Goal: Task Accomplishment & Management: Manage account settings

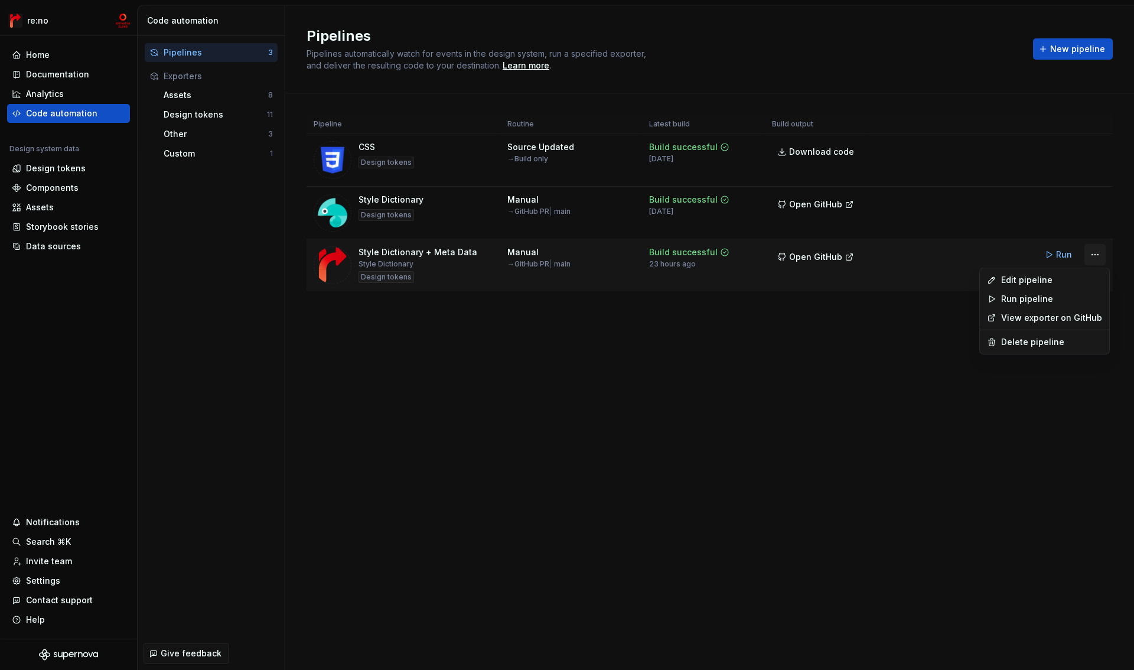
click at [1093, 261] on html "re:no Home Documentation Analytics Code automation Design system data Design to…" at bounding box center [567, 335] width 1134 height 670
click at [1058, 281] on div "Edit pipeline" at bounding box center [1051, 280] width 101 height 12
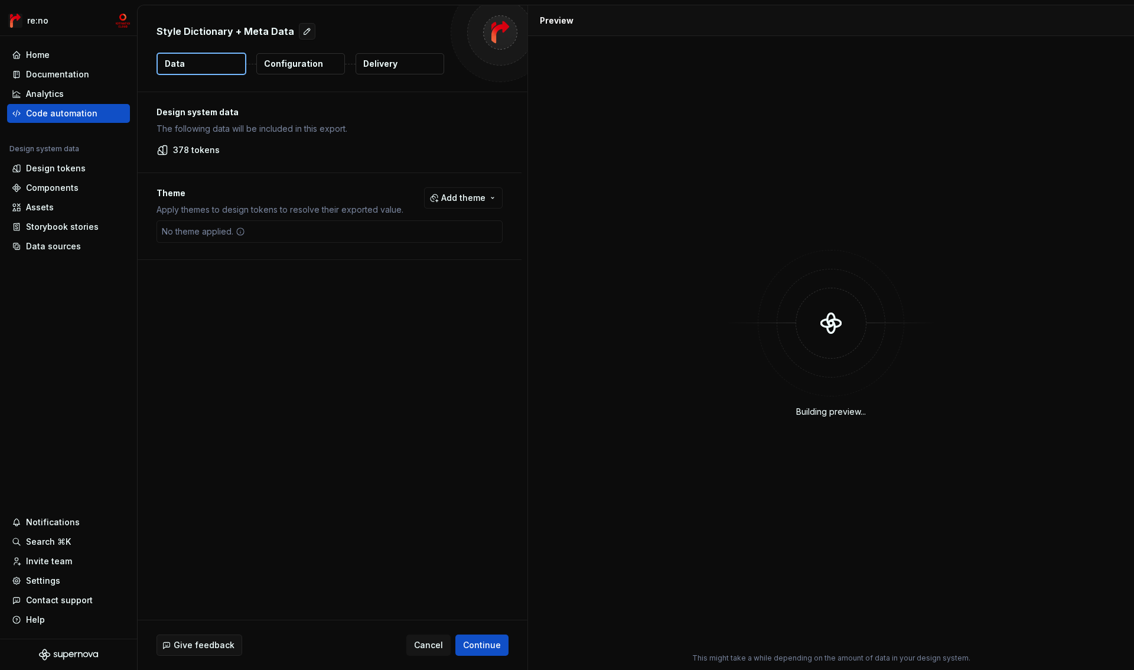
click at [305, 64] on p "Configuration" at bounding box center [293, 64] width 59 height 12
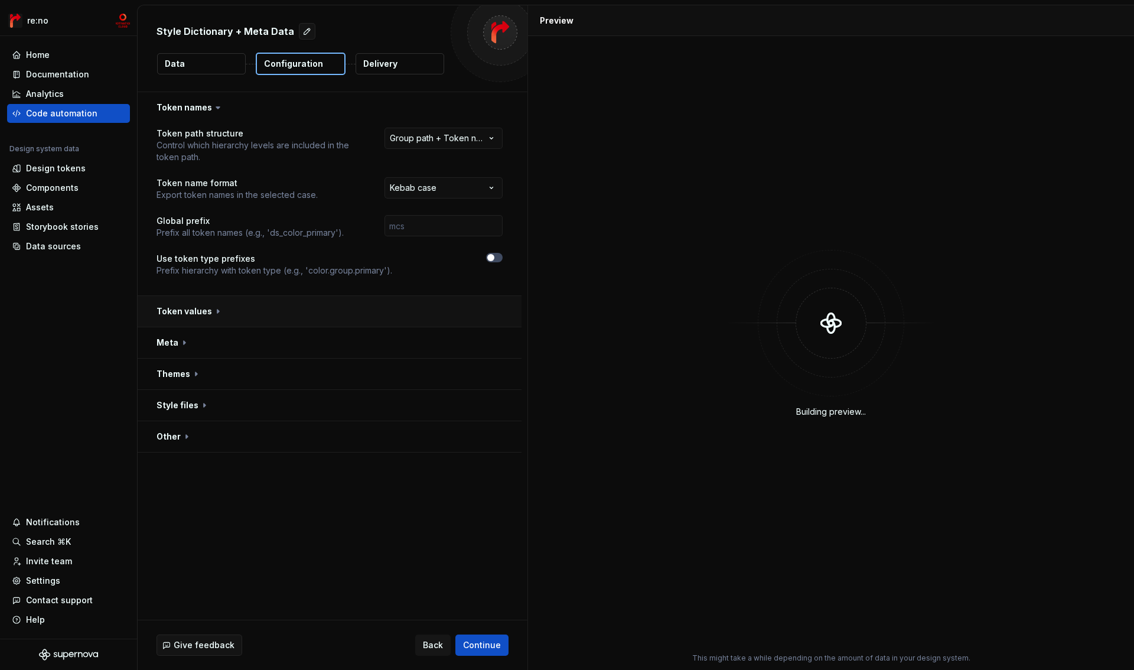
click at [197, 315] on button "button" at bounding box center [330, 311] width 384 height 31
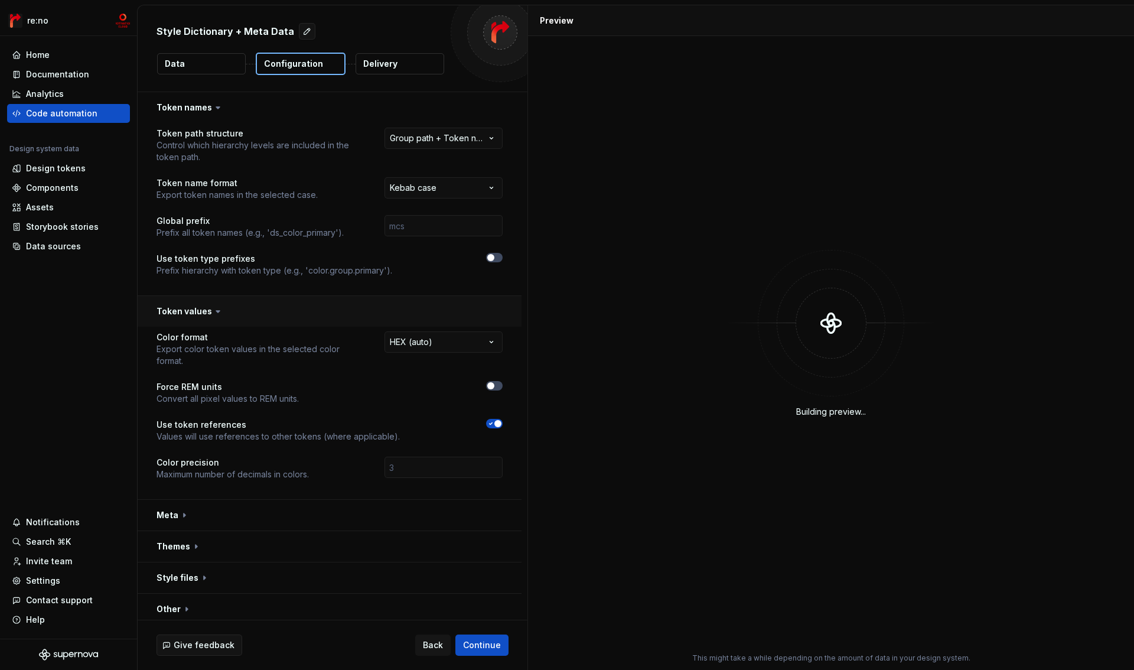
click at [198, 315] on button "button" at bounding box center [330, 311] width 384 height 31
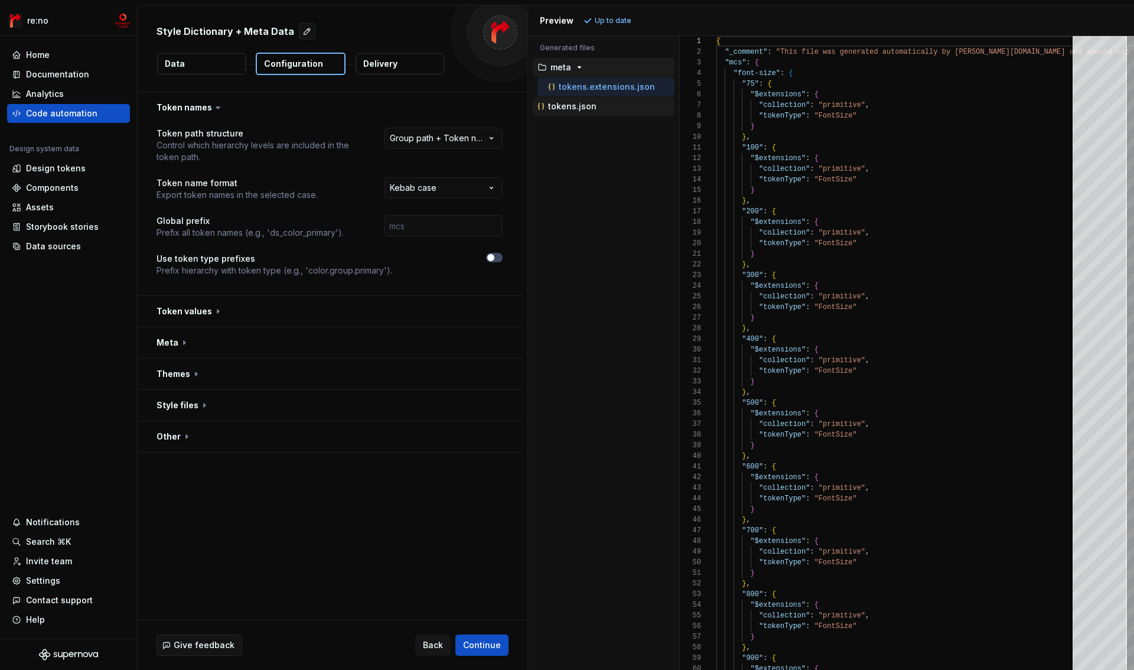
click at [572, 110] on p "tokens.json" at bounding box center [572, 106] width 48 height 9
type textarea "**********"
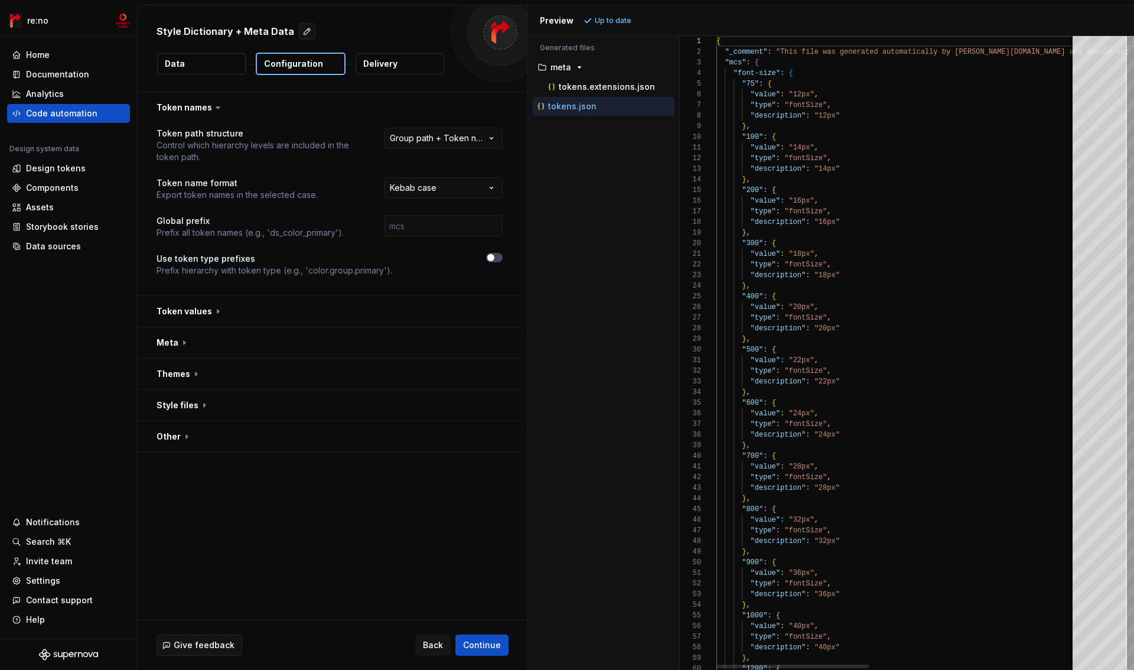
scroll to position [106, 0]
click at [707, 71] on div at bounding box center [709, 73] width 15 height 11
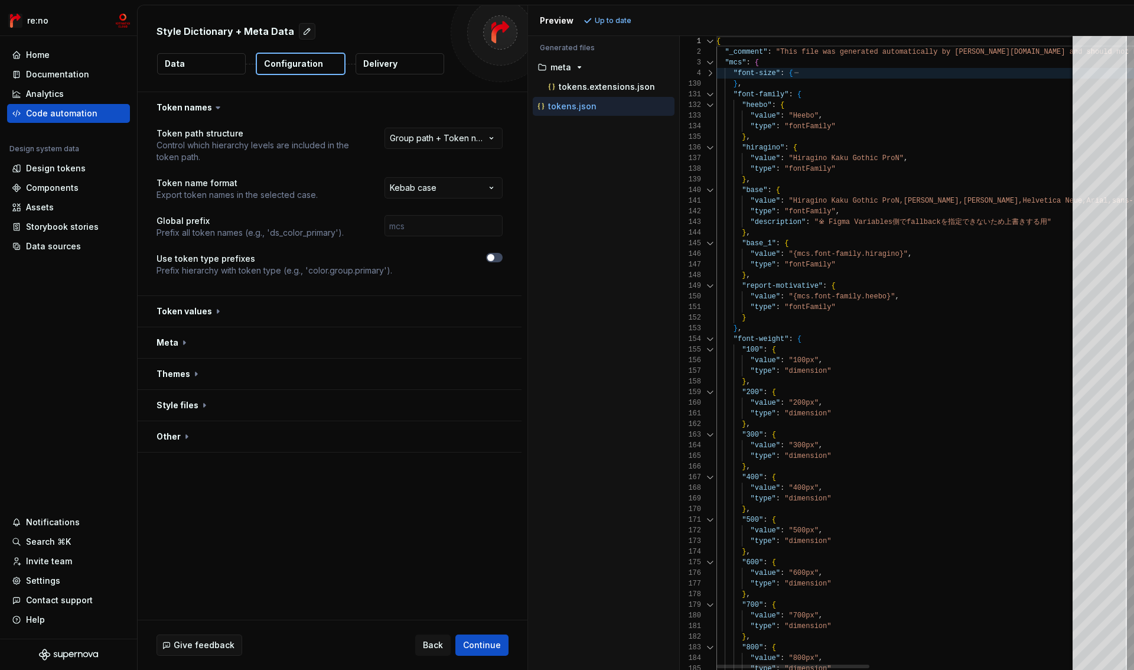
click at [708, 98] on div at bounding box center [709, 94] width 15 height 11
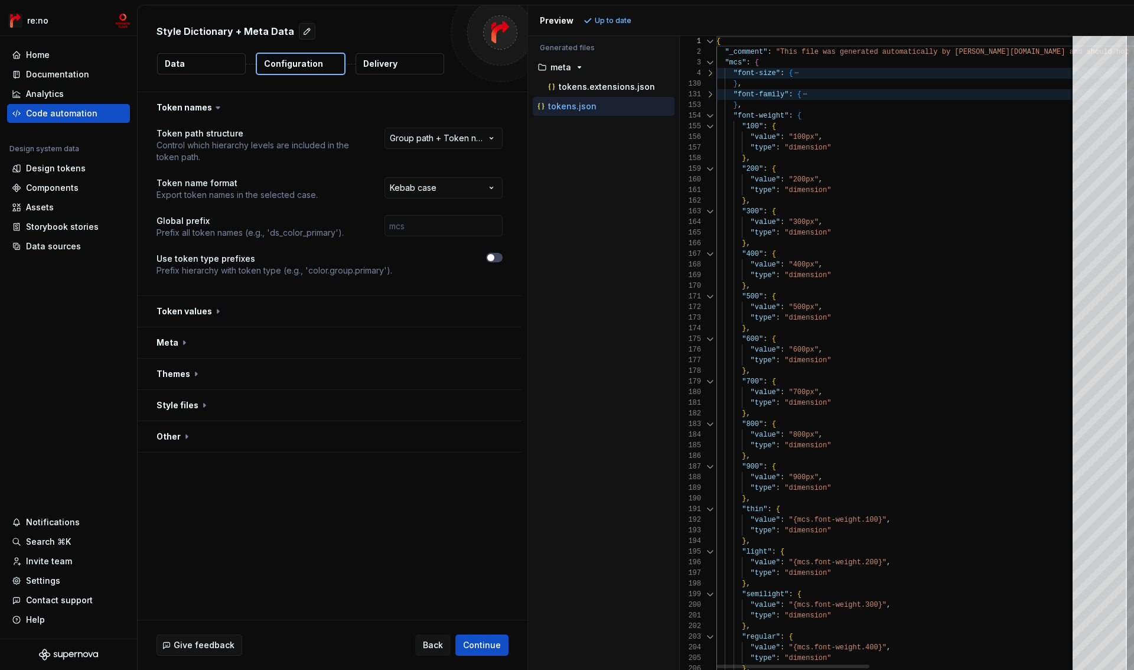
click at [709, 116] on div at bounding box center [709, 115] width 15 height 11
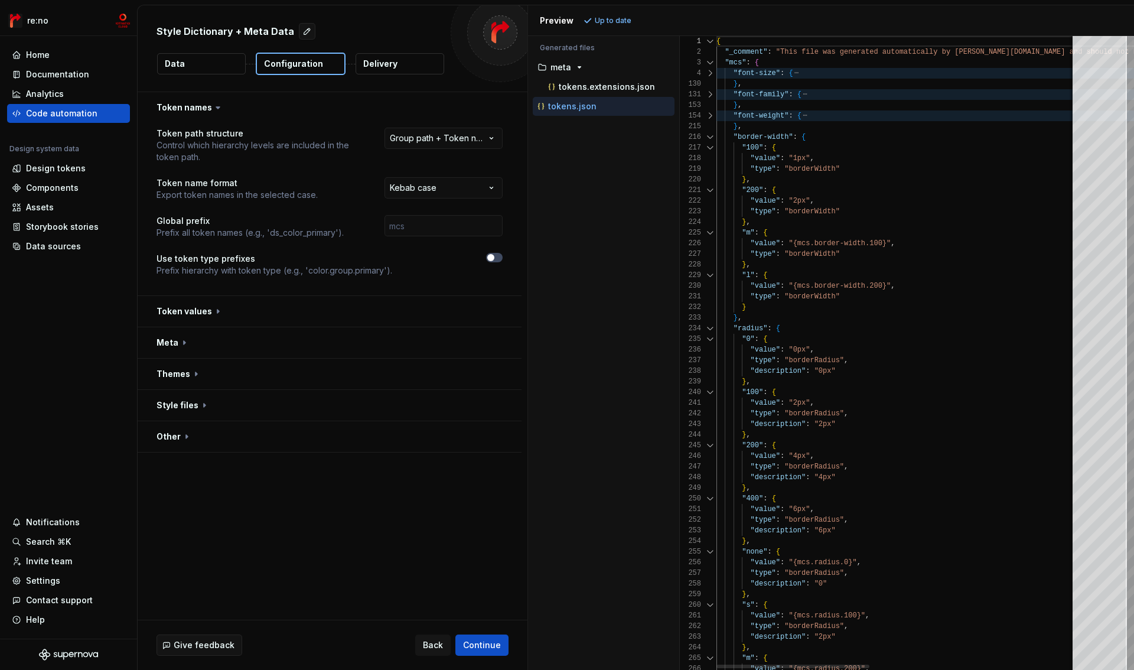
click at [710, 136] on div at bounding box center [709, 137] width 15 height 11
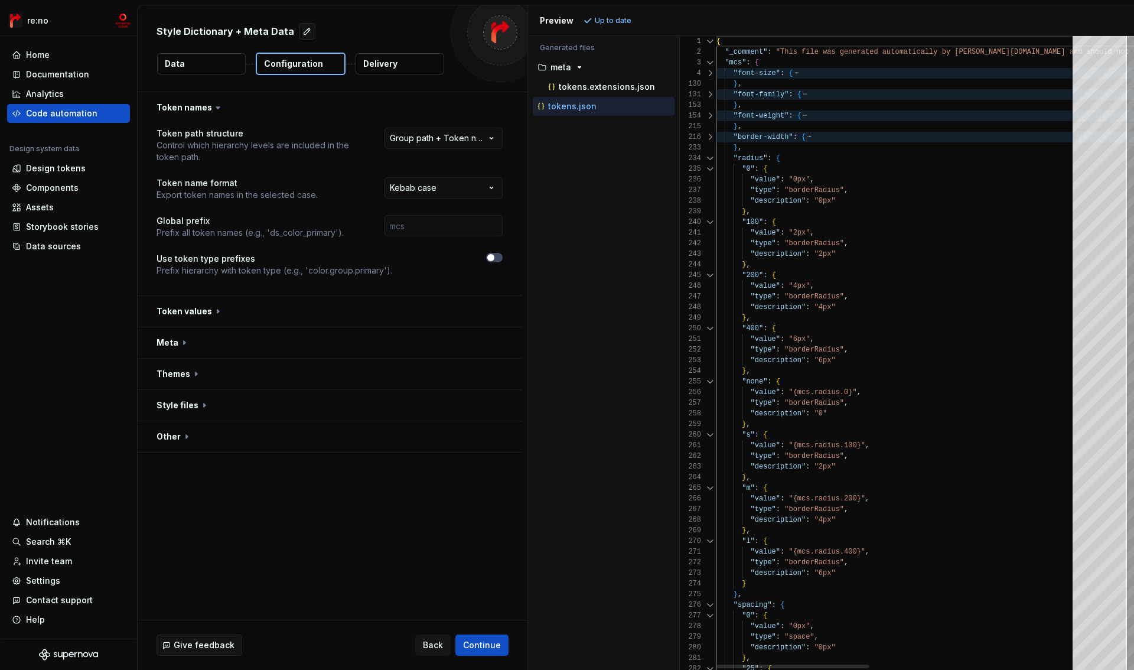
click at [710, 158] on div at bounding box center [709, 158] width 15 height 11
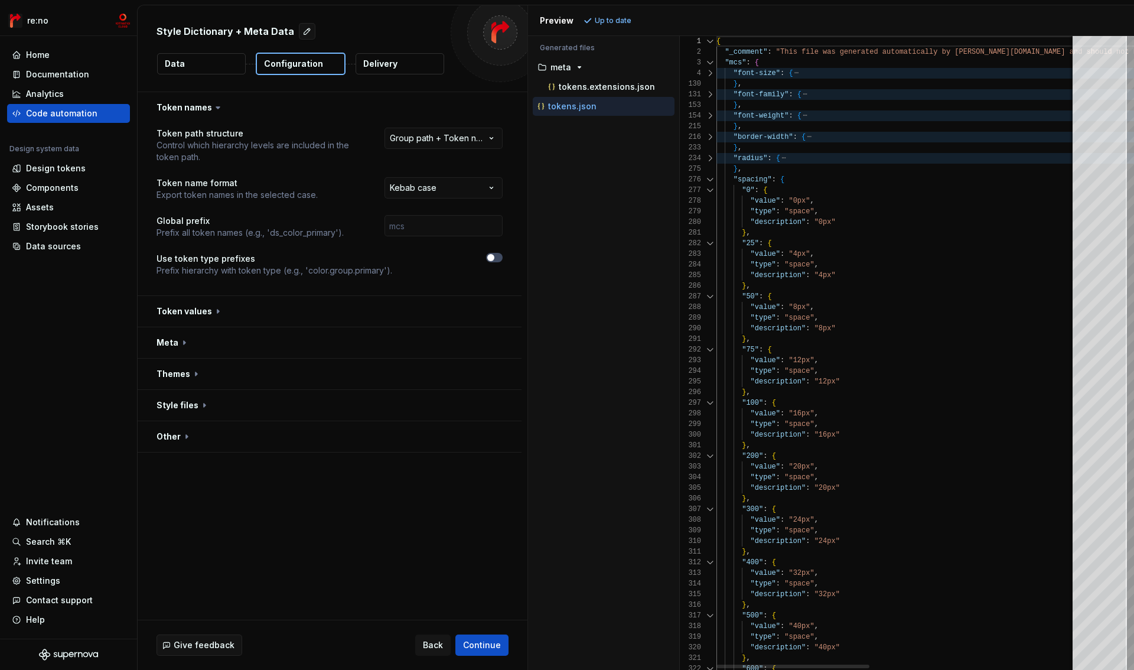
click at [713, 186] on div at bounding box center [709, 190] width 15 height 11
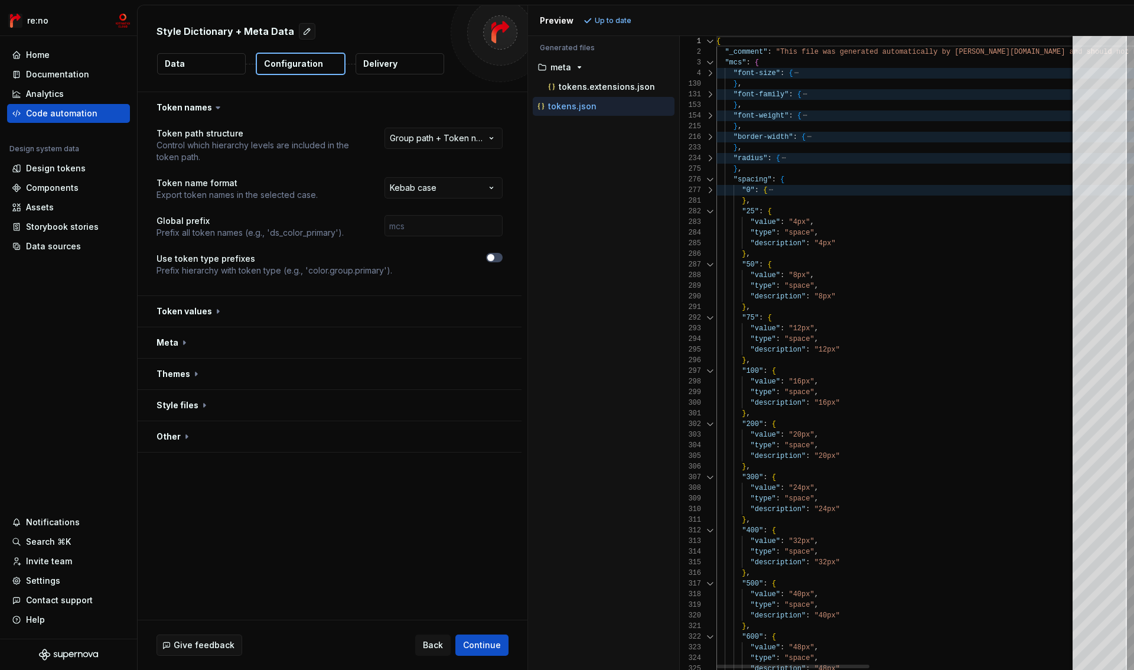
click at [712, 181] on div at bounding box center [709, 179] width 15 height 11
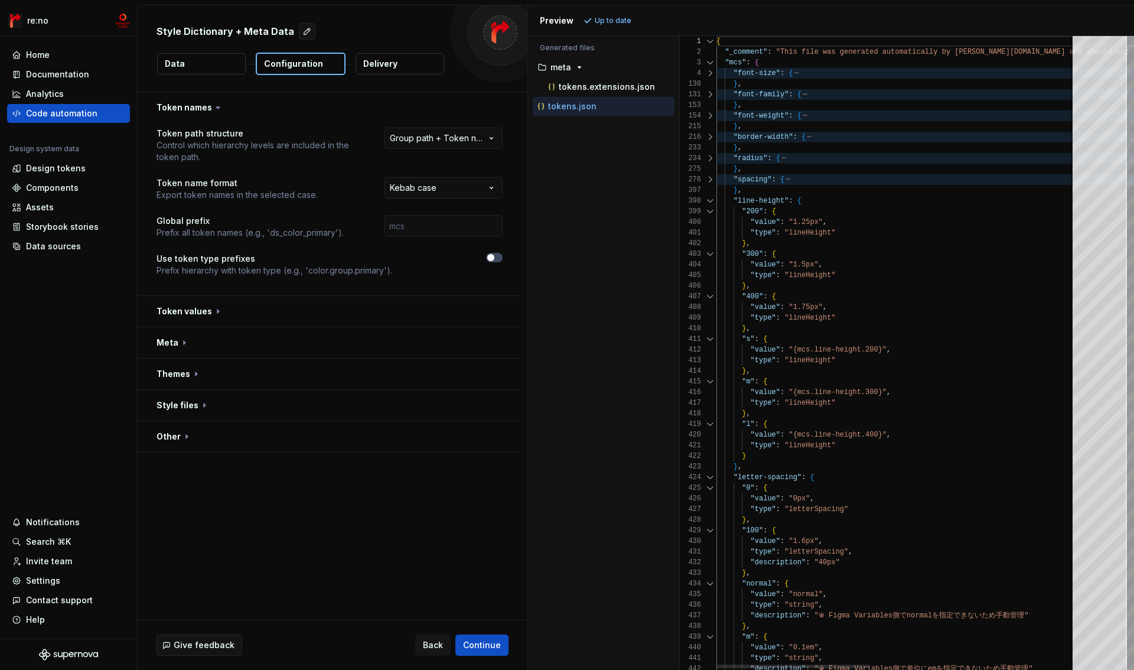
click at [709, 198] on div at bounding box center [709, 200] width 15 height 11
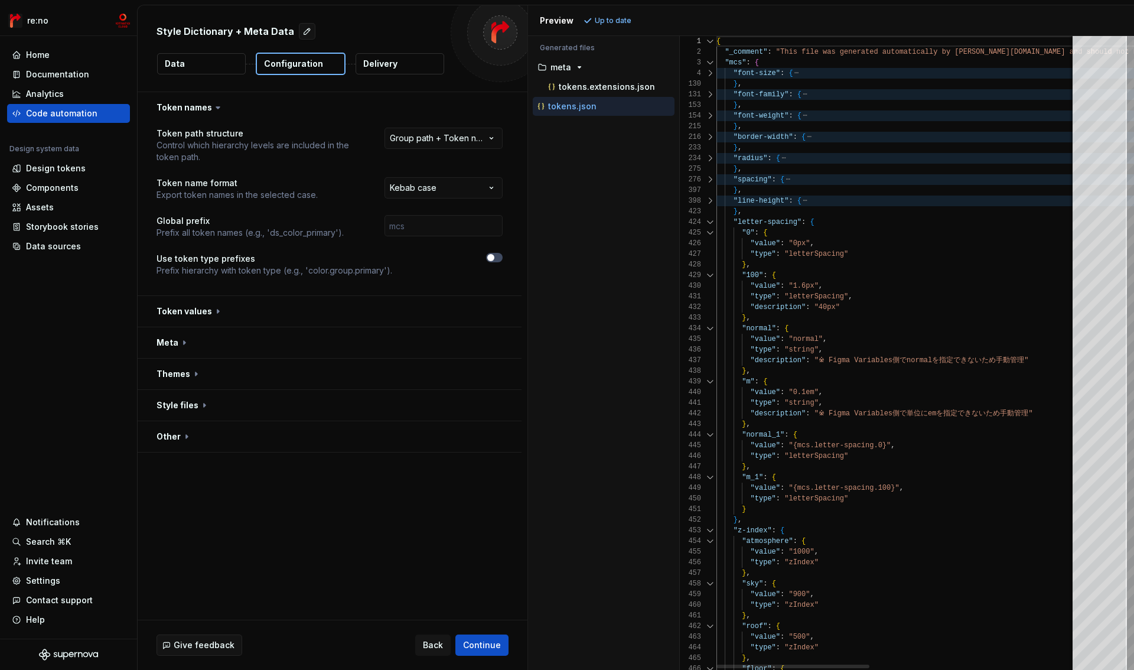
click at [710, 223] on div at bounding box center [709, 222] width 15 height 11
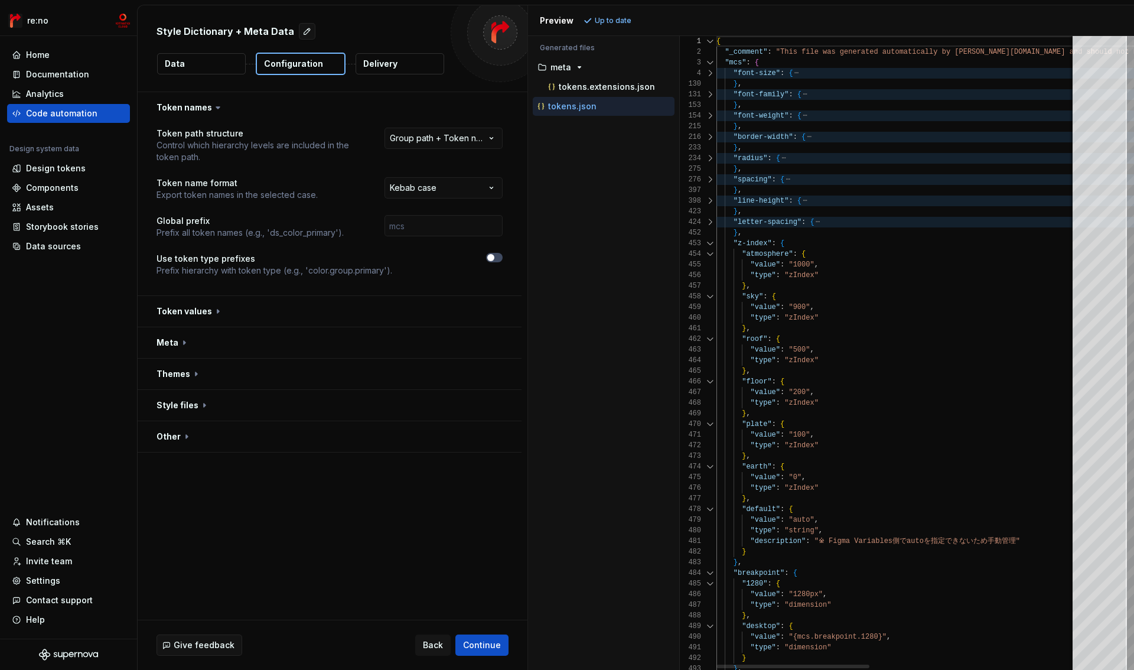
click at [706, 243] on div at bounding box center [709, 243] width 15 height 11
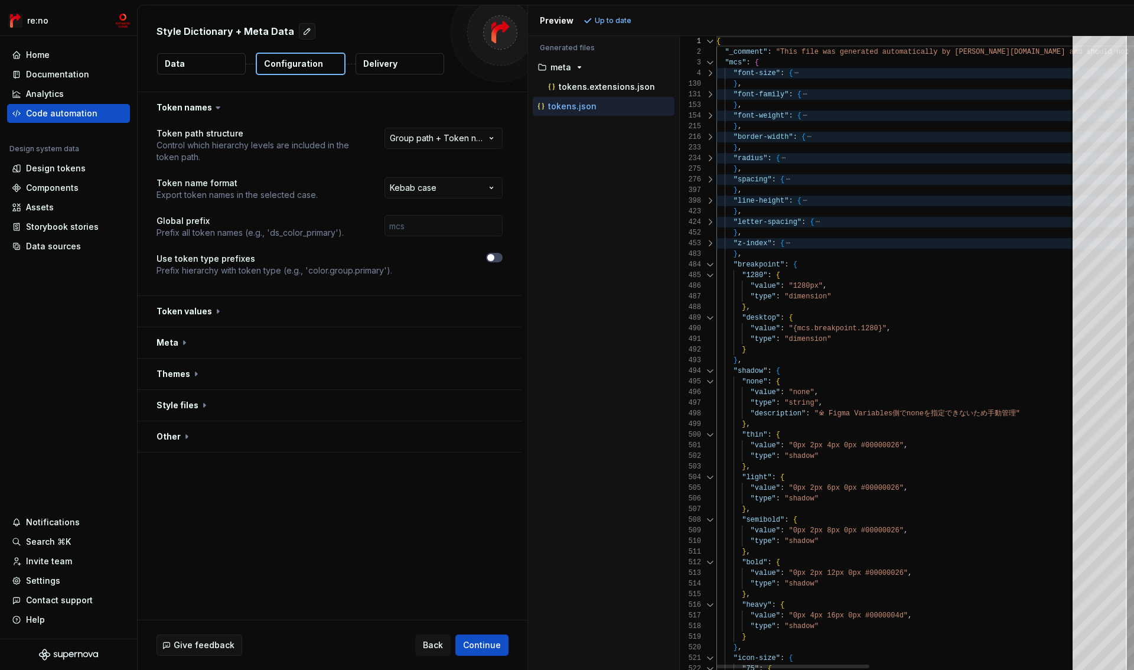
click at [706, 270] on div at bounding box center [709, 275] width 15 height 11
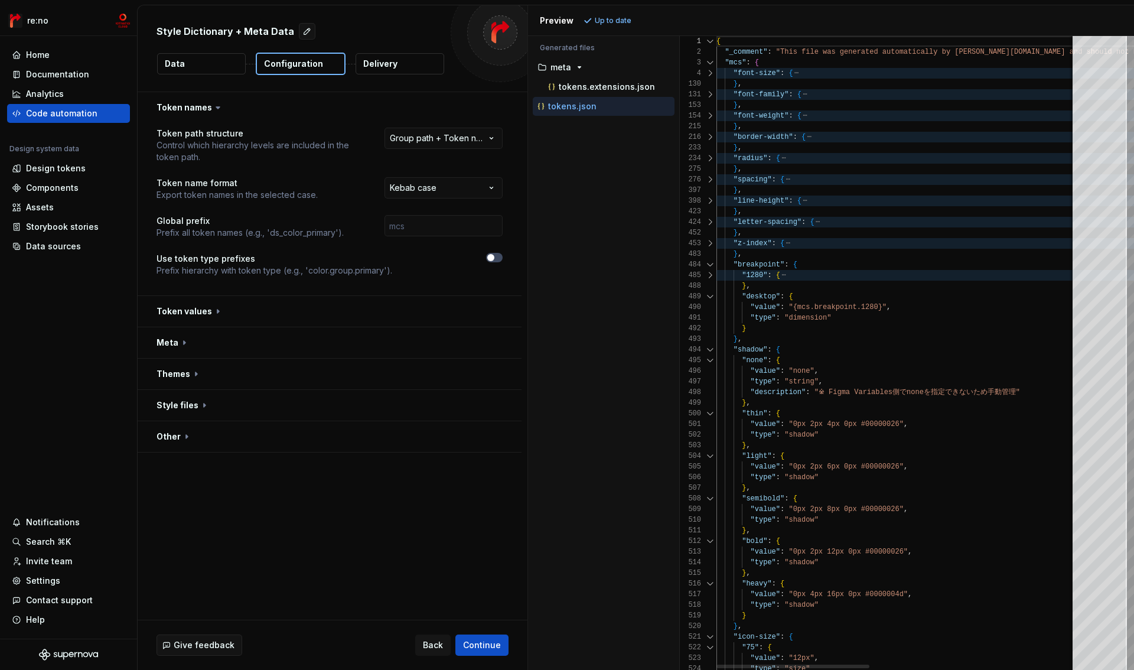
click at [706, 263] on div at bounding box center [709, 264] width 15 height 11
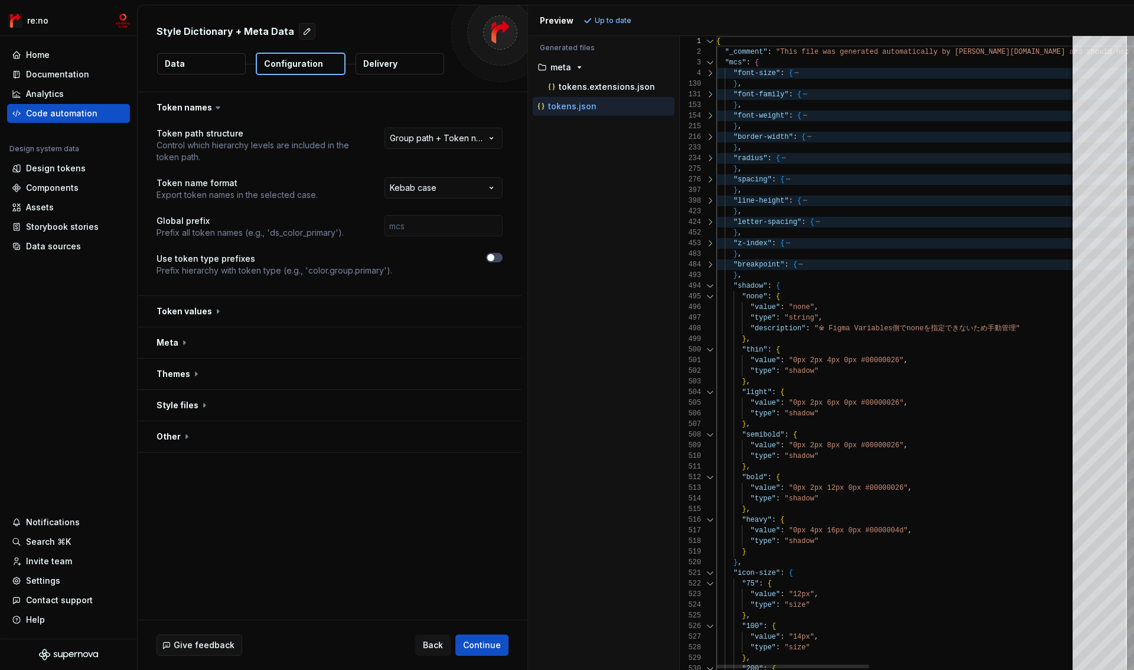
click at [709, 285] on div at bounding box center [709, 286] width 15 height 11
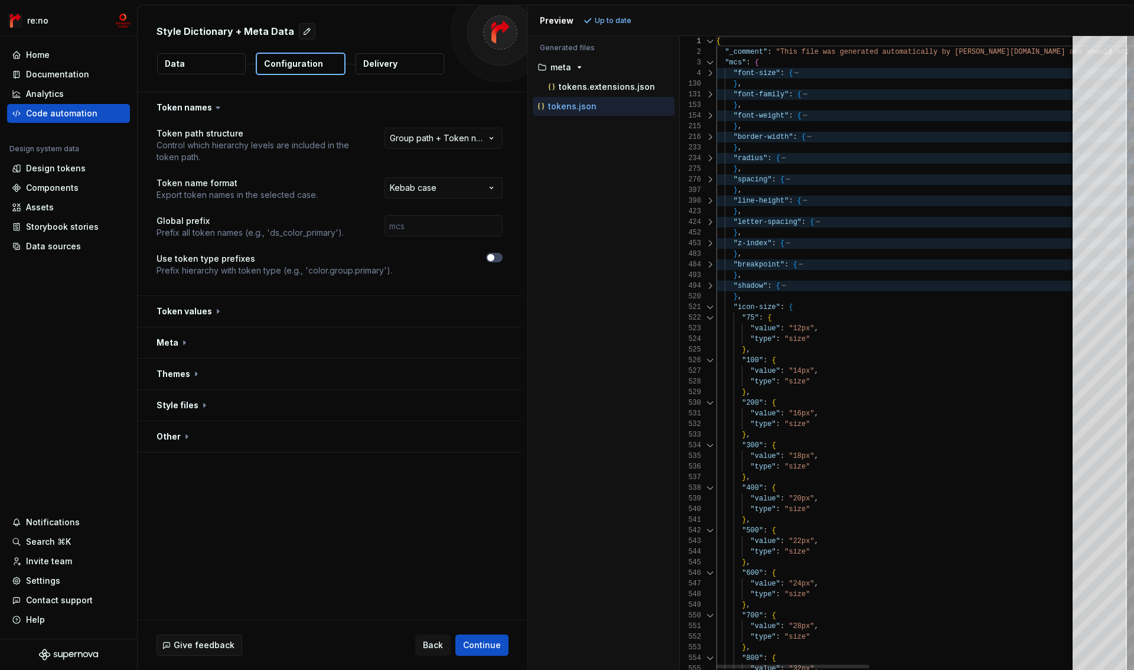
click at [709, 300] on div "520" at bounding box center [698, 296] width 37 height 11
click at [708, 310] on div at bounding box center [709, 307] width 15 height 11
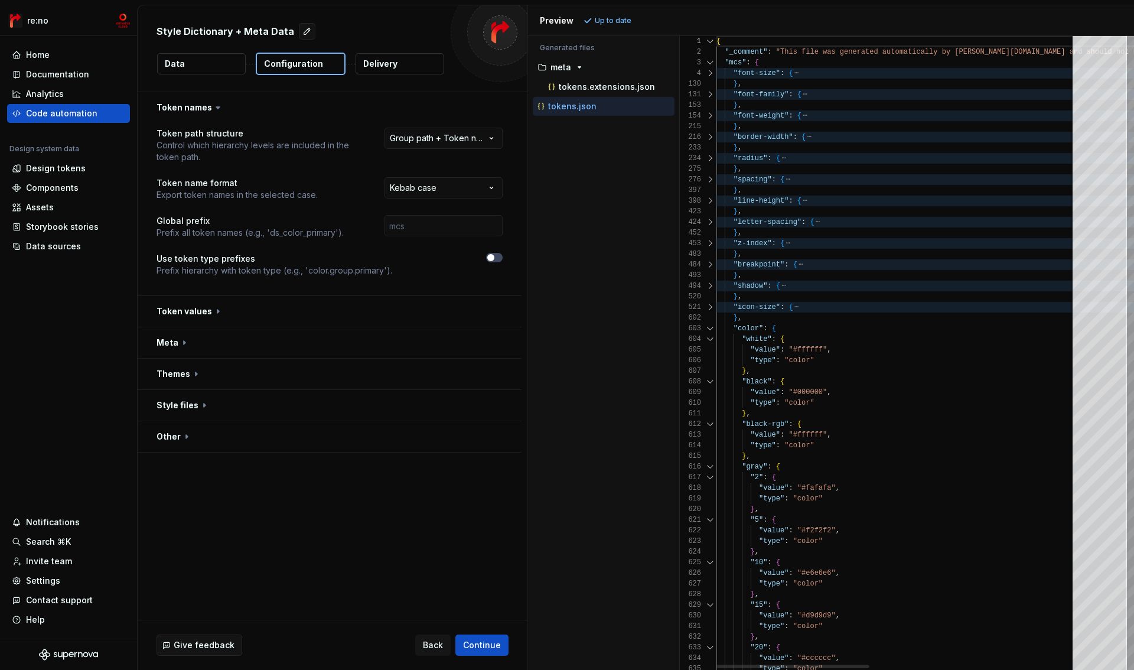
click at [706, 327] on div at bounding box center [709, 328] width 15 height 11
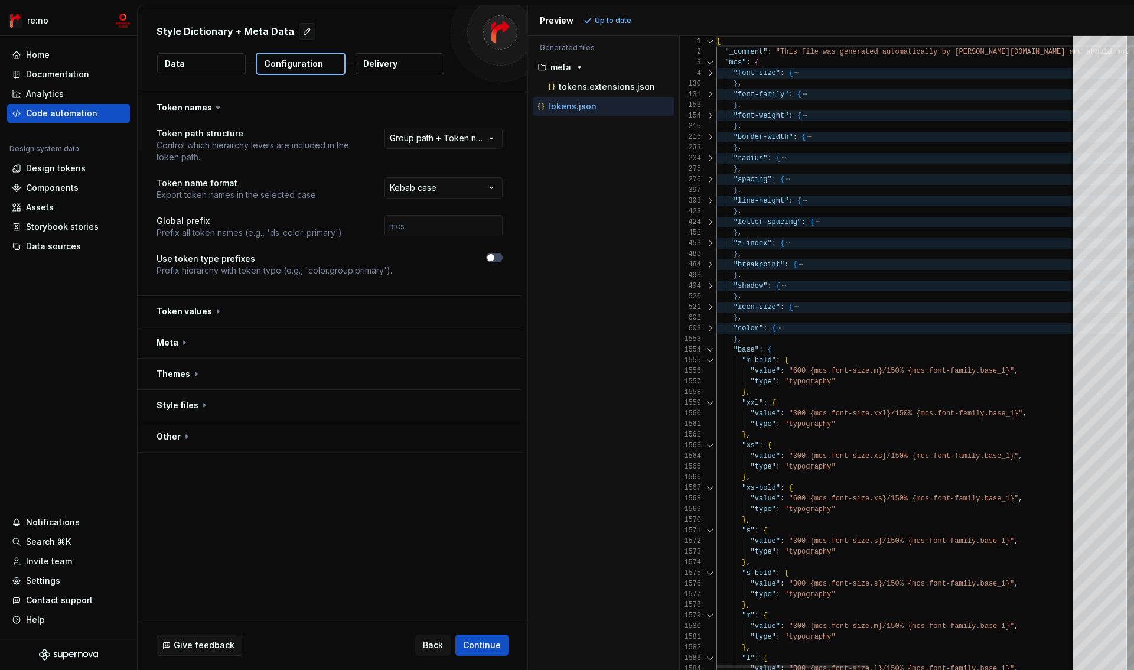
click at [708, 347] on div at bounding box center [709, 349] width 15 height 11
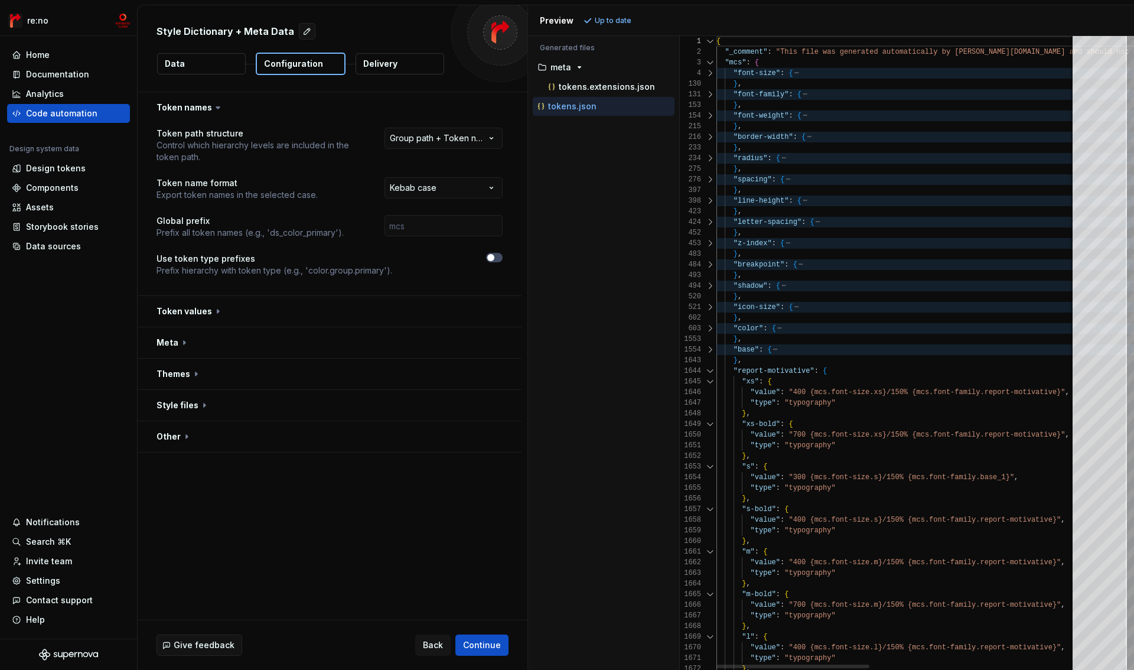
click at [708, 372] on div at bounding box center [709, 371] width 15 height 11
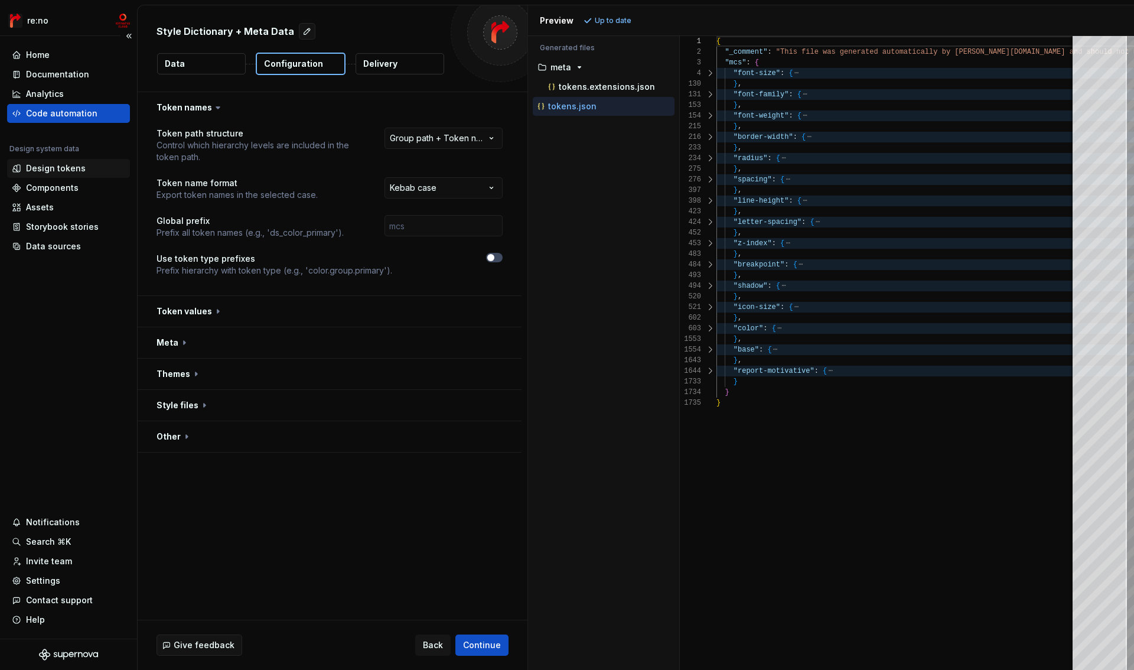
click at [42, 173] on div "Design tokens" at bounding box center [56, 168] width 60 height 12
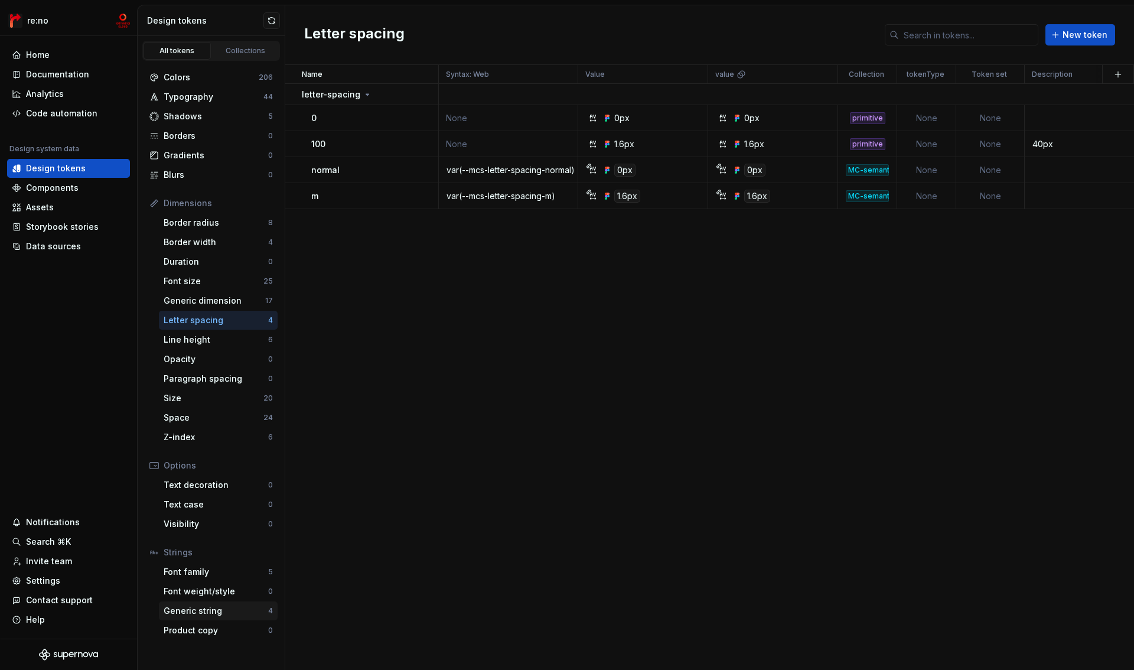
click at [214, 612] on div "Generic string" at bounding box center [216, 611] width 105 height 12
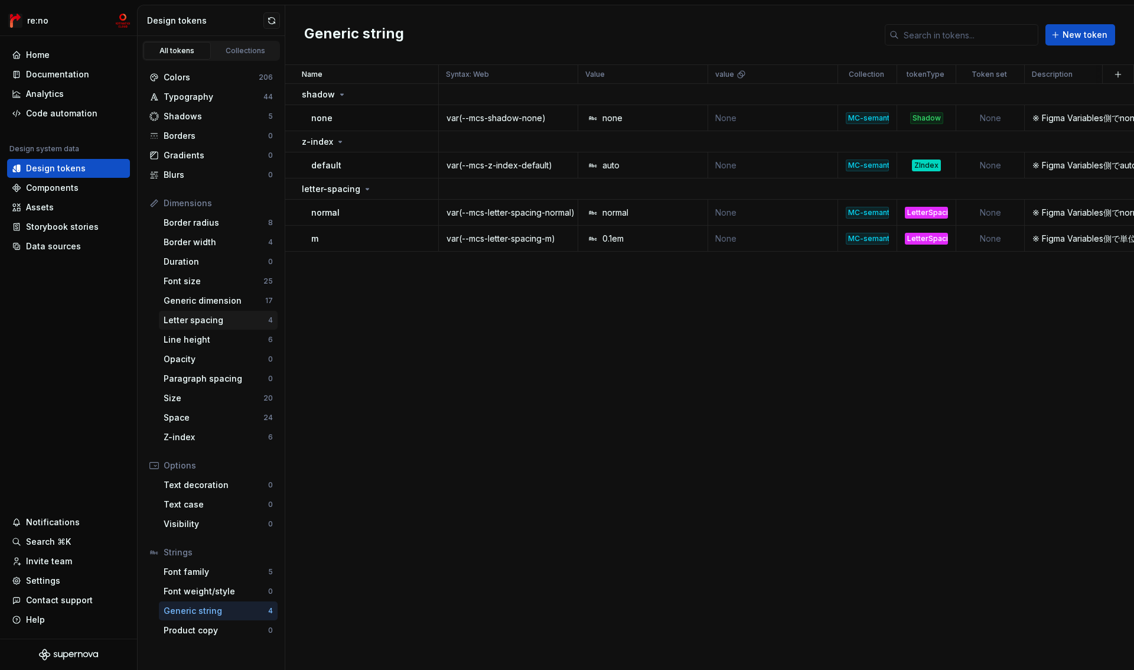
click at [221, 323] on div "Letter spacing" at bounding box center [216, 320] width 105 height 12
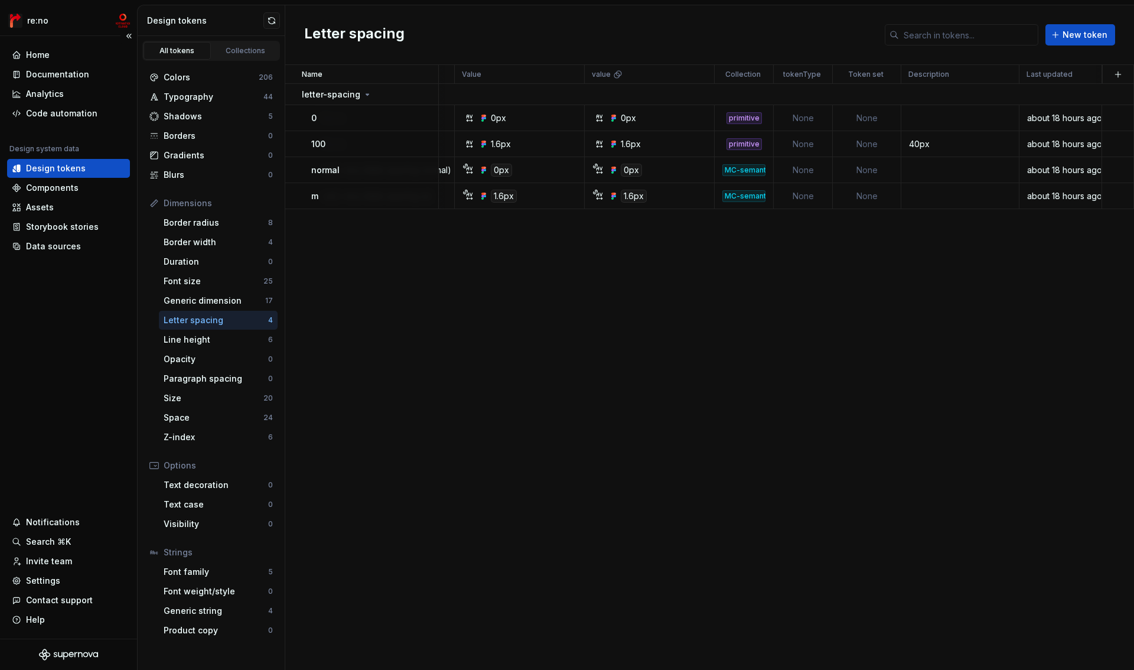
scroll to position [0, 123]
click at [804, 197] on td "None" at bounding box center [803, 196] width 59 height 26
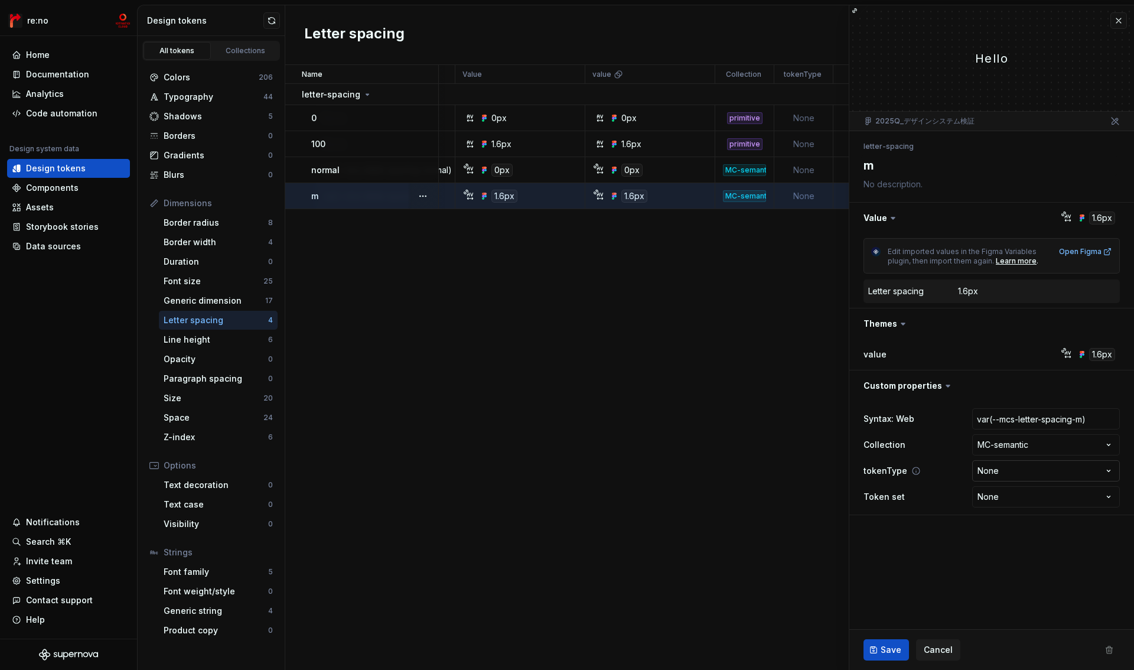
click at [1010, 471] on html "re:no Home Documentation Analytics Code automation Design system data Design to…" at bounding box center [567, 335] width 1134 height 670
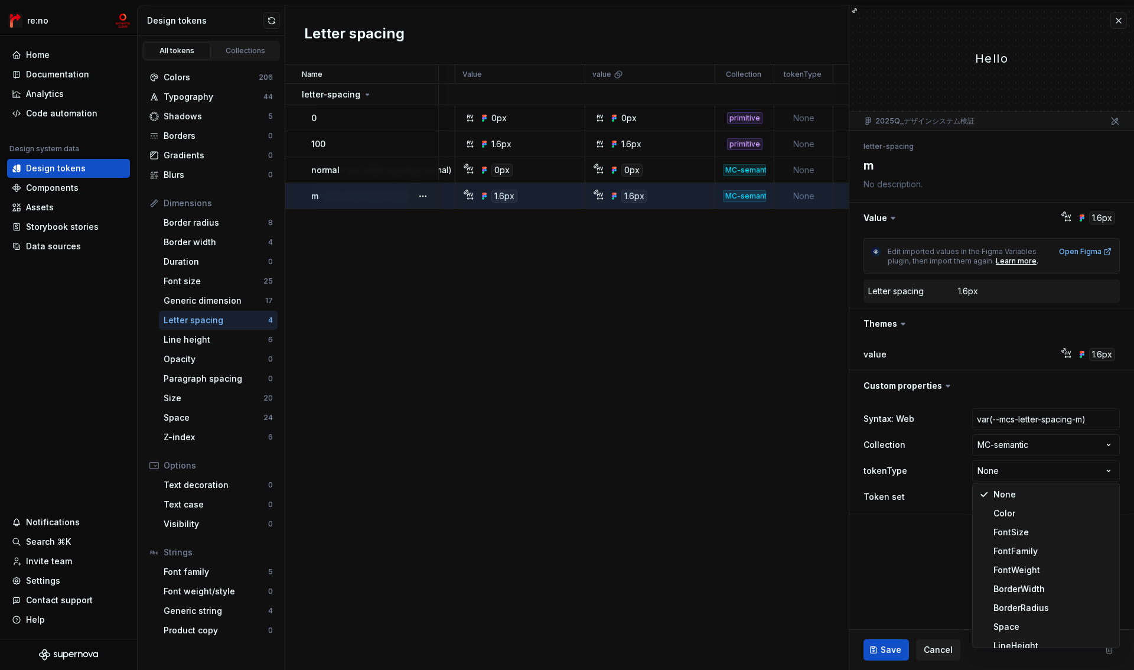
type textarea "*"
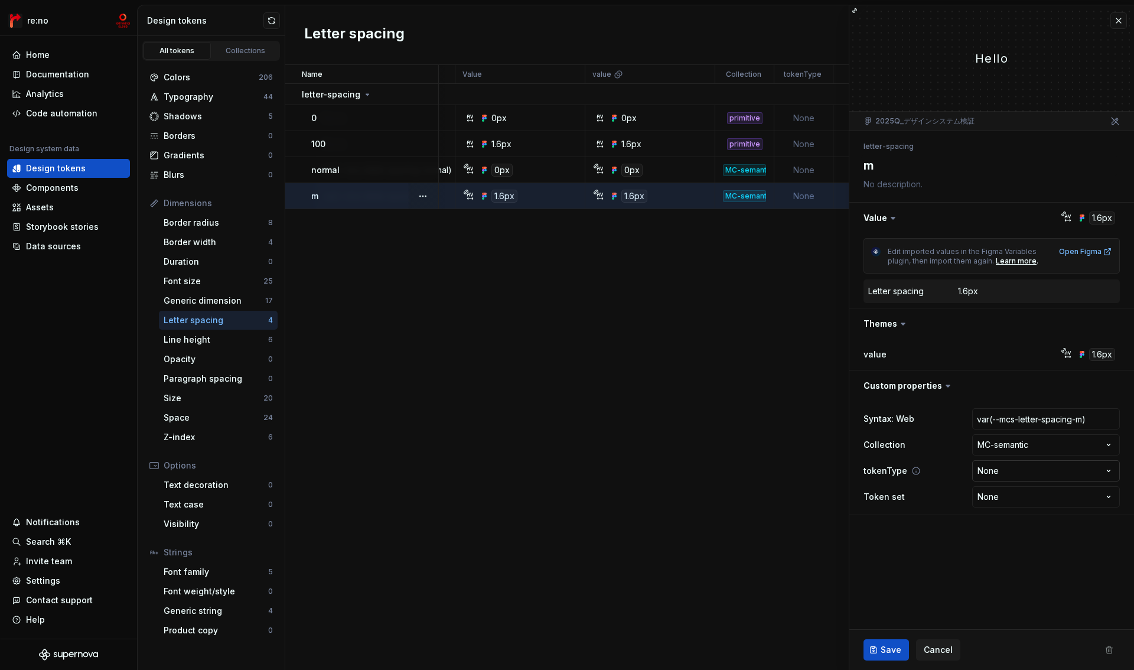
click at [999, 474] on html "re:no Home Documentation Analytics Code automation Design system data Design to…" at bounding box center [567, 335] width 1134 height 670
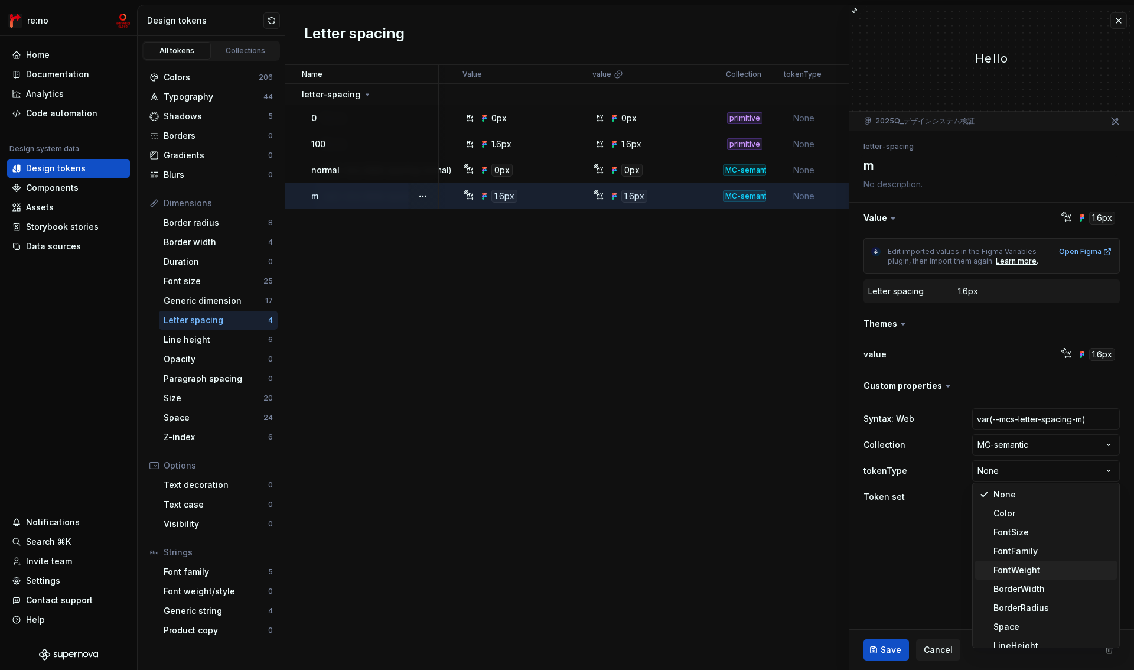
scroll to position [104, 0]
select select "**********"
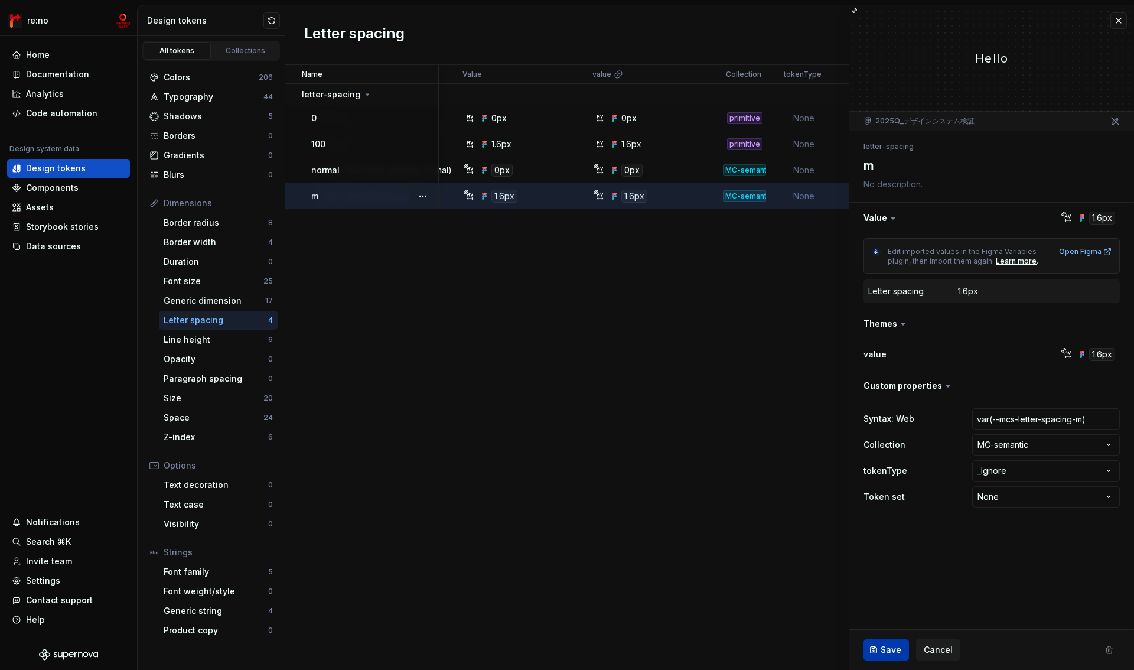
click at [881, 654] on span "Save" at bounding box center [891, 650] width 21 height 12
click at [803, 169] on td "None" at bounding box center [803, 170] width 59 height 26
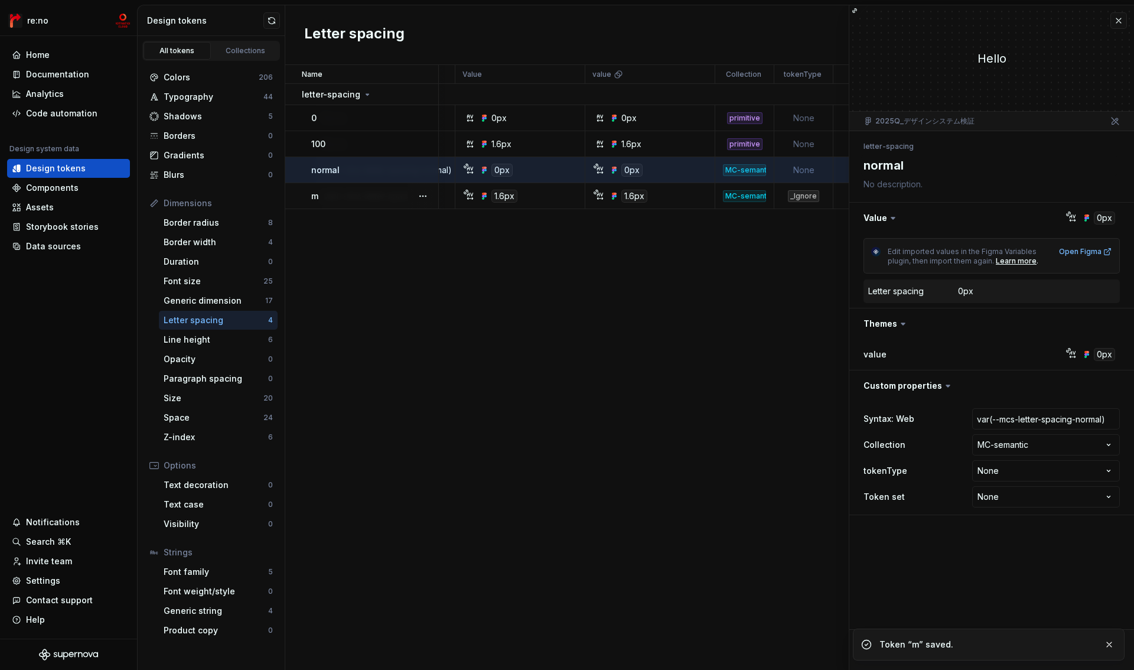
click at [803, 169] on td "None" at bounding box center [803, 170] width 59 height 26
type textarea "*"
click at [997, 476] on html "re:no Home Documentation Analytics Code automation Design system data Design to…" at bounding box center [567, 335] width 1134 height 670
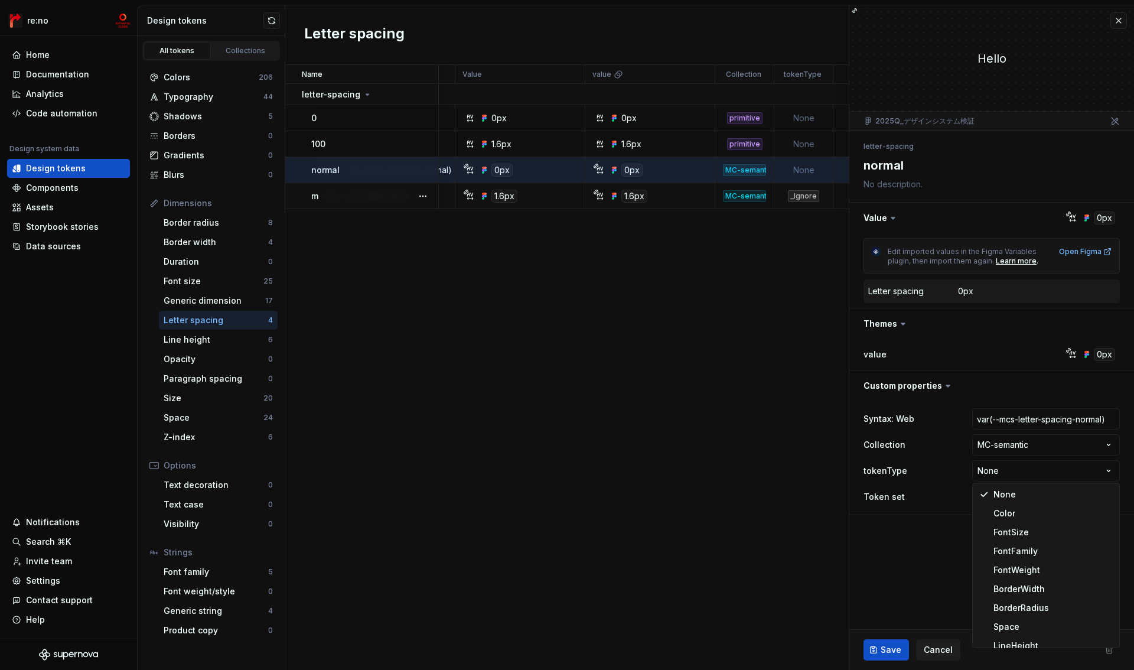
scroll to position [104, 0]
select select "**********"
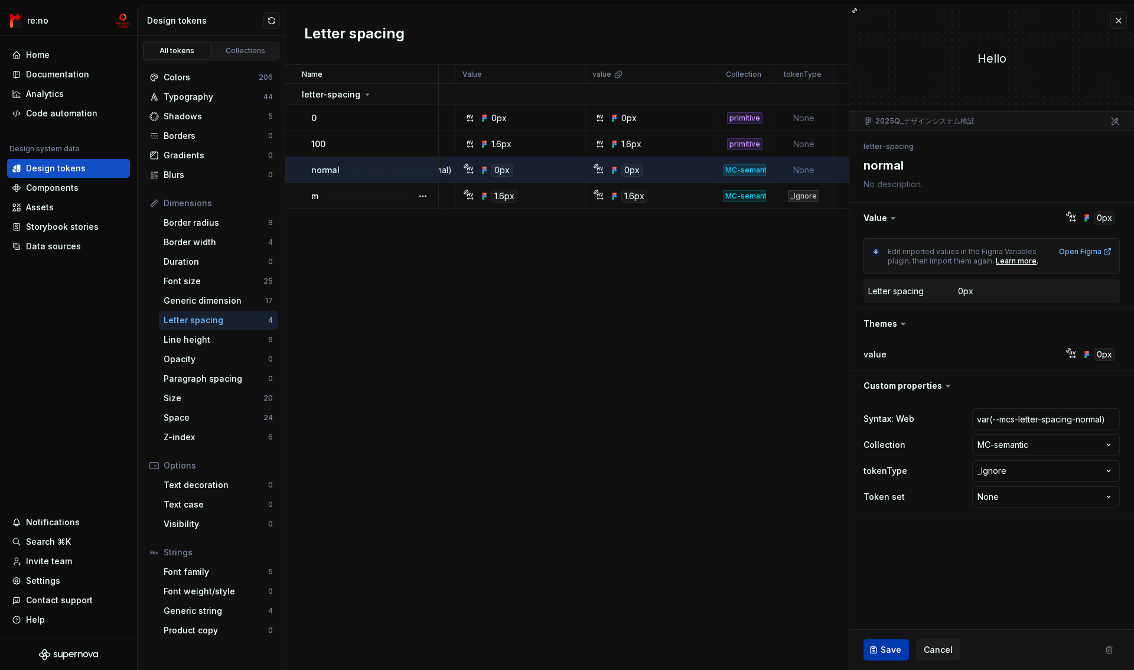
click at [885, 644] on span "Save" at bounding box center [891, 650] width 21 height 12
click at [816, 73] on html "re:no Home Documentation Analytics Code automation Design system data Design to…" at bounding box center [567, 335] width 1134 height 670
click at [836, 99] on span "Edit property" at bounding box center [869, 98] width 77 height 12
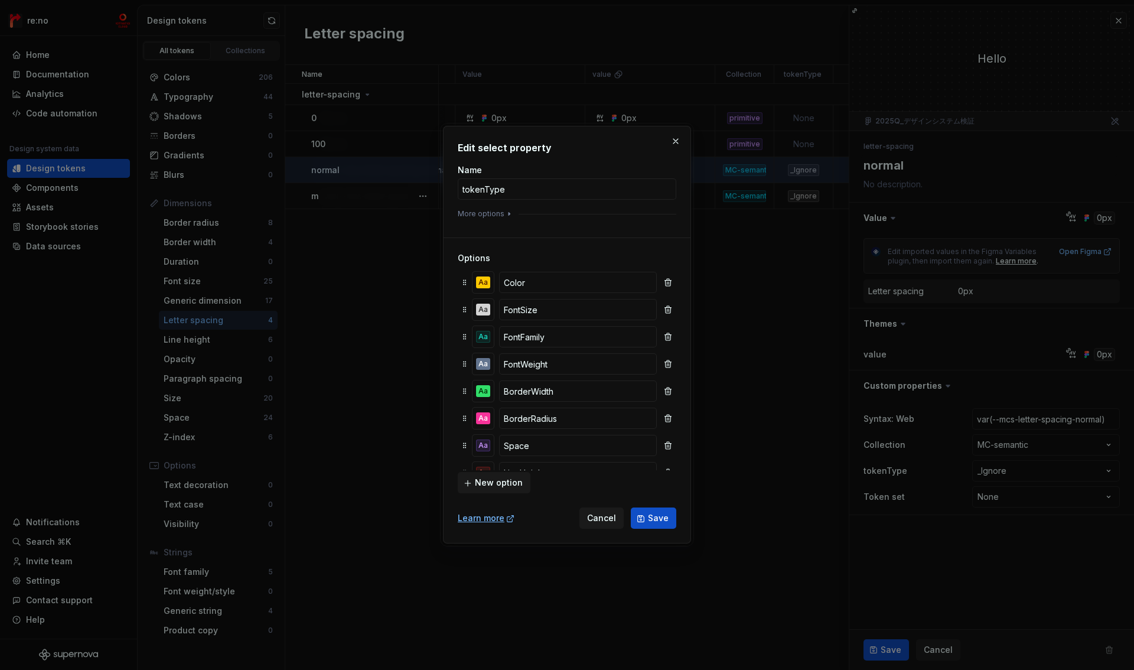
scroll to position [157, 0]
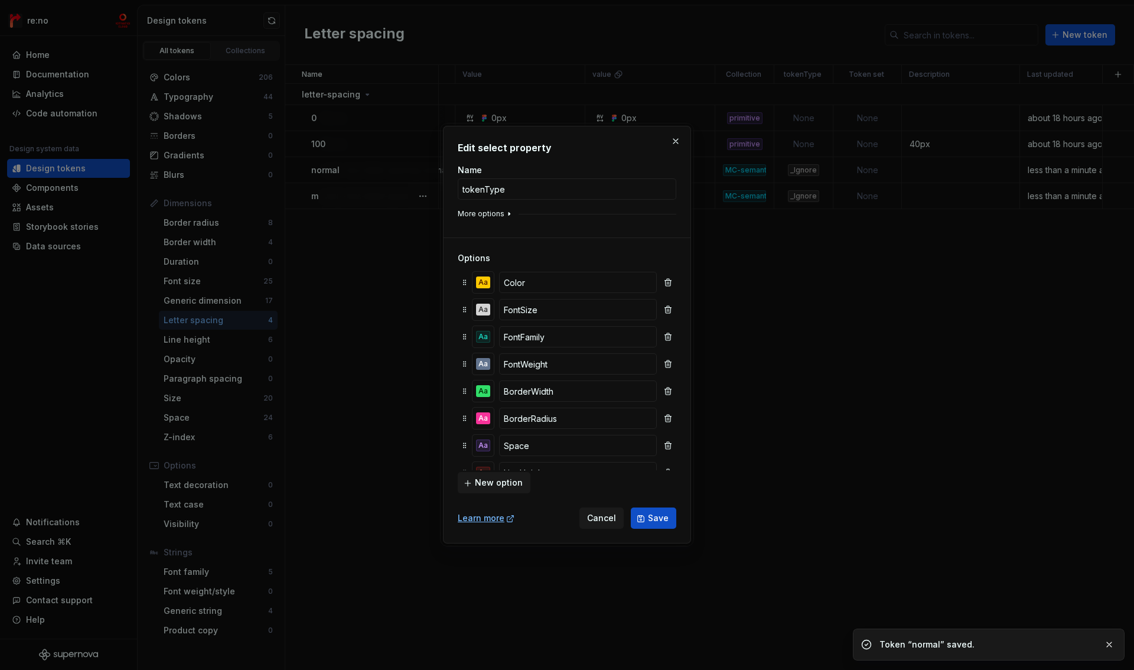
click at [489, 213] on button "More options" at bounding box center [486, 213] width 56 height 9
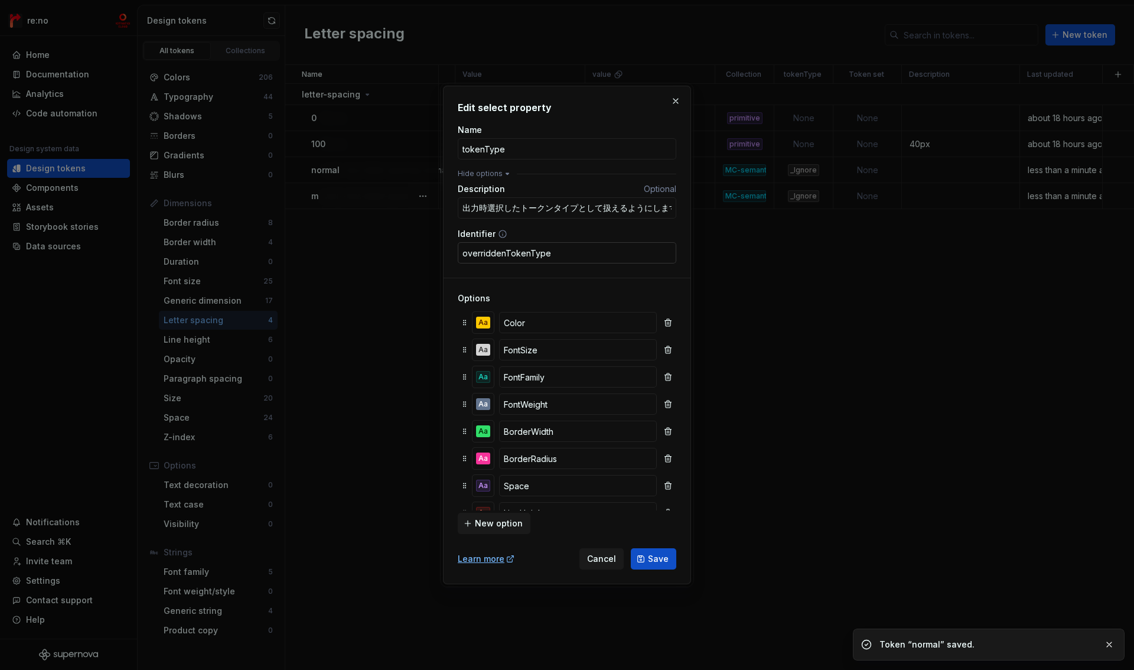
click at [565, 254] on input "overriddenTokenType" at bounding box center [567, 252] width 219 height 21
click at [604, 556] on span "Cancel" at bounding box center [601, 559] width 29 height 12
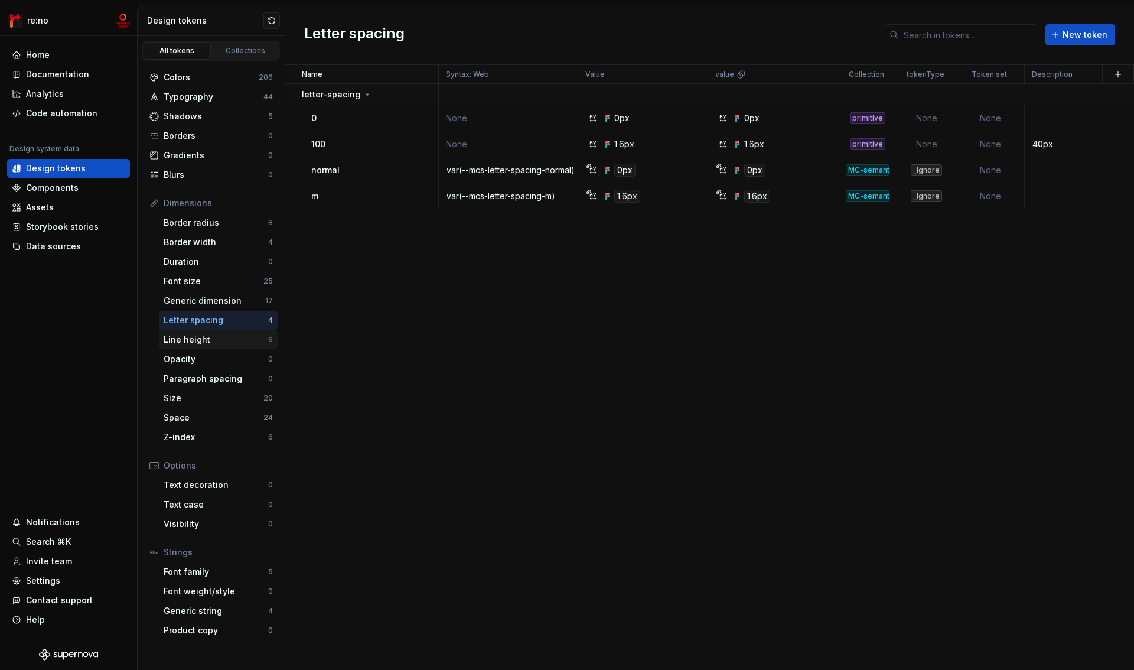
click at [219, 339] on div "Line height" at bounding box center [216, 340] width 105 height 12
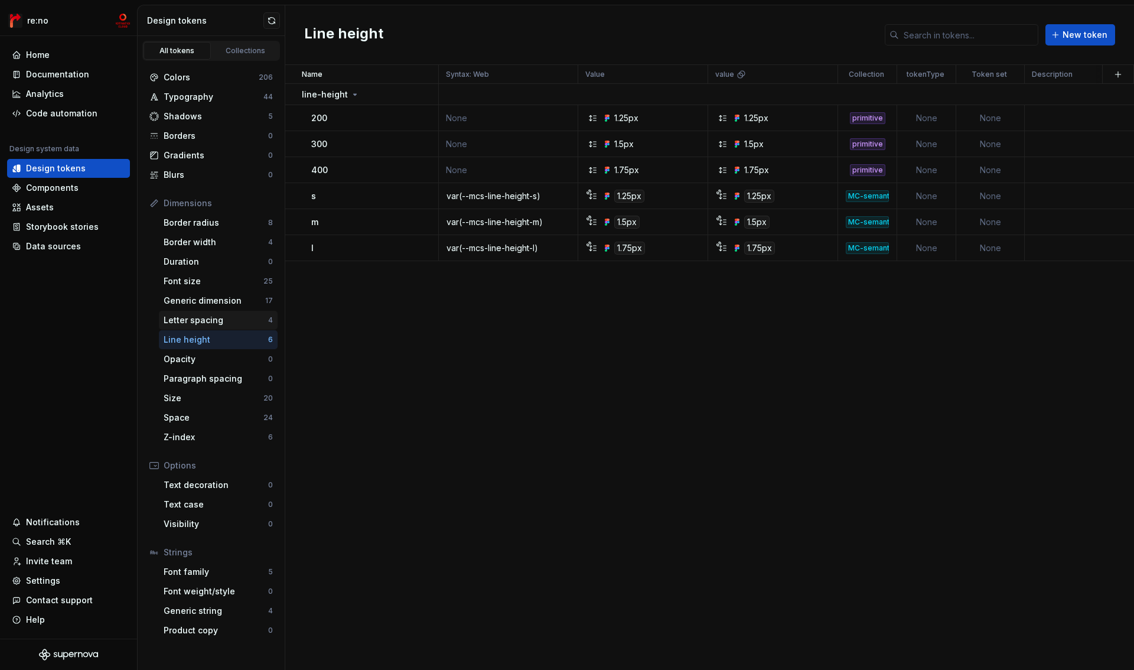
click at [213, 324] on div "Letter spacing" at bounding box center [216, 320] width 105 height 12
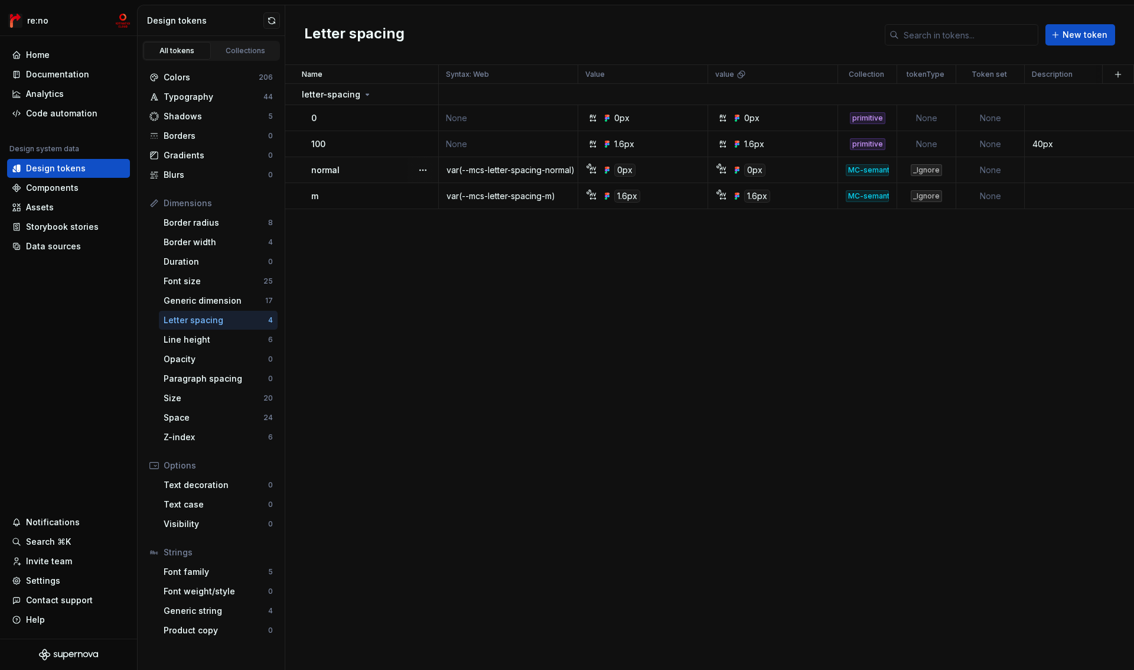
click at [944, 168] on div "_Ignore" at bounding box center [926, 170] width 57 height 12
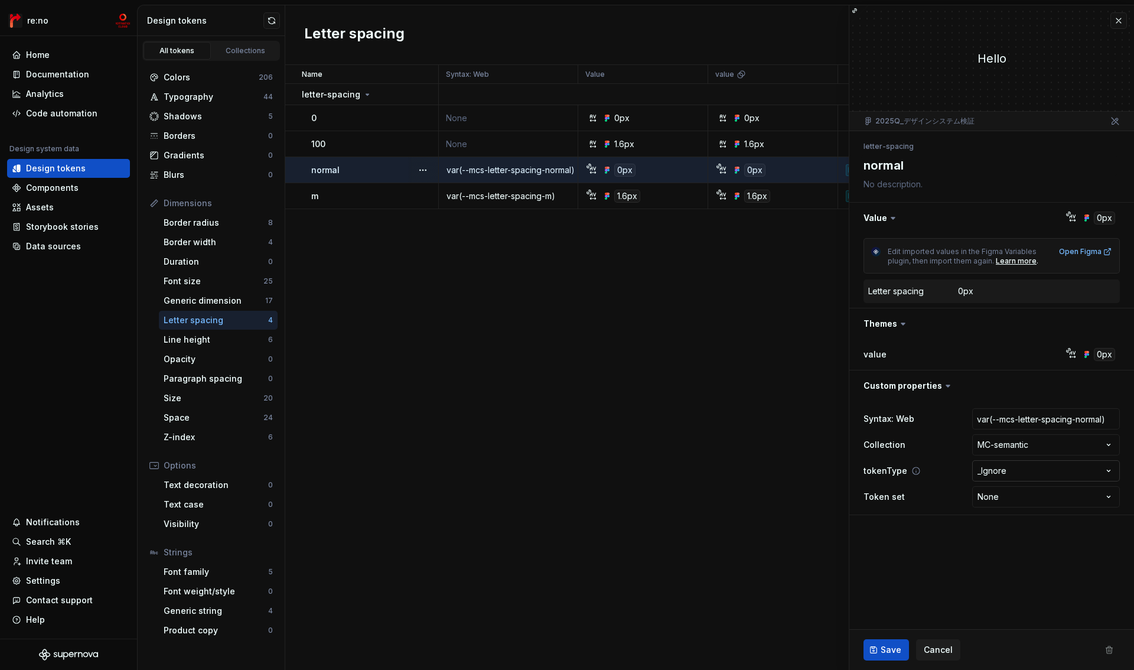
click at [1010, 480] on html "re:no Home Documentation Analytics Code automation Design system data Design to…" at bounding box center [567, 335] width 1134 height 670
type textarea "*"
click at [1009, 474] on html "re:no Home Documentation Analytics Code automation Design system data Design to…" at bounding box center [567, 335] width 1134 height 670
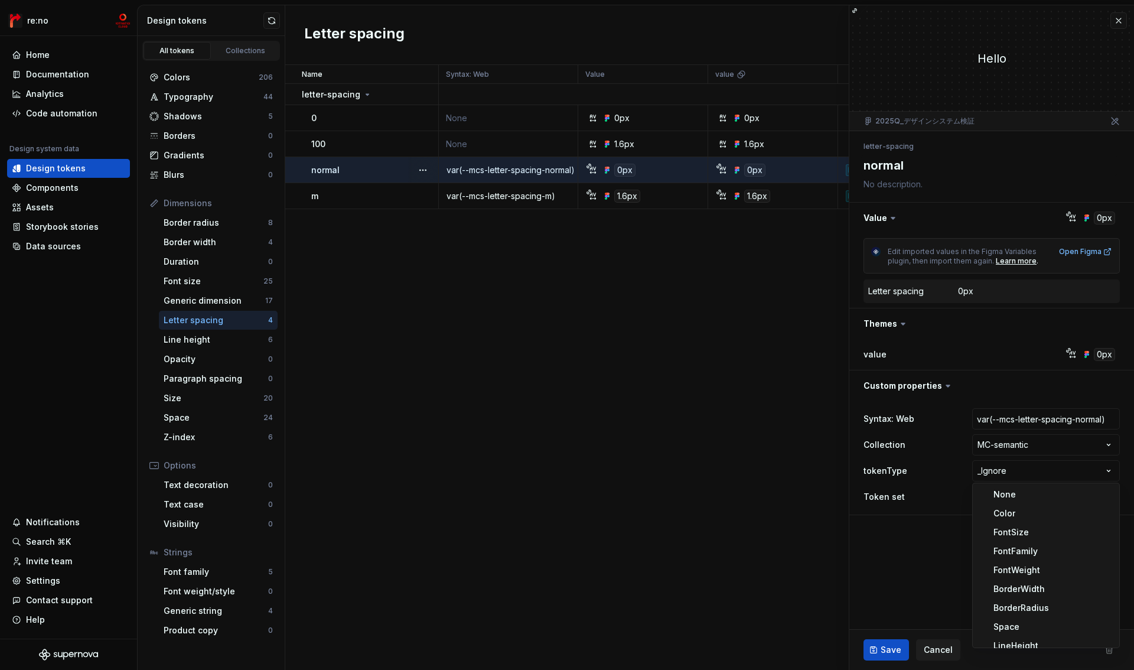
select select
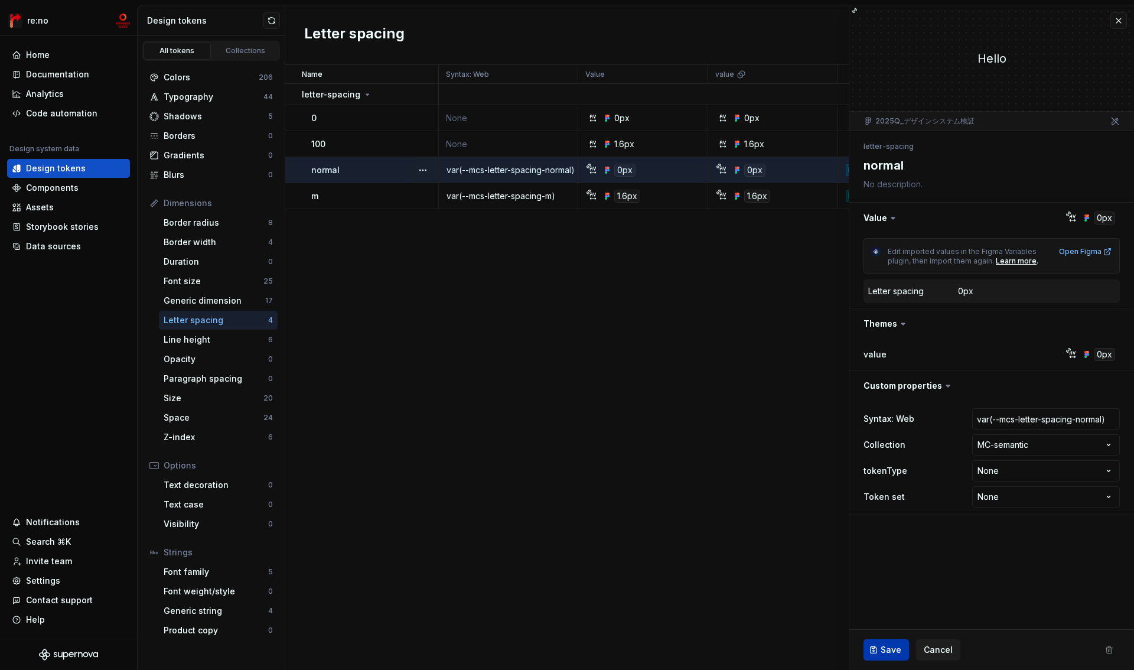
click at [885, 647] on span "Save" at bounding box center [891, 650] width 21 height 12
click at [1121, 21] on button "button" at bounding box center [1118, 20] width 17 height 17
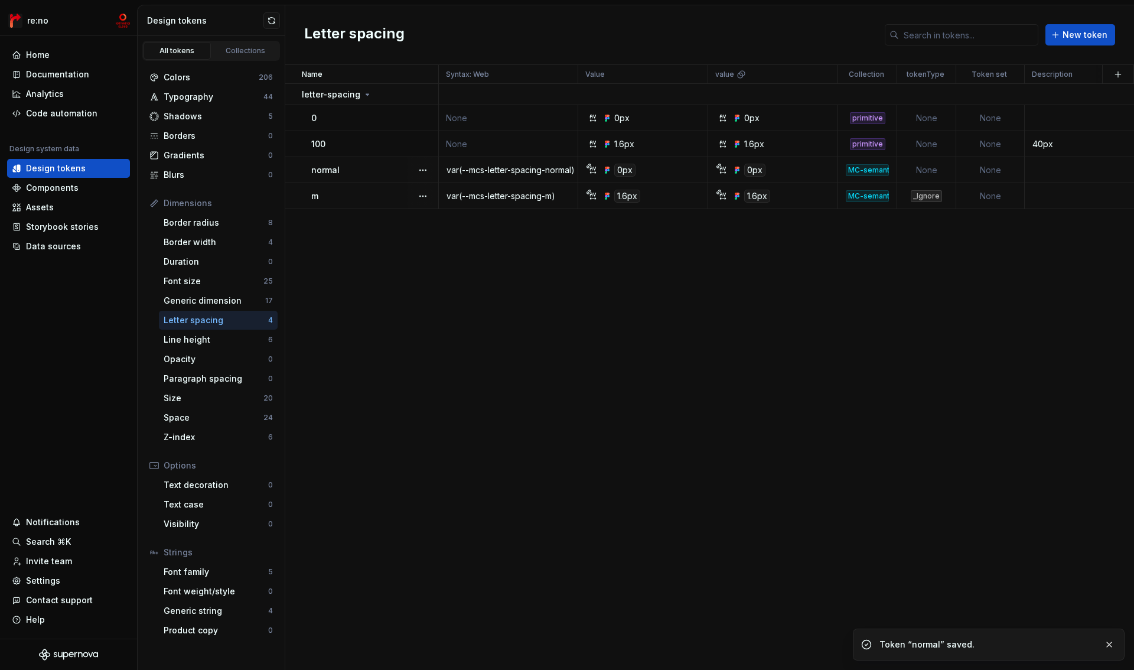
click at [931, 194] on div "_Ignore" at bounding box center [926, 196] width 31 height 12
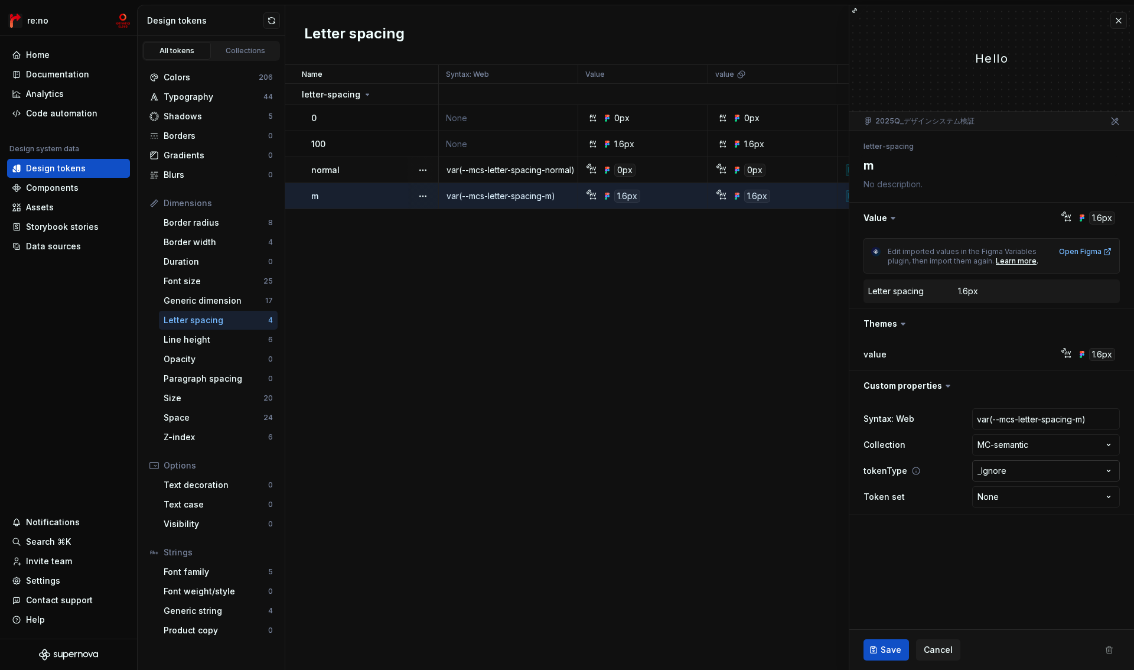
type textarea "*"
click at [987, 465] on html "re:no Home Documentation Analytics Code automation Design system data Design to…" at bounding box center [567, 335] width 1134 height 670
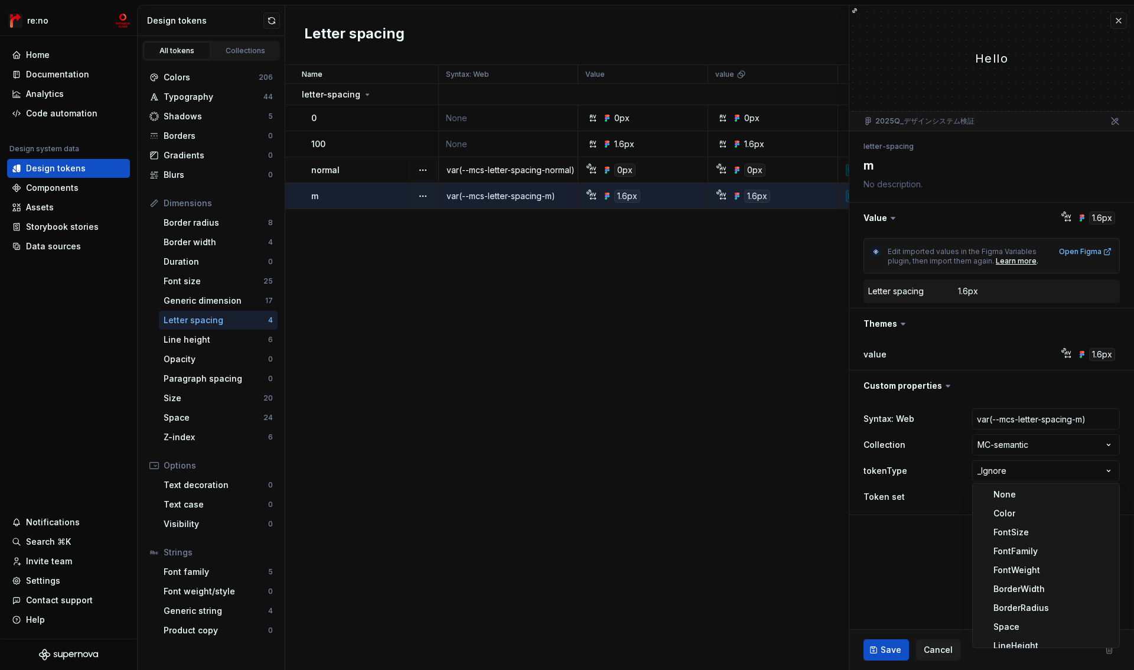
select select
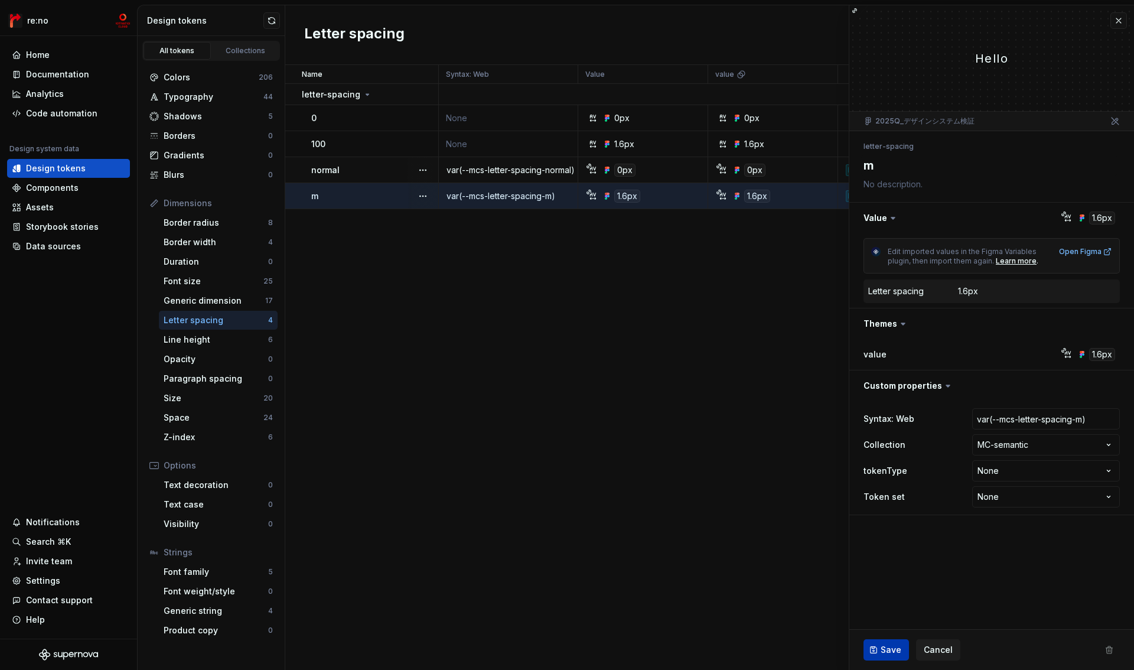
click at [888, 647] on span "Save" at bounding box center [891, 650] width 21 height 12
type textarea "*"
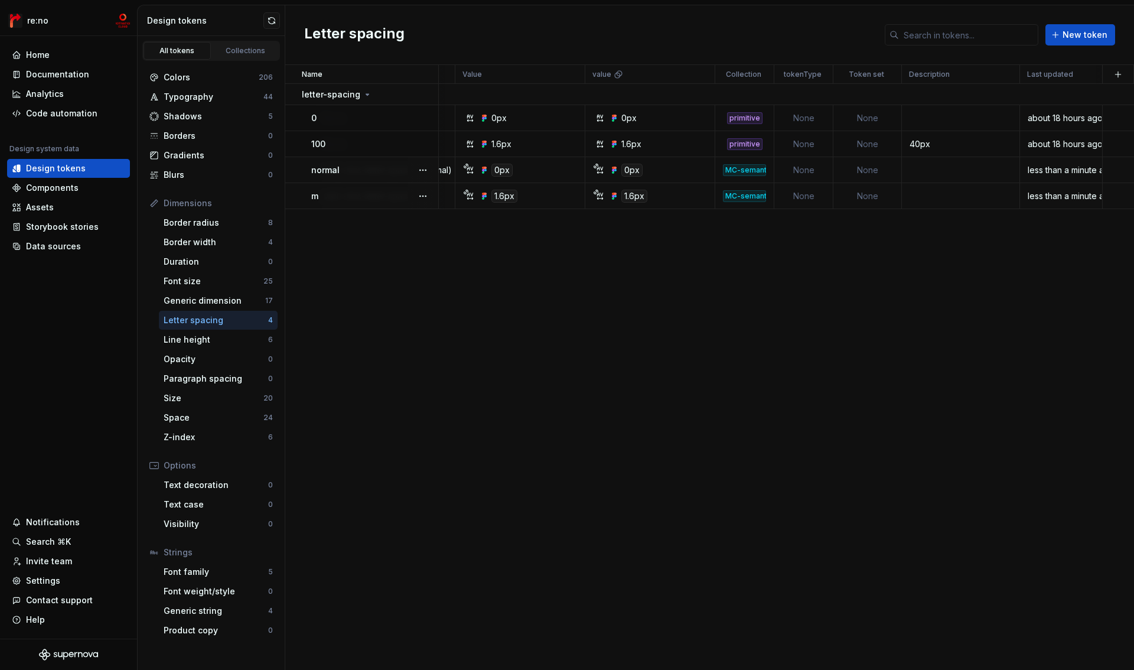
scroll to position [0, 123]
click at [817, 76] on html "re:no Home Documentation Analytics Code automation Design system data Design to…" at bounding box center [567, 335] width 1134 height 670
click at [823, 90] on div "Edit property" at bounding box center [862, 97] width 100 height 19
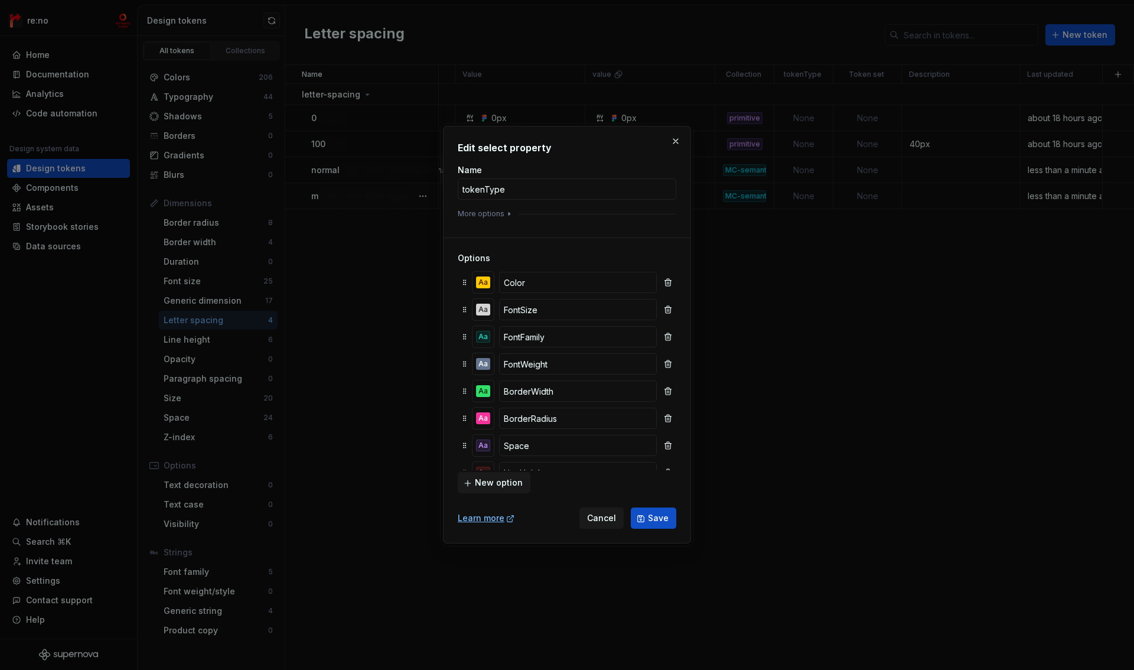
click at [551, 216] on div "More options" at bounding box center [567, 213] width 219 height 9
click at [495, 213] on button "More options" at bounding box center [486, 213] width 56 height 9
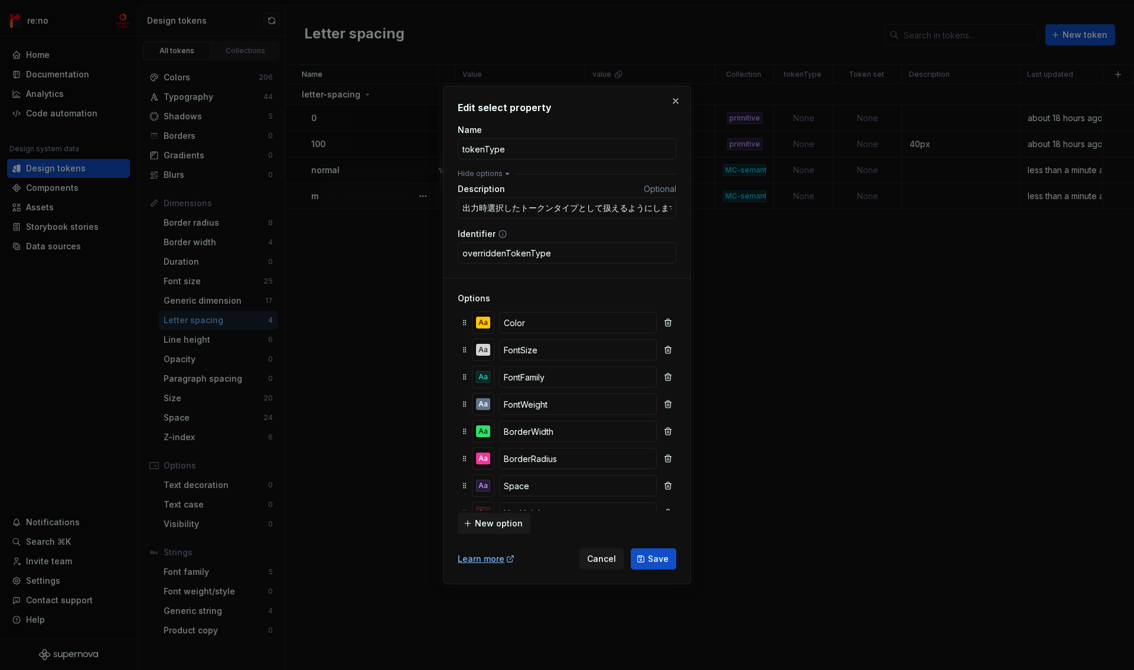
drag, startPoint x: 486, startPoint y: 209, endPoint x: 498, endPoint y: 186, distance: 25.9
click at [488, 207] on input "出力時選択したトークンタイプとして扱えるようにします。" at bounding box center [567, 207] width 219 height 21
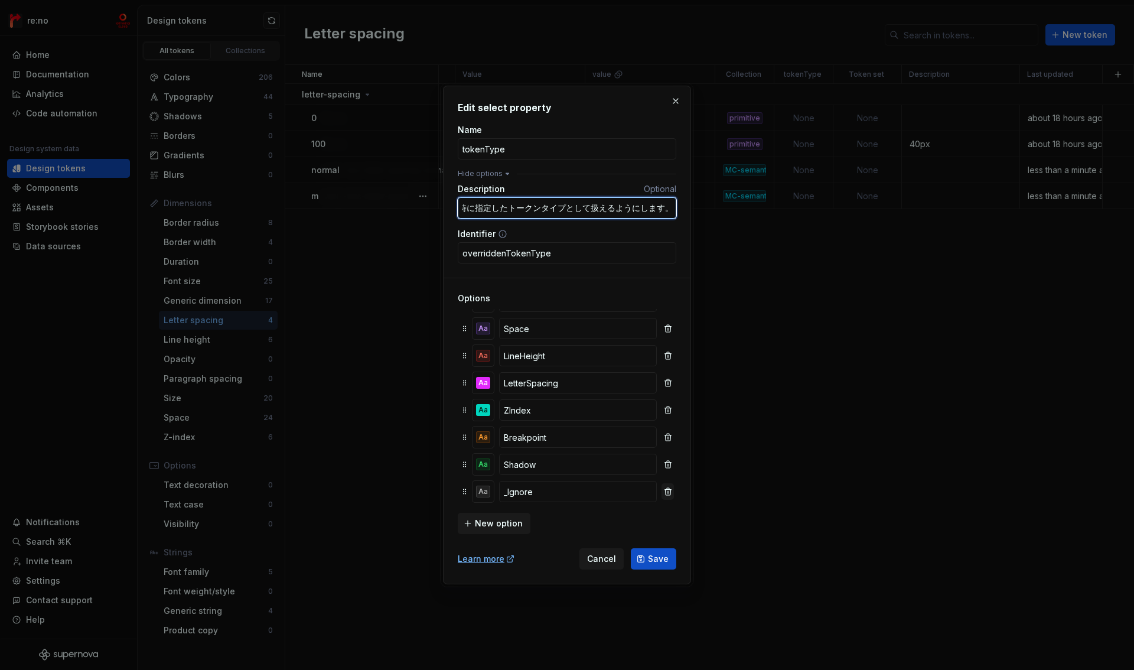
type input "出力時に指定したトークンタイプとして扱えるようにします。"
click at [661, 494] on button "button" at bounding box center [667, 491] width 12 height 17
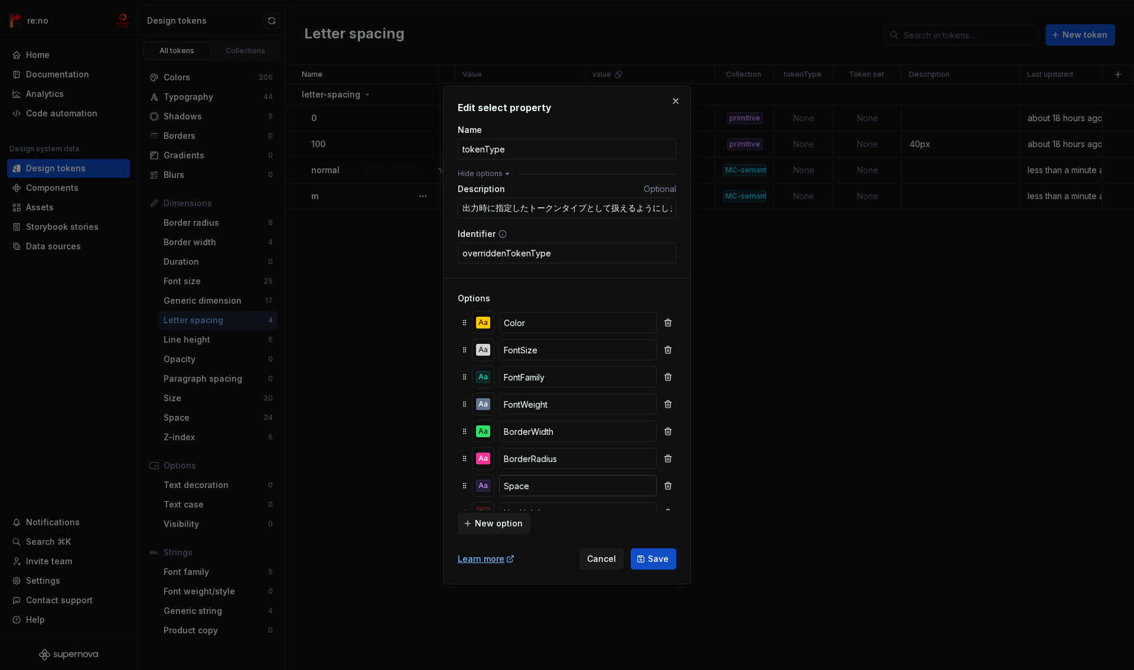
scroll to position [130, 0]
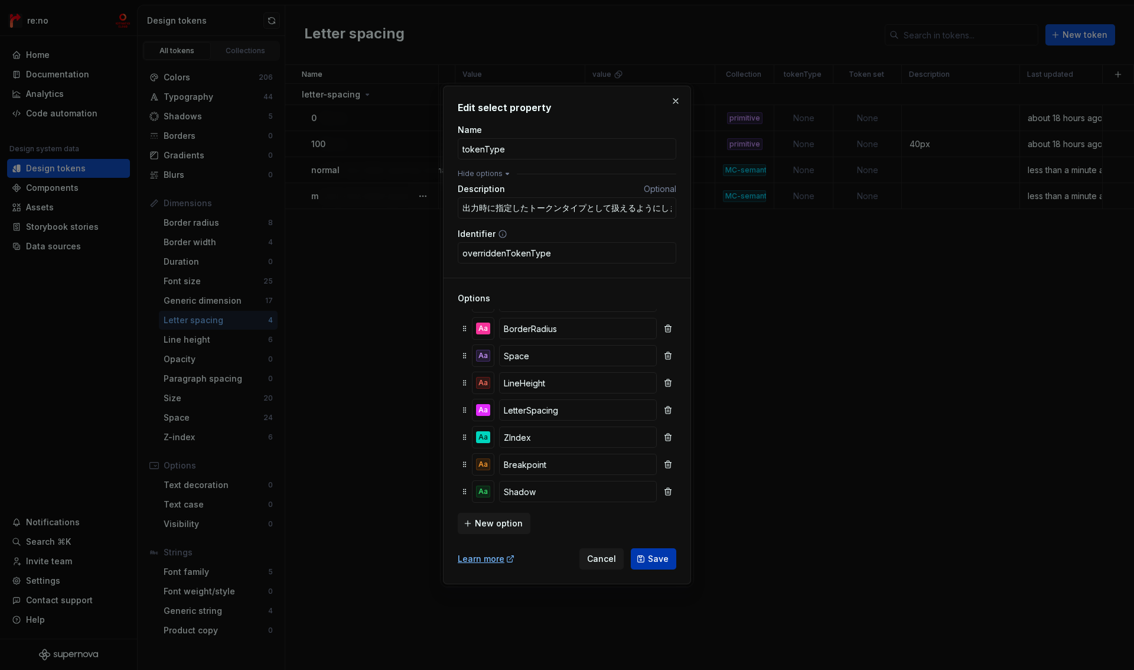
click at [662, 559] on span "Save" at bounding box center [658, 559] width 21 height 12
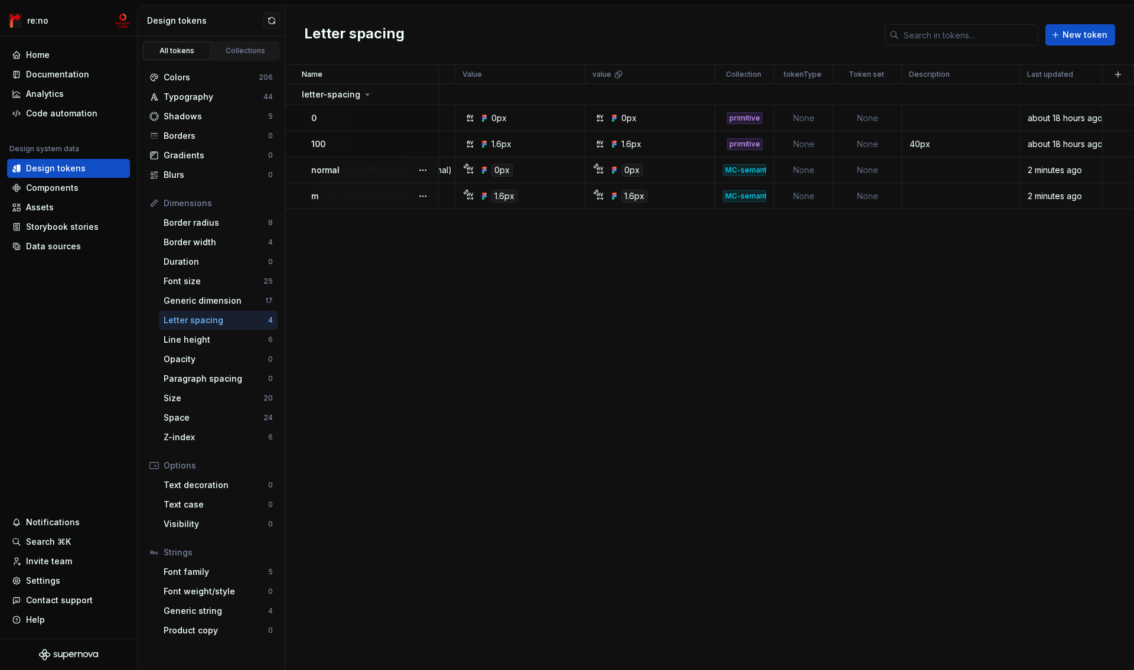
scroll to position [0, 123]
click at [1116, 74] on button "button" at bounding box center [1118, 74] width 17 height 17
click at [1041, 120] on div "New custom property" at bounding box center [1050, 122] width 89 height 12
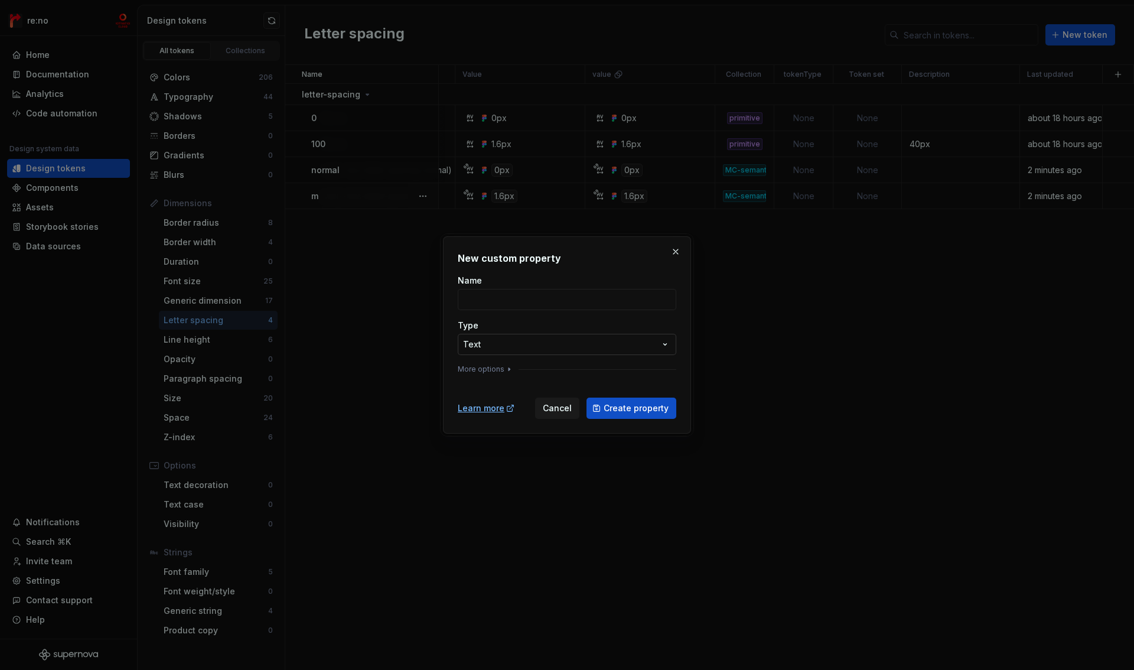
click at [522, 344] on div "**********" at bounding box center [567, 335] width 1134 height 670
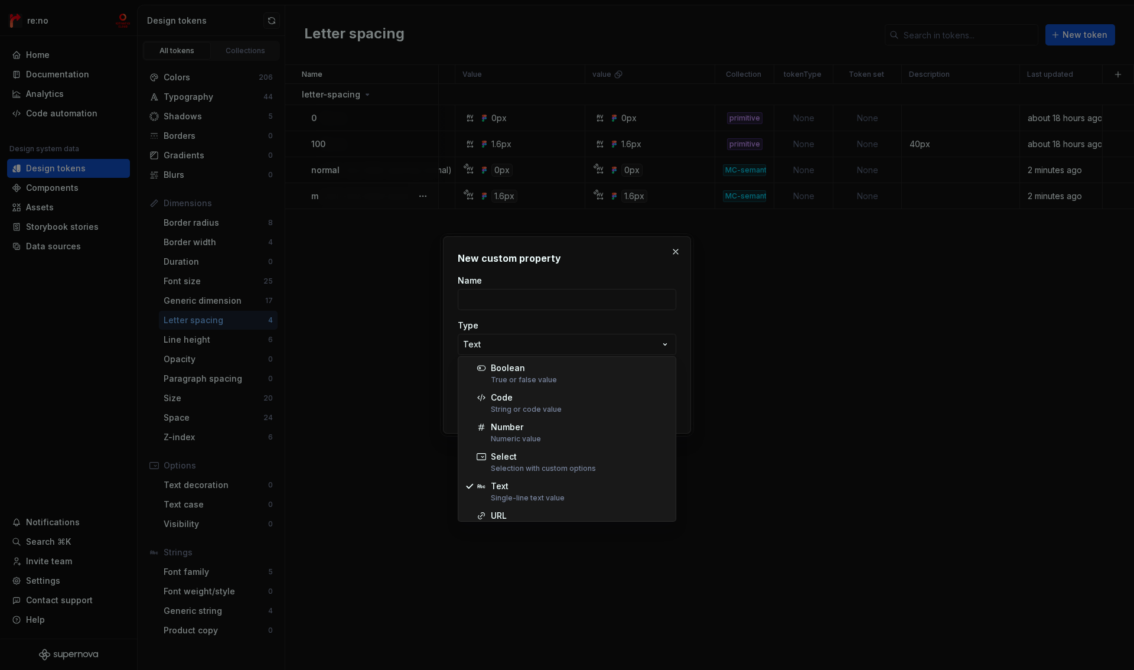
select select "*******"
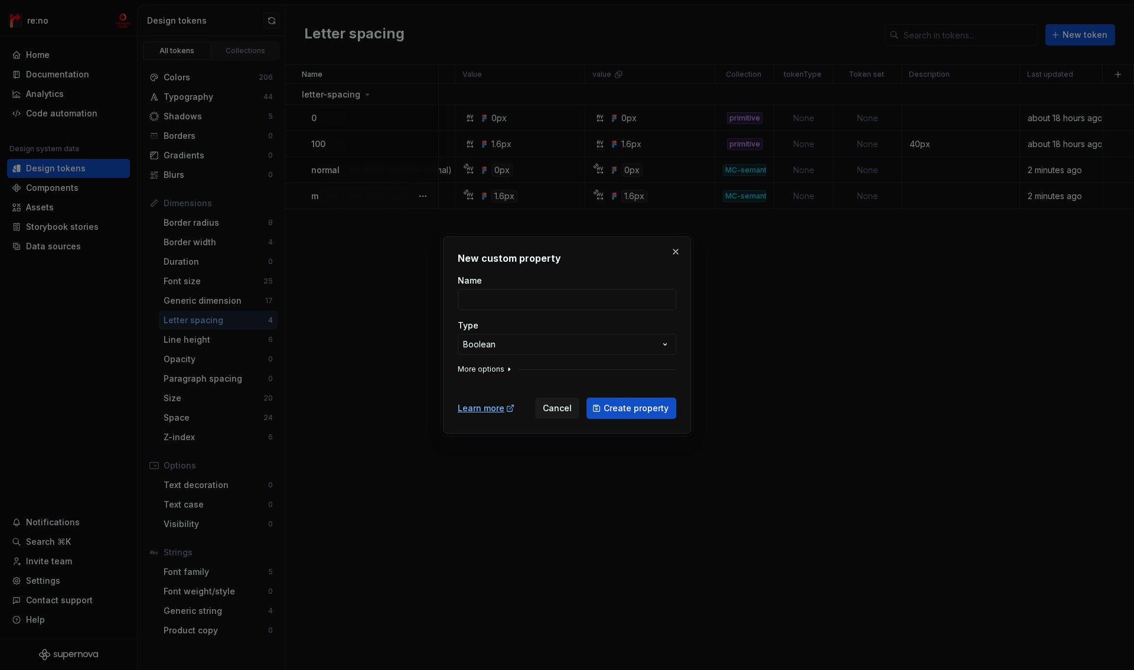
click at [492, 369] on button "More options" at bounding box center [486, 368] width 56 height 9
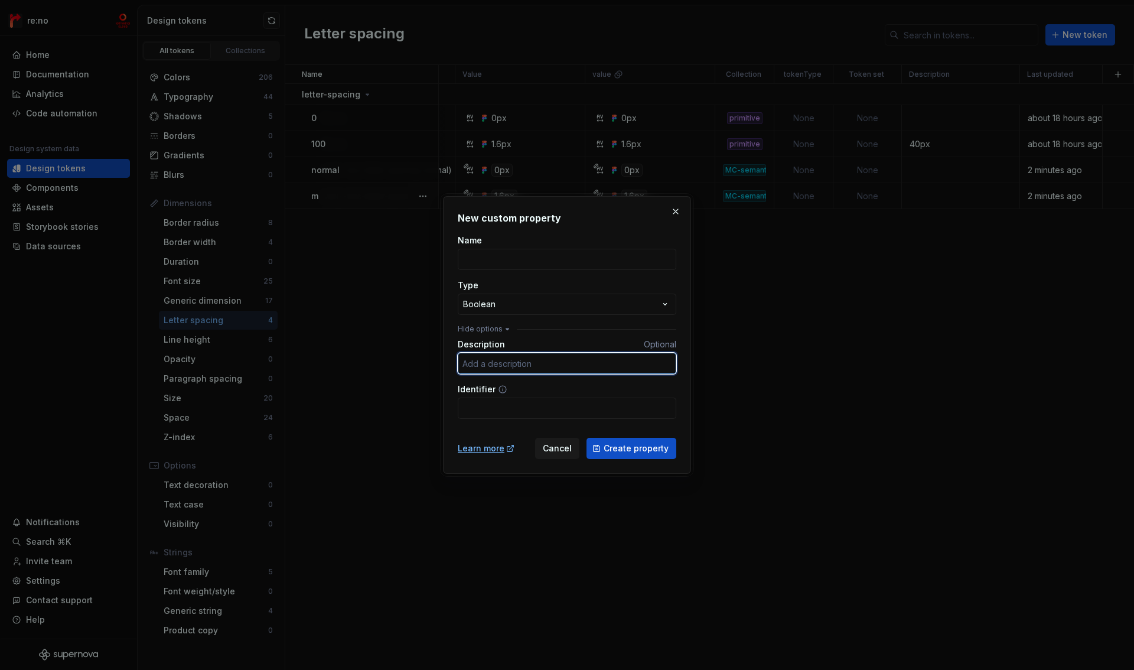
click at [493, 357] on input "Description" at bounding box center [567, 363] width 219 height 21
type input "出力時に対象から除外します"
click at [513, 409] on input "Identifier" at bounding box center [567, 407] width 219 height 21
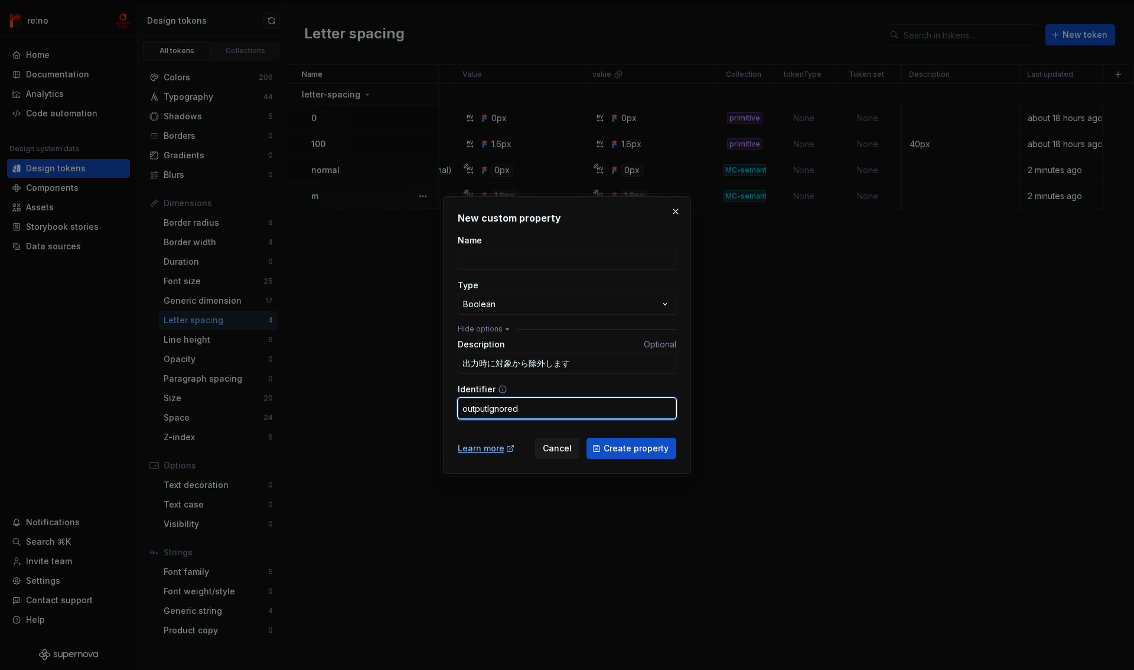
type input "outputIgnored"
click at [524, 263] on input "Name" at bounding box center [567, 259] width 219 height 21
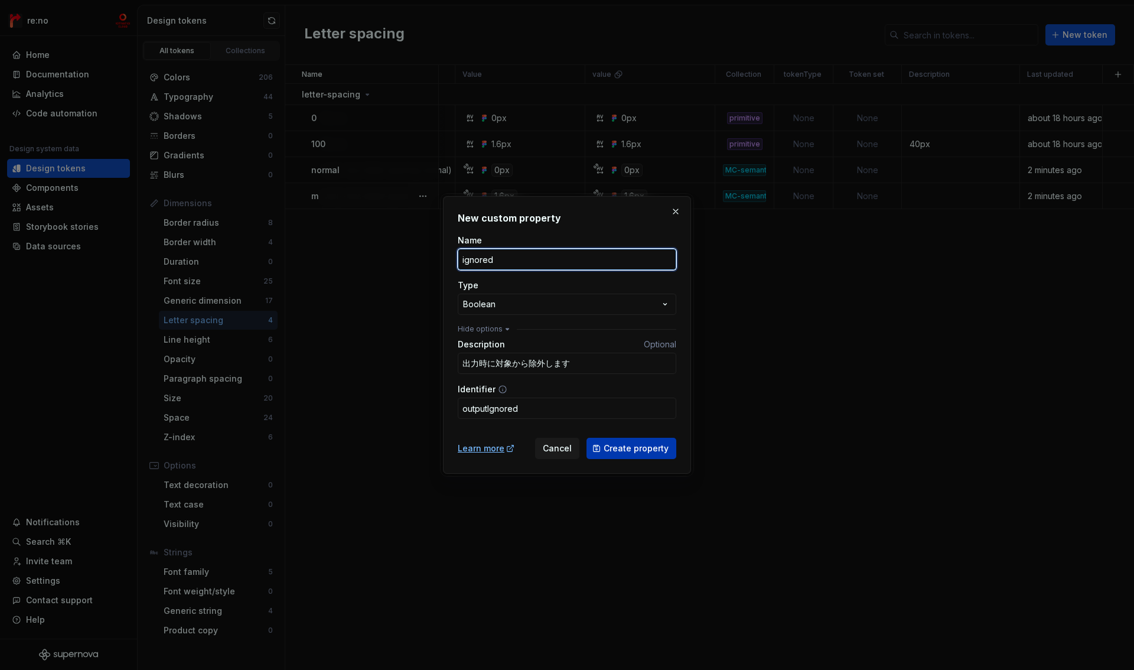
type input "ignored"
click at [615, 444] on span "Create property" at bounding box center [636, 448] width 65 height 12
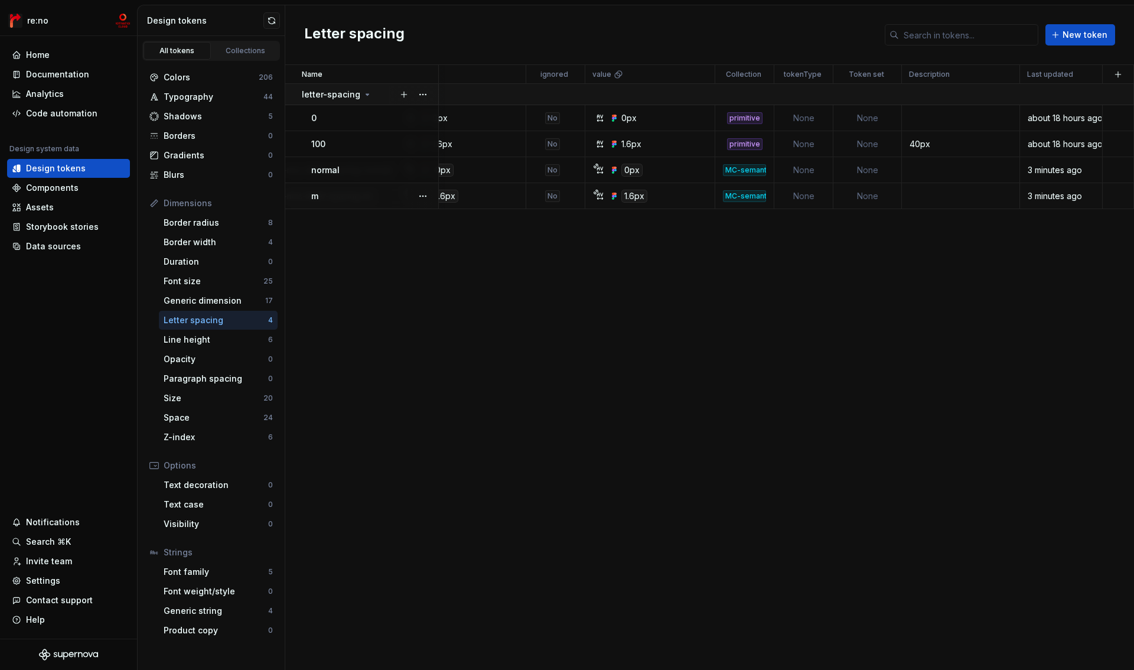
scroll to position [0, 182]
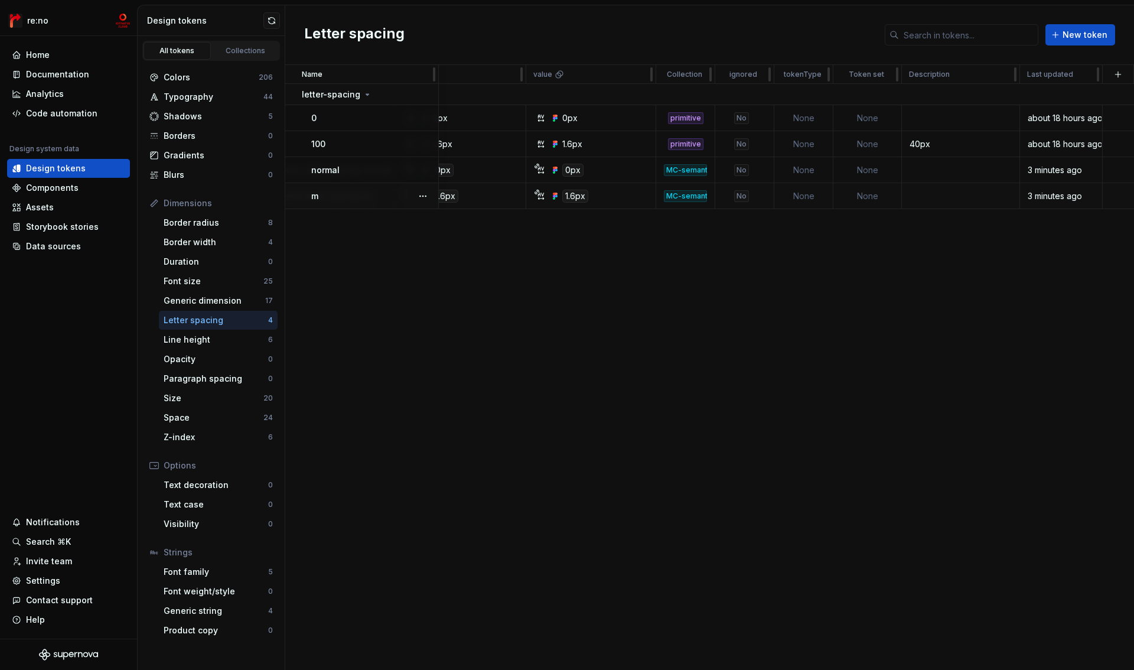
drag, startPoint x: 546, startPoint y: 76, endPoint x: 800, endPoint y: 196, distance: 281.4
click at [800, 196] on td "None" at bounding box center [803, 196] width 59 height 26
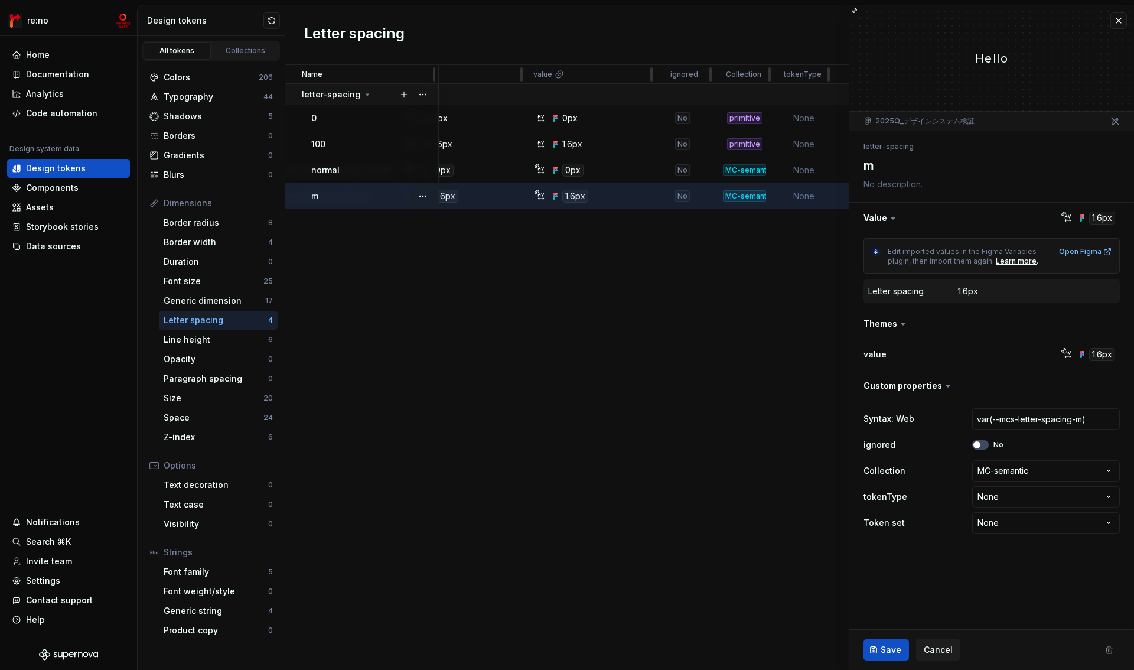
scroll to position [0, 182]
type textarea "*"
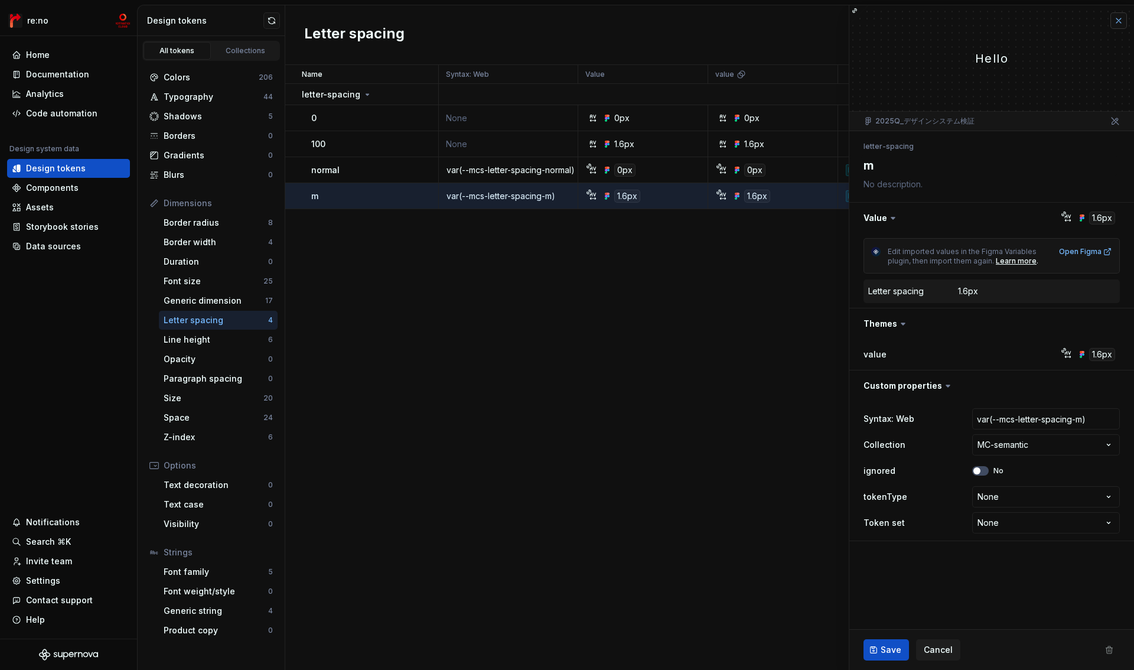
click at [1121, 21] on button "button" at bounding box center [1118, 20] width 17 height 17
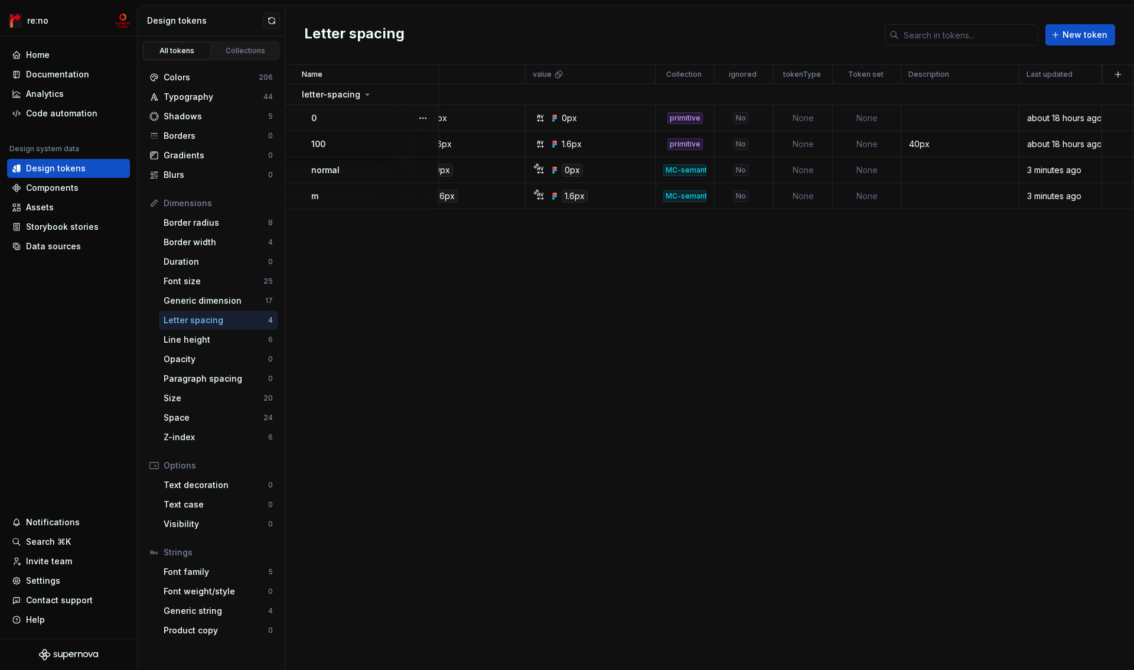
scroll to position [0, 182]
click at [804, 195] on div "No" at bounding box center [800, 196] width 15 height 12
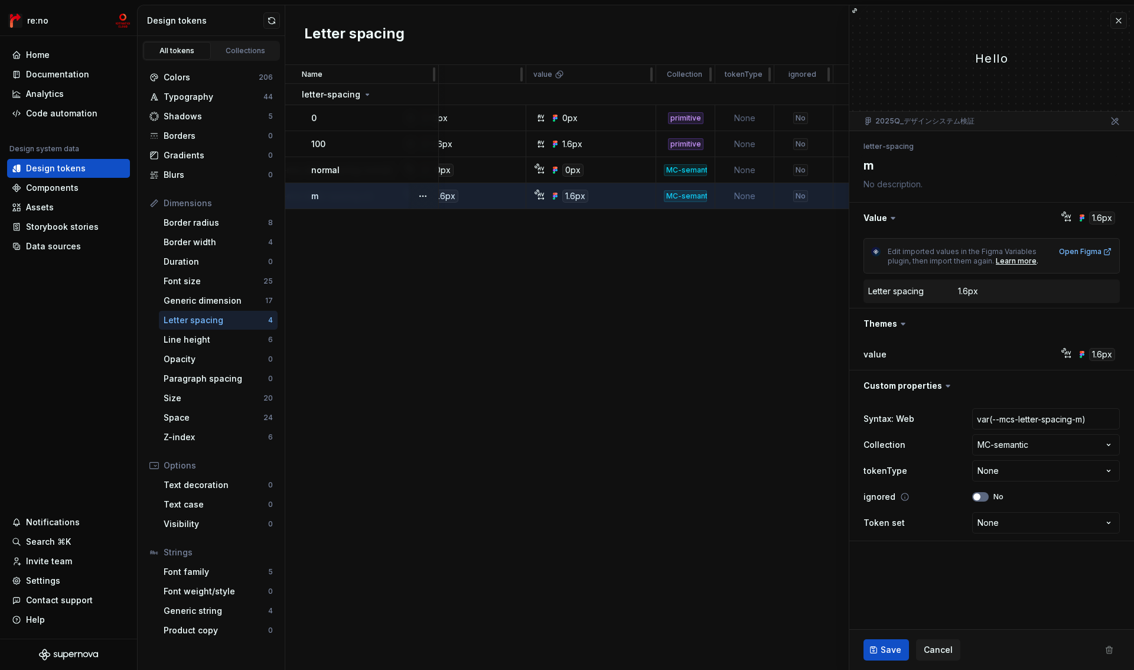
click at [982, 499] on button "No" at bounding box center [980, 496] width 17 height 9
click at [888, 646] on span "Save" at bounding box center [891, 650] width 21 height 12
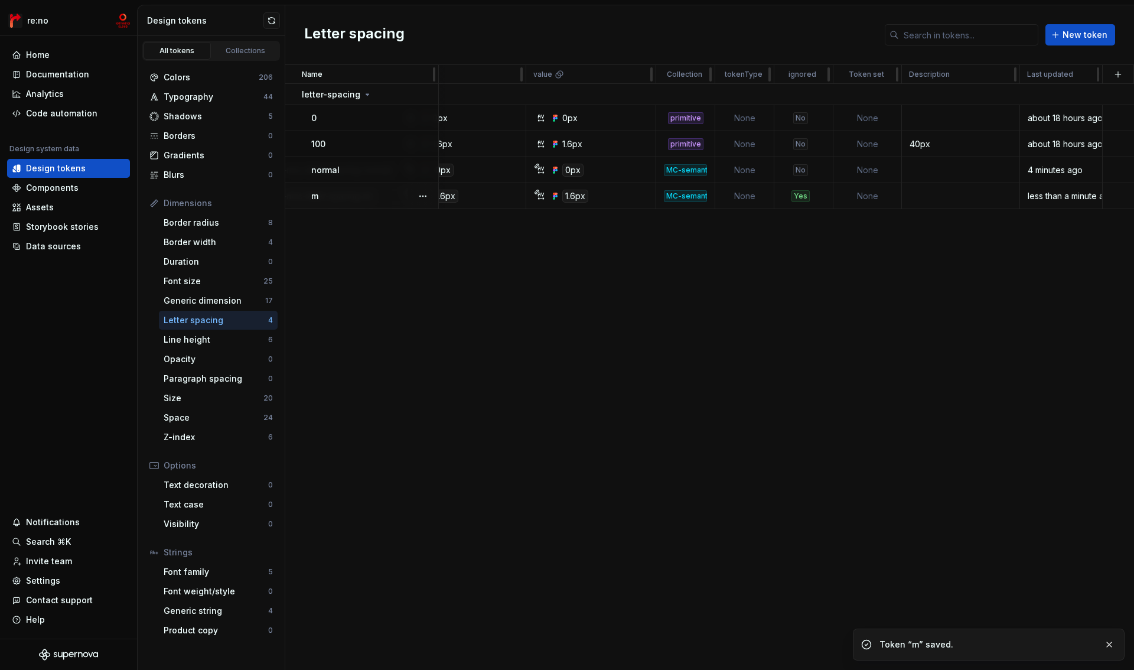
click at [798, 172] on div "No" at bounding box center [800, 170] width 15 height 12
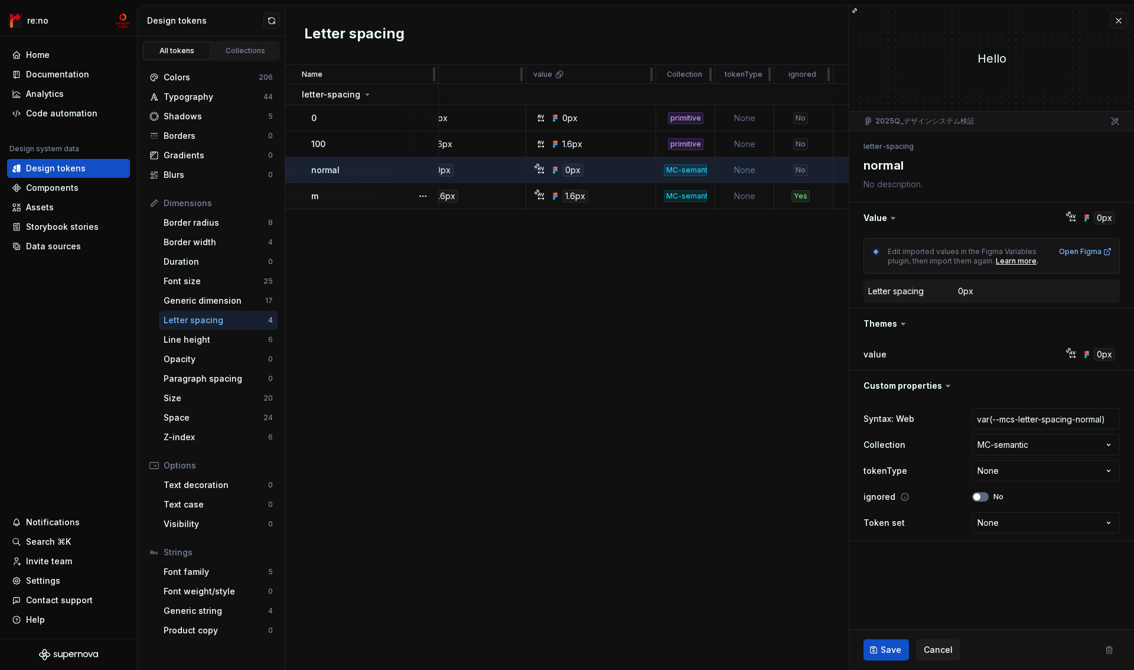
click at [976, 497] on span "button" at bounding box center [976, 496] width 7 height 7
click at [900, 650] on button "Save" at bounding box center [885, 649] width 45 height 21
type textarea "*"
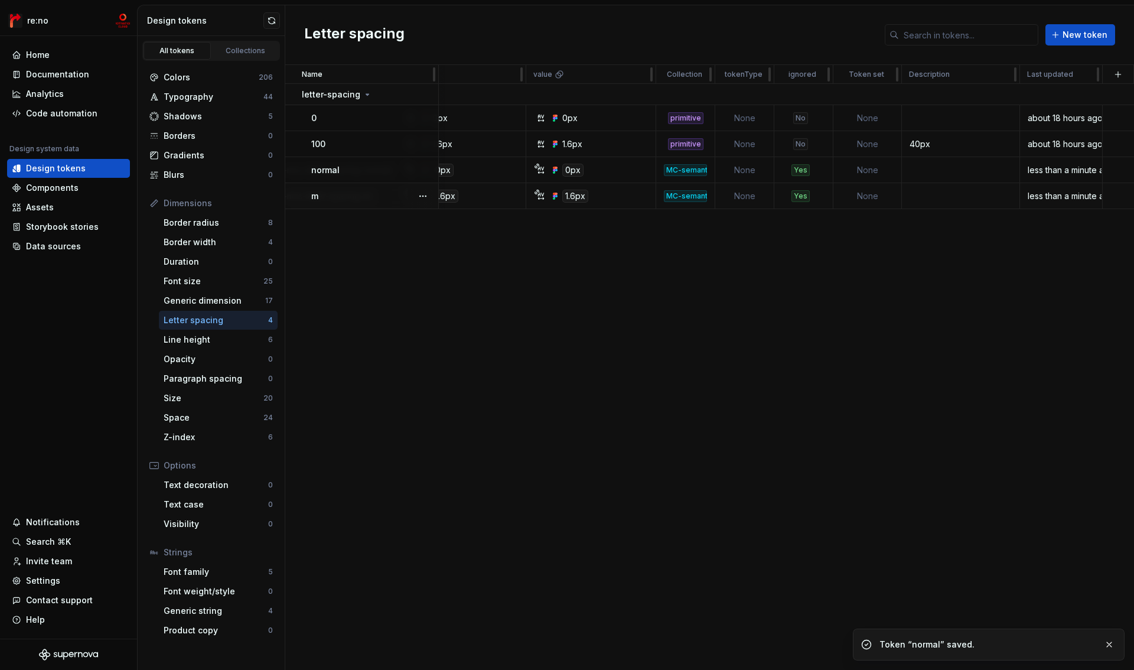
click at [1117, 21] on div "Letter spacing New token" at bounding box center [709, 35] width 849 height 60
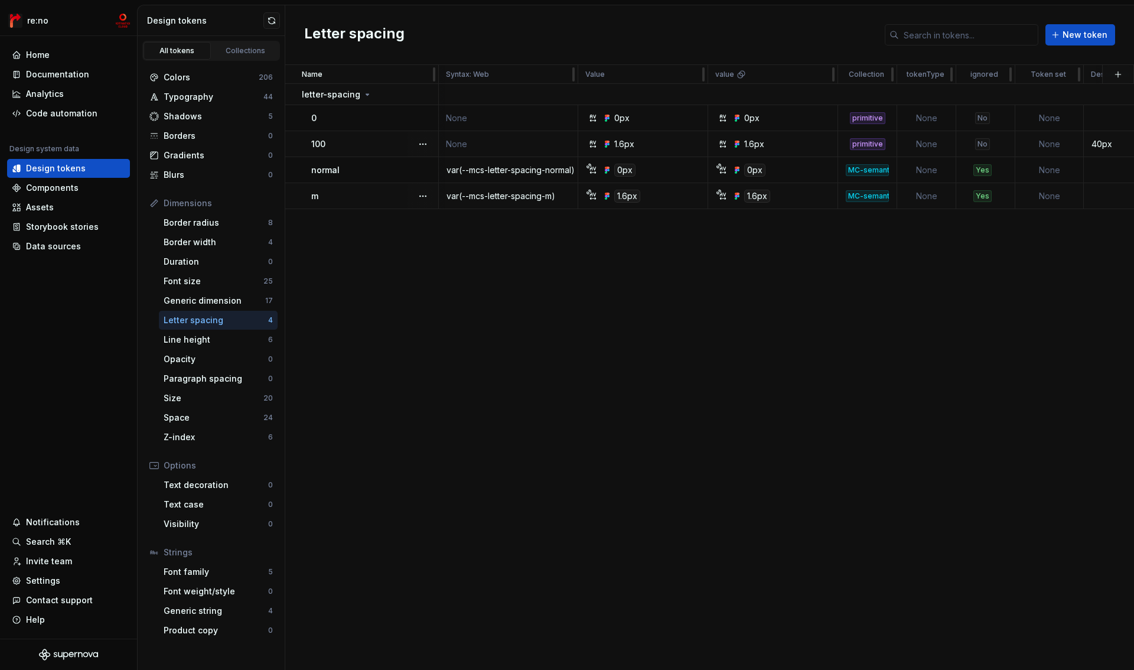
scroll to position [0, 182]
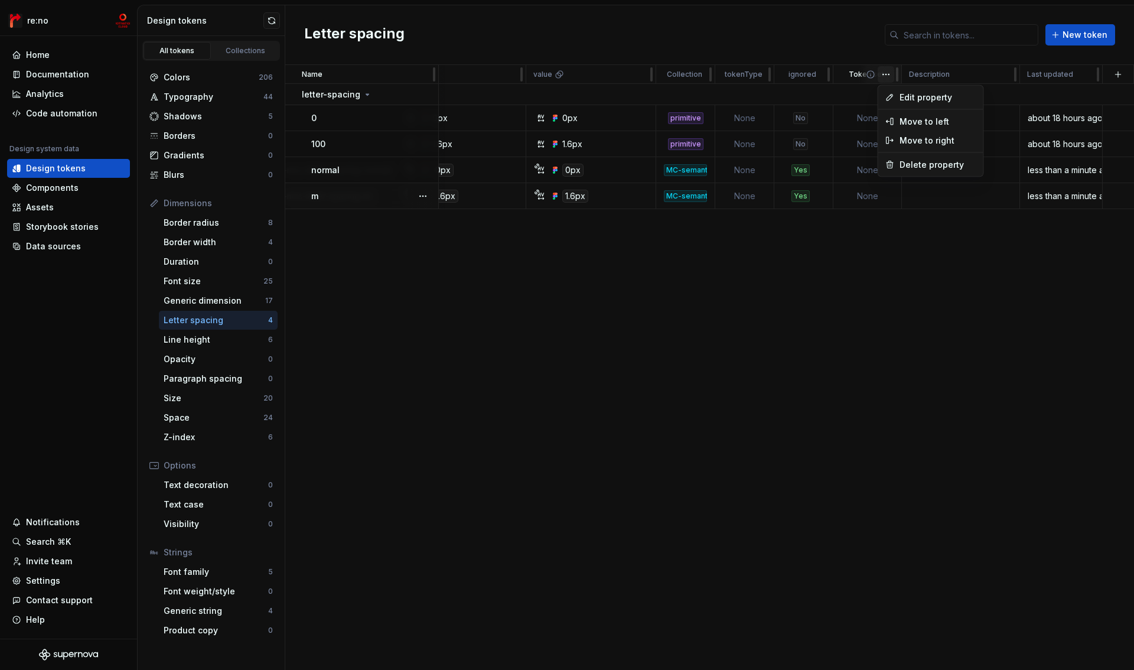
click at [885, 73] on html "re:no Home Documentation Analytics Code automation Design system data Design to…" at bounding box center [567, 335] width 1134 height 670
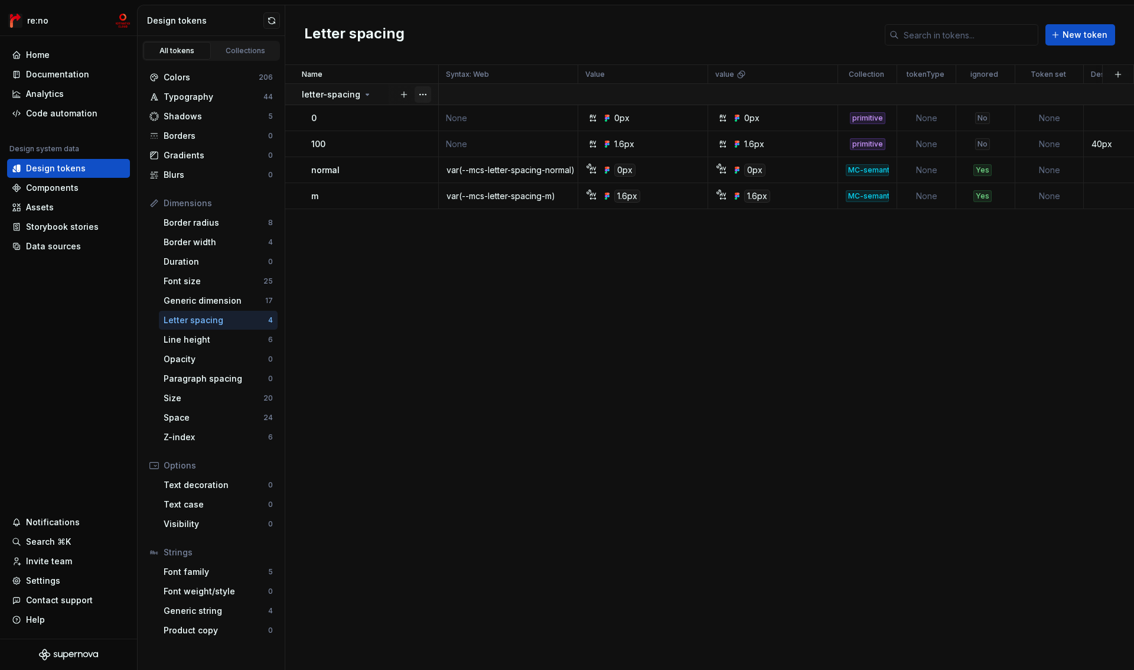
click at [427, 94] on button "button" at bounding box center [423, 94] width 17 height 17
click at [202, 570] on div "Font family" at bounding box center [216, 572] width 105 height 12
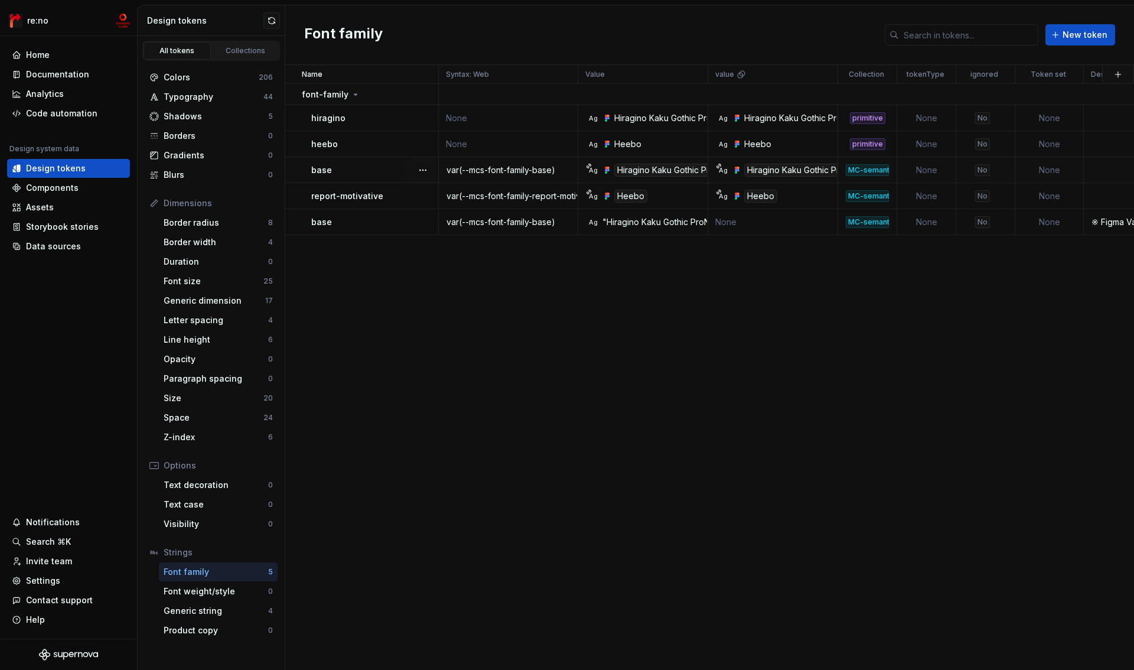
click at [980, 168] on div "No" at bounding box center [982, 170] width 15 height 12
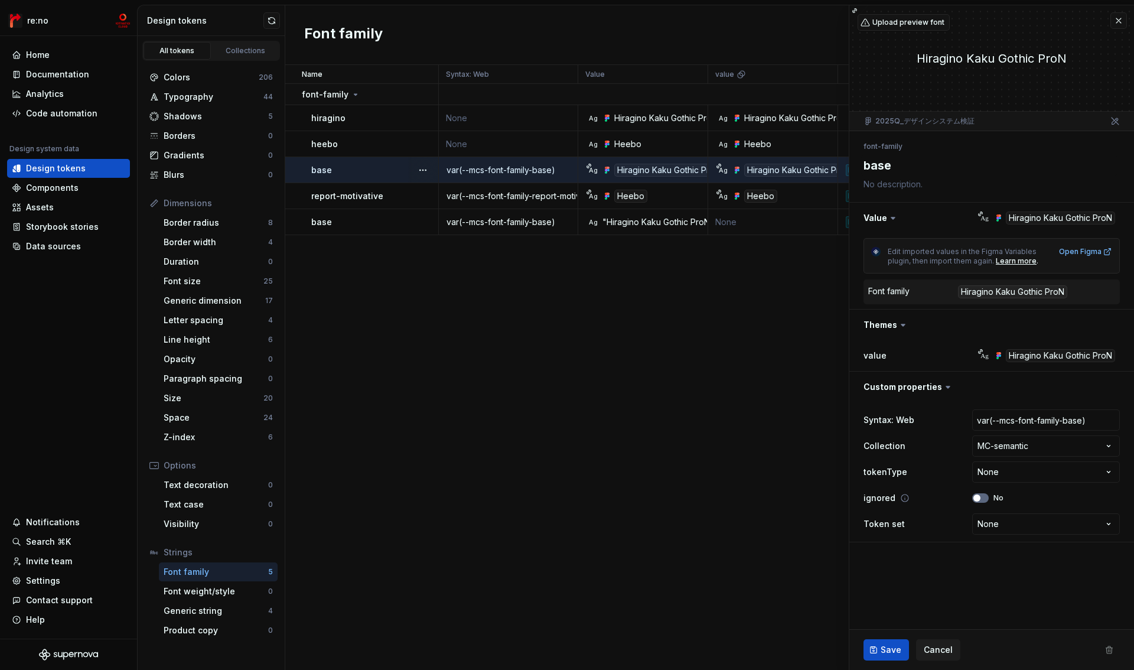
click at [983, 500] on button "No" at bounding box center [980, 497] width 17 height 9
click at [890, 649] on span "Save" at bounding box center [891, 650] width 21 height 12
click at [1117, 22] on button "button" at bounding box center [1118, 20] width 17 height 17
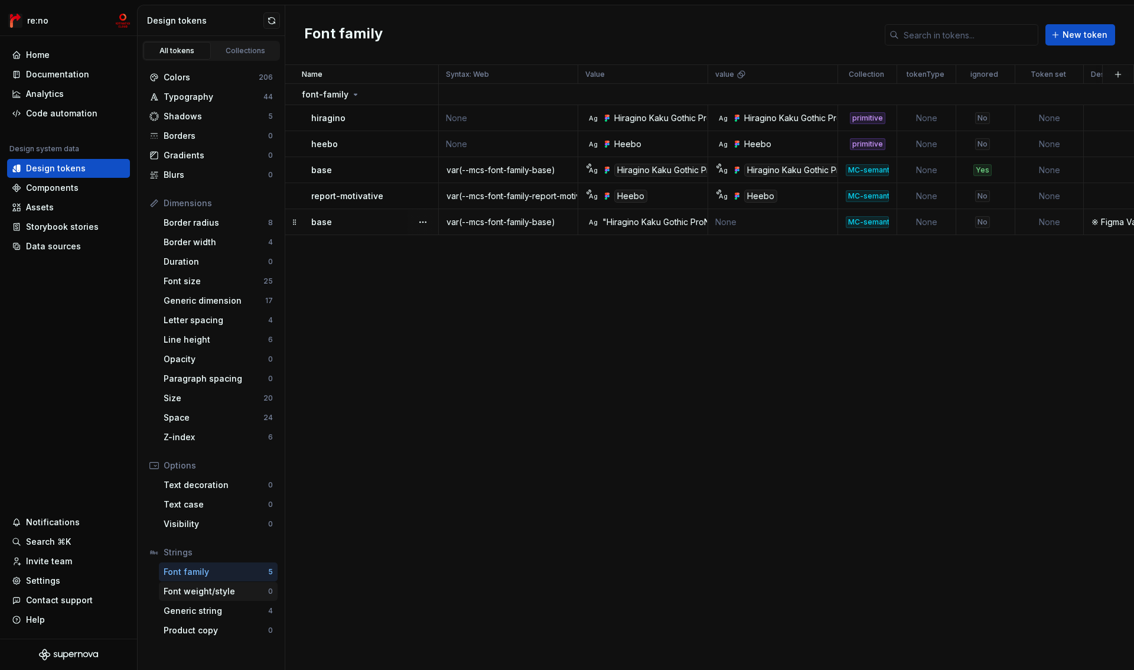
click at [201, 590] on div "Font weight/style" at bounding box center [216, 591] width 105 height 12
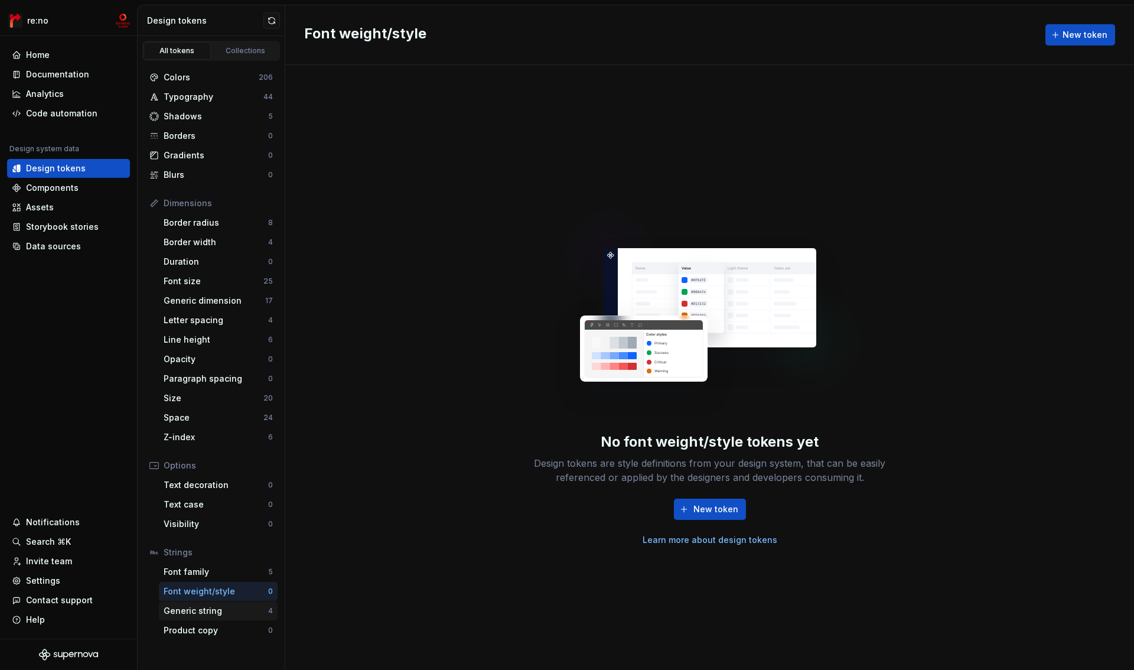
click at [201, 615] on div "Generic string" at bounding box center [216, 611] width 105 height 12
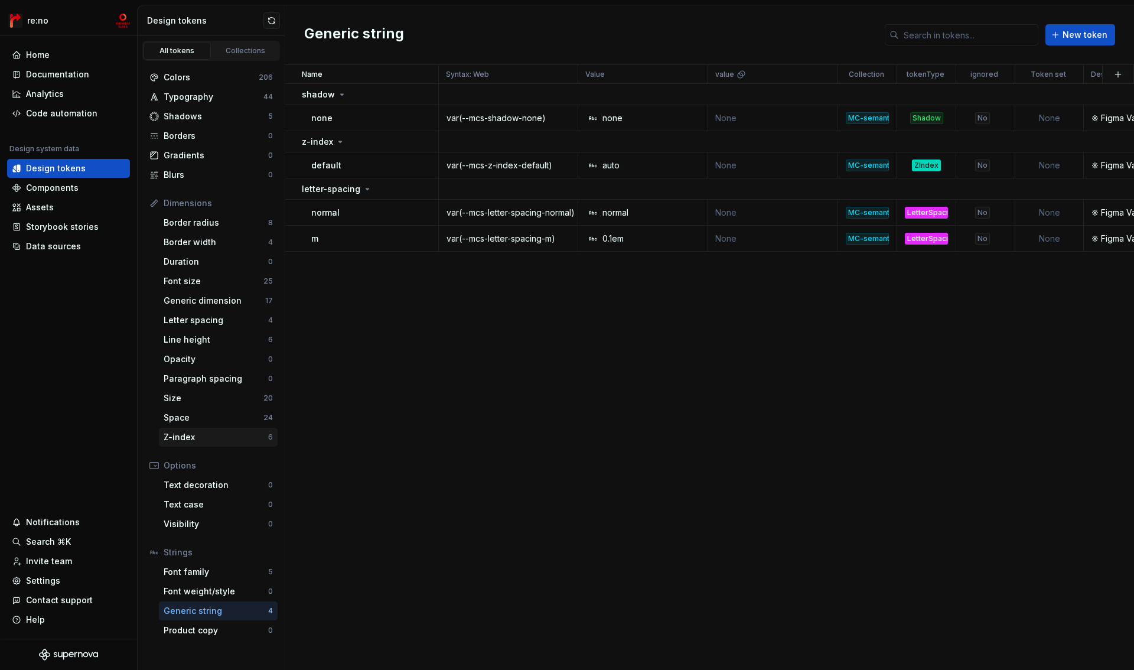
click at [206, 436] on div "Z-index" at bounding box center [216, 437] width 105 height 12
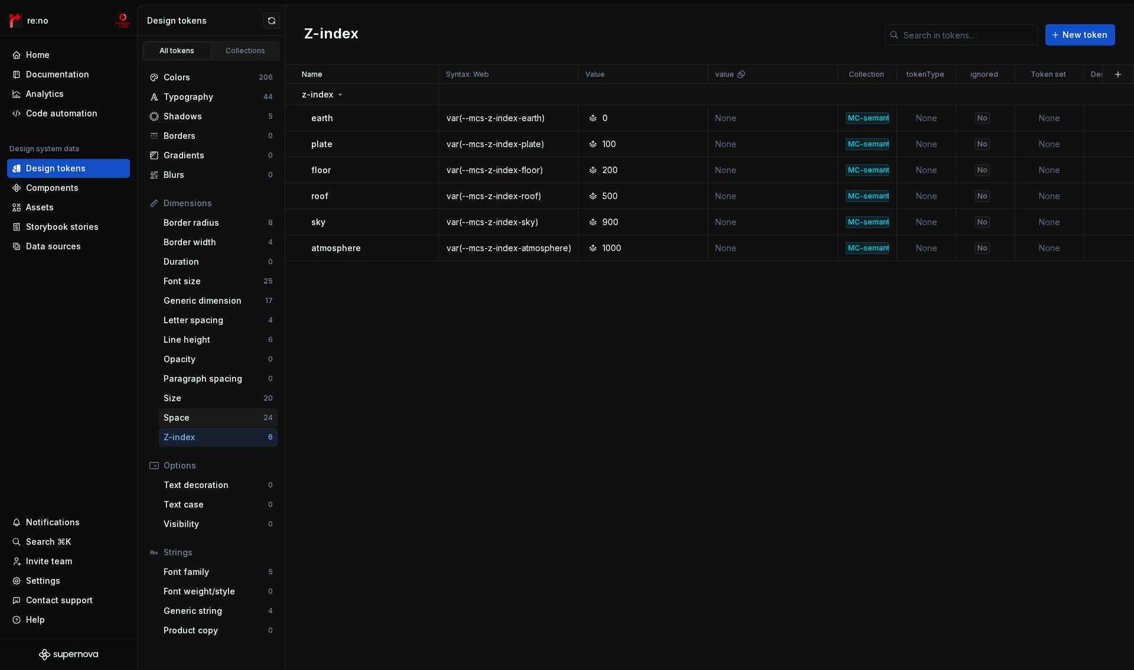
click at [201, 412] on div "Space" at bounding box center [214, 418] width 100 height 12
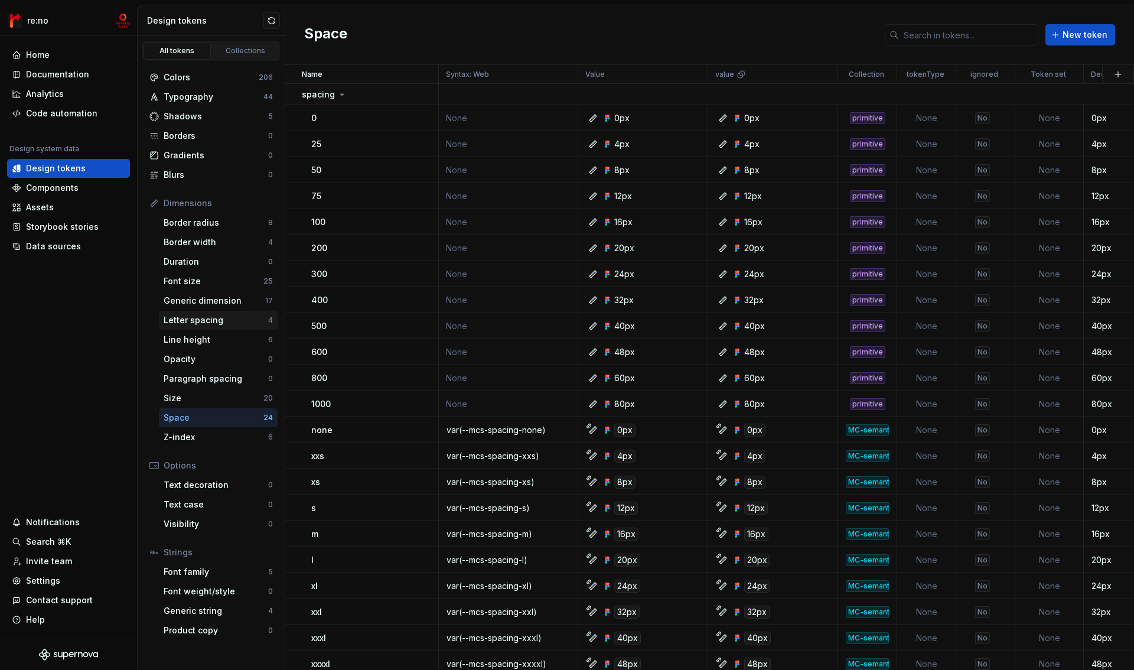
click at [216, 322] on div "Letter spacing" at bounding box center [216, 320] width 105 height 12
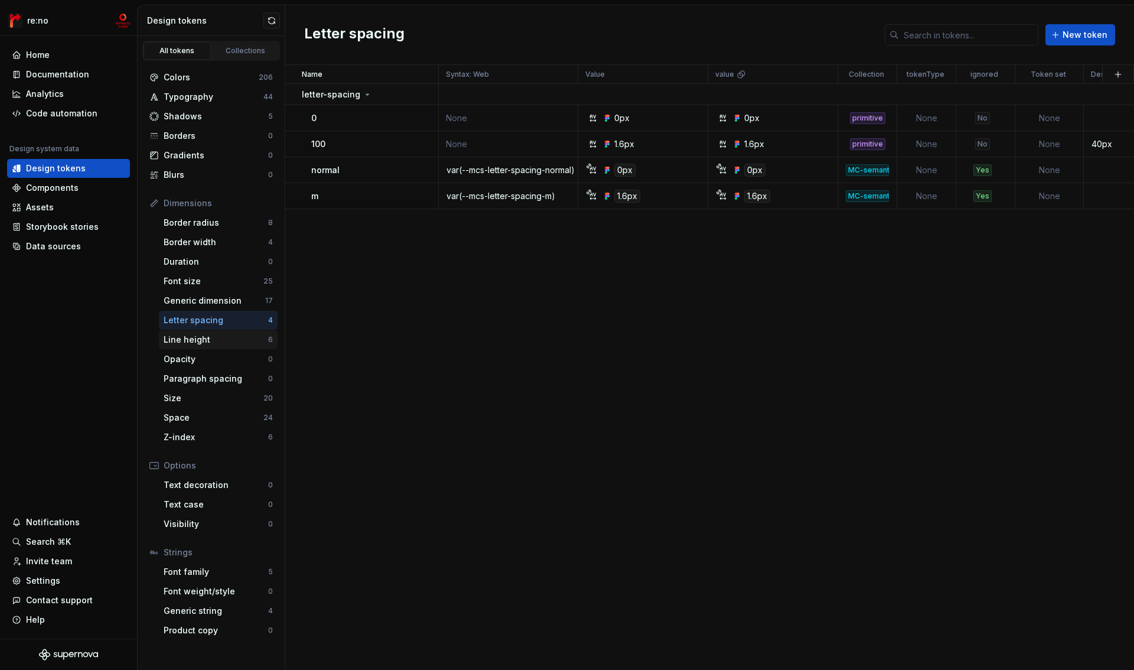
click at [215, 337] on div "Line height" at bounding box center [216, 340] width 105 height 12
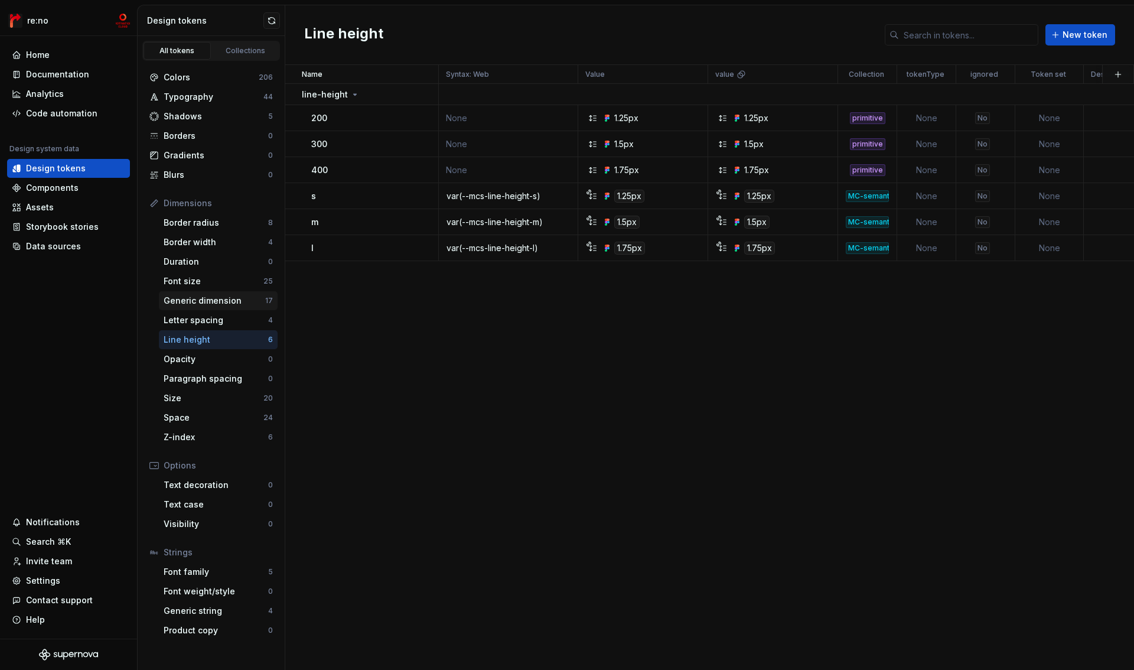
click at [214, 303] on div "Generic dimension" at bounding box center [215, 301] width 102 height 12
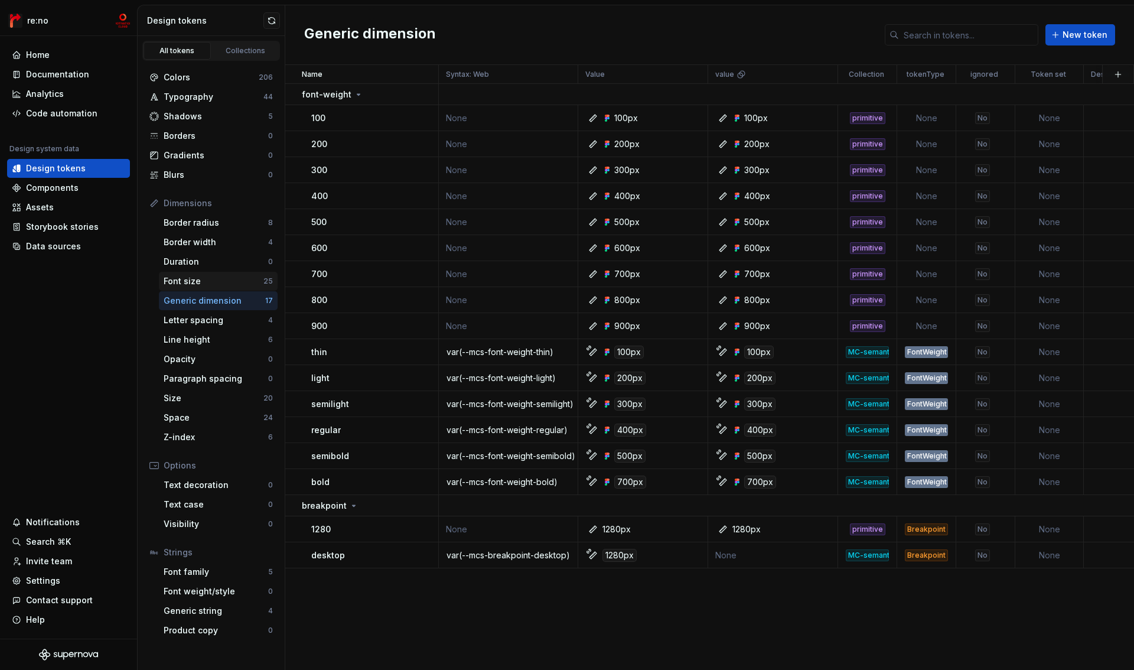
click at [209, 277] on div "Font size" at bounding box center [214, 281] width 100 height 12
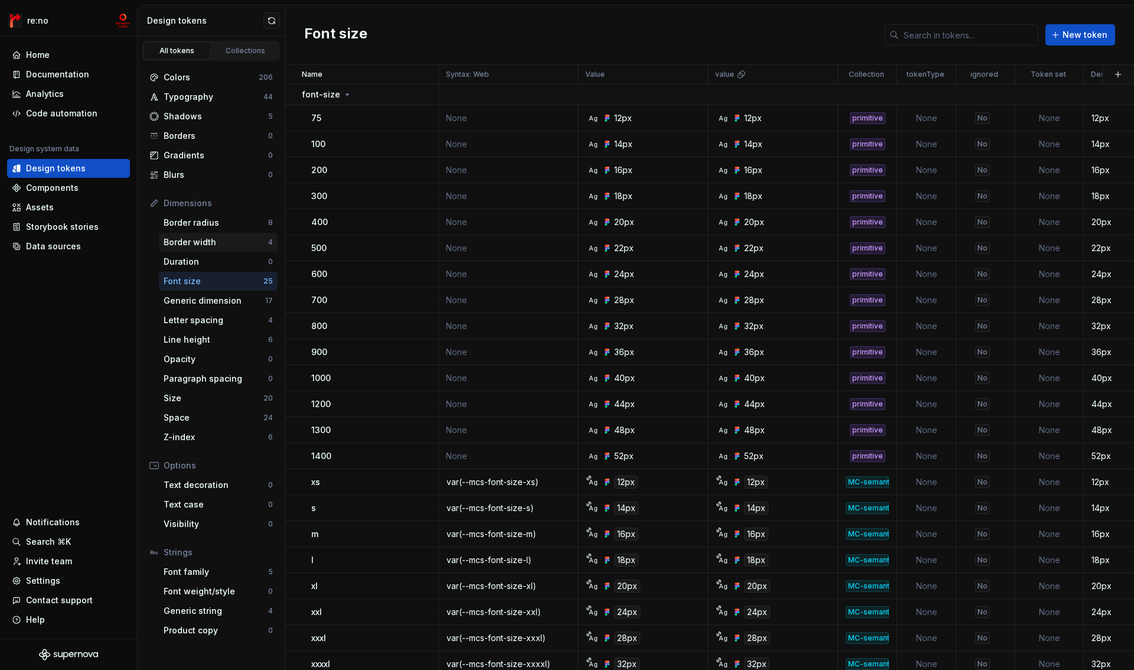
click at [201, 240] on div "Border width" at bounding box center [216, 242] width 105 height 12
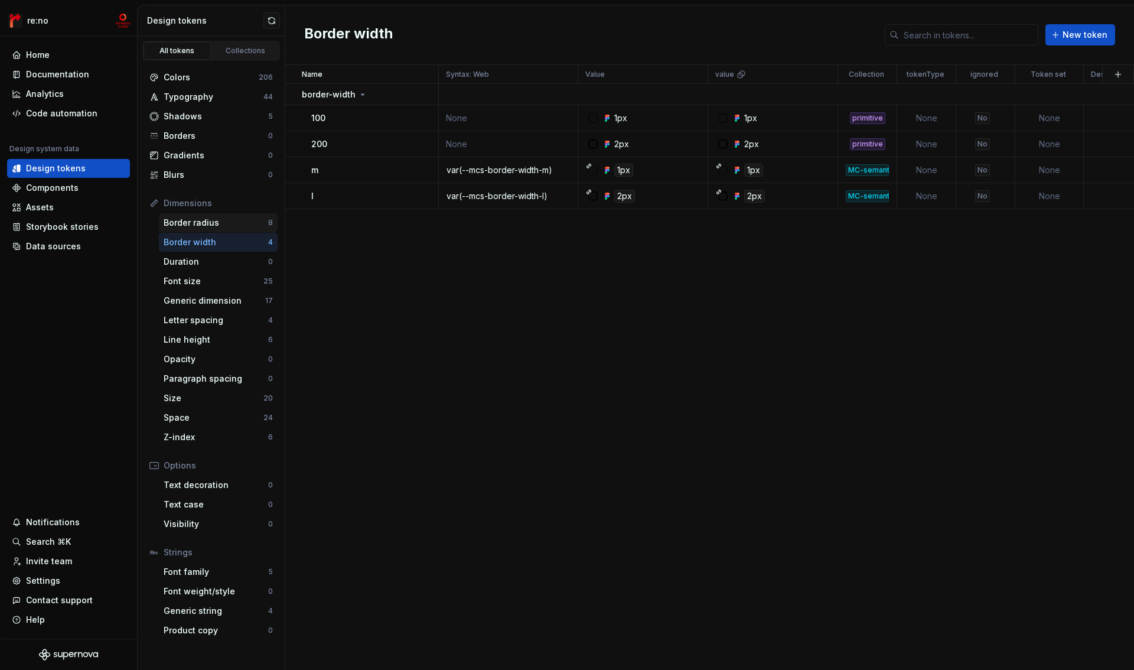
click at [206, 226] on div "Border radius" at bounding box center [216, 223] width 105 height 12
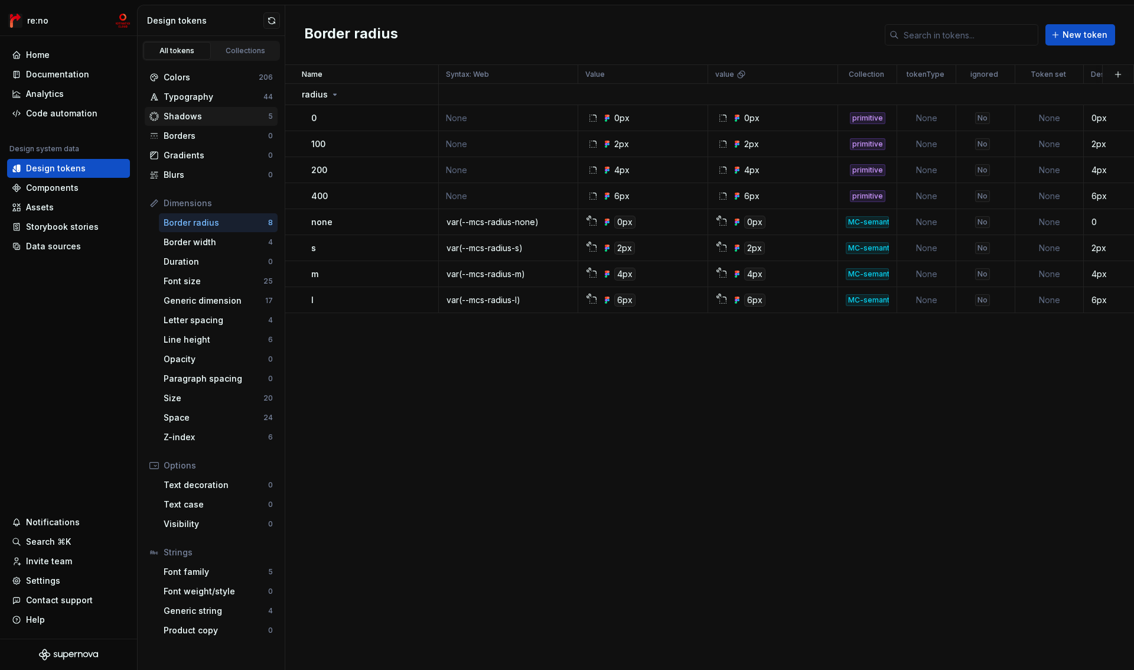
click at [214, 116] on div "Shadows" at bounding box center [216, 116] width 105 height 12
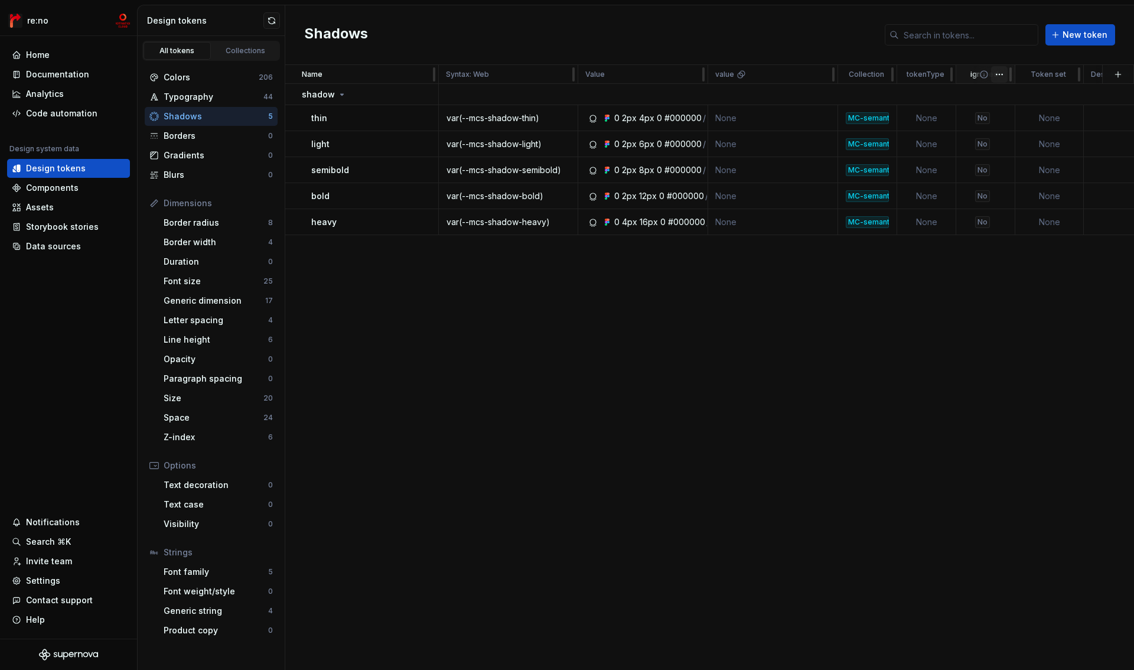
click at [998, 75] on html "re:no Home Documentation Analytics Code automation Design system data Design to…" at bounding box center [567, 335] width 1134 height 670
click at [1003, 93] on icon at bounding box center [1003, 97] width 9 height 9
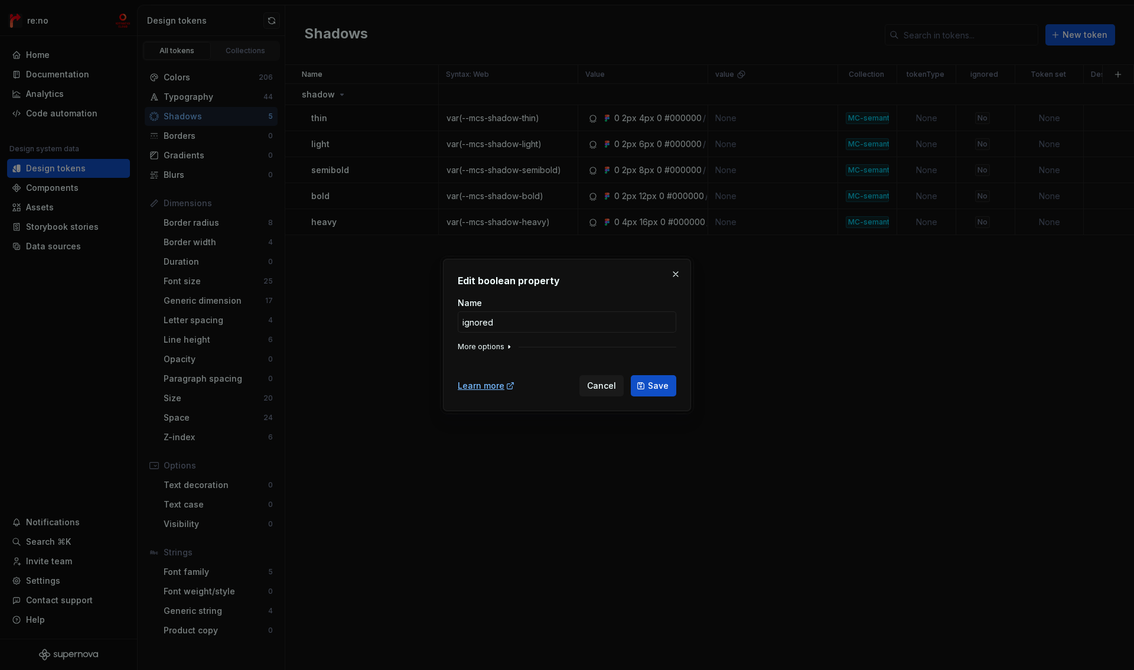
click at [492, 345] on button "More options" at bounding box center [486, 346] width 56 height 9
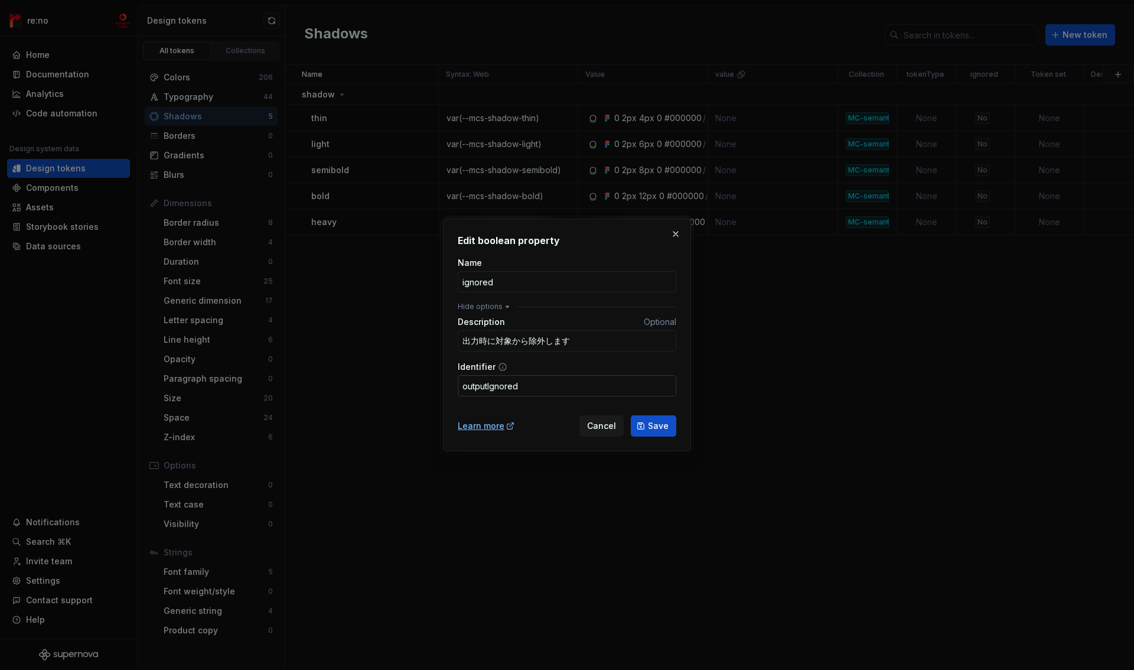
click at [510, 383] on input "outputIgnored" at bounding box center [567, 385] width 219 height 21
click at [600, 421] on span "Cancel" at bounding box center [601, 426] width 29 height 12
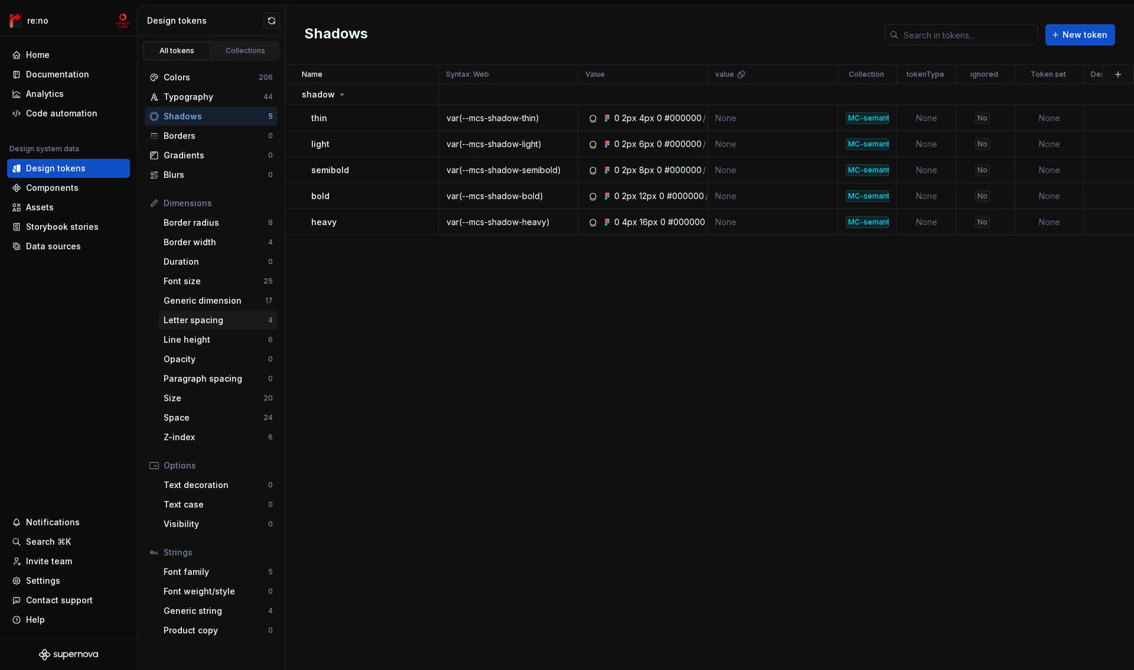
click at [209, 324] on div "Letter spacing" at bounding box center [216, 320] width 105 height 12
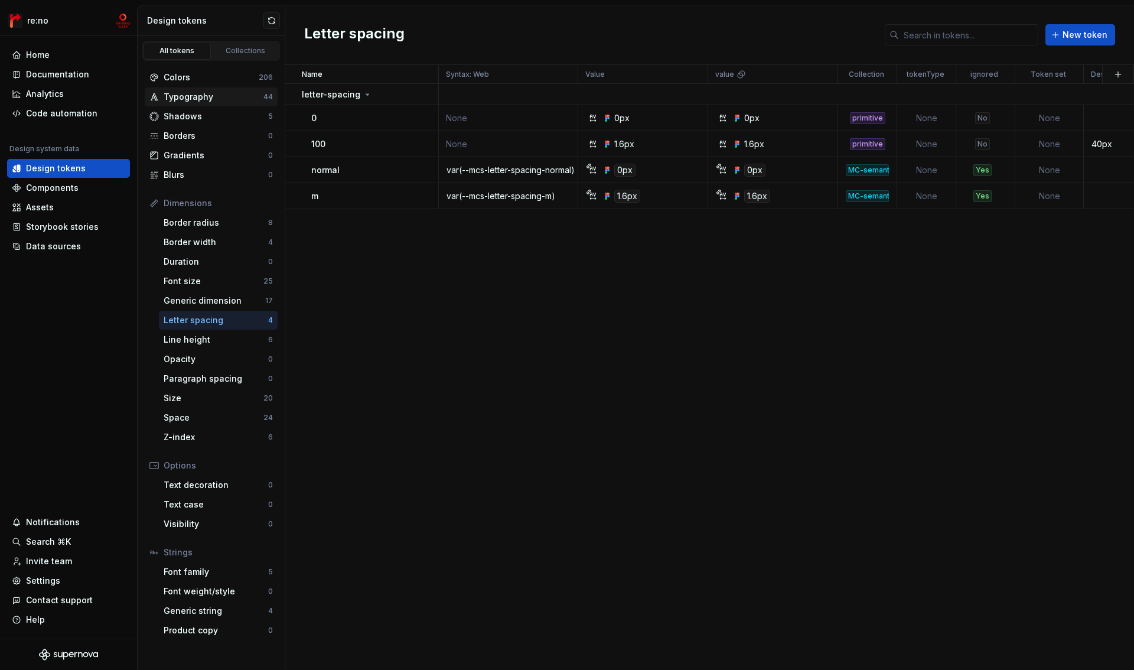
click at [194, 96] on div "Typography" at bounding box center [214, 97] width 100 height 12
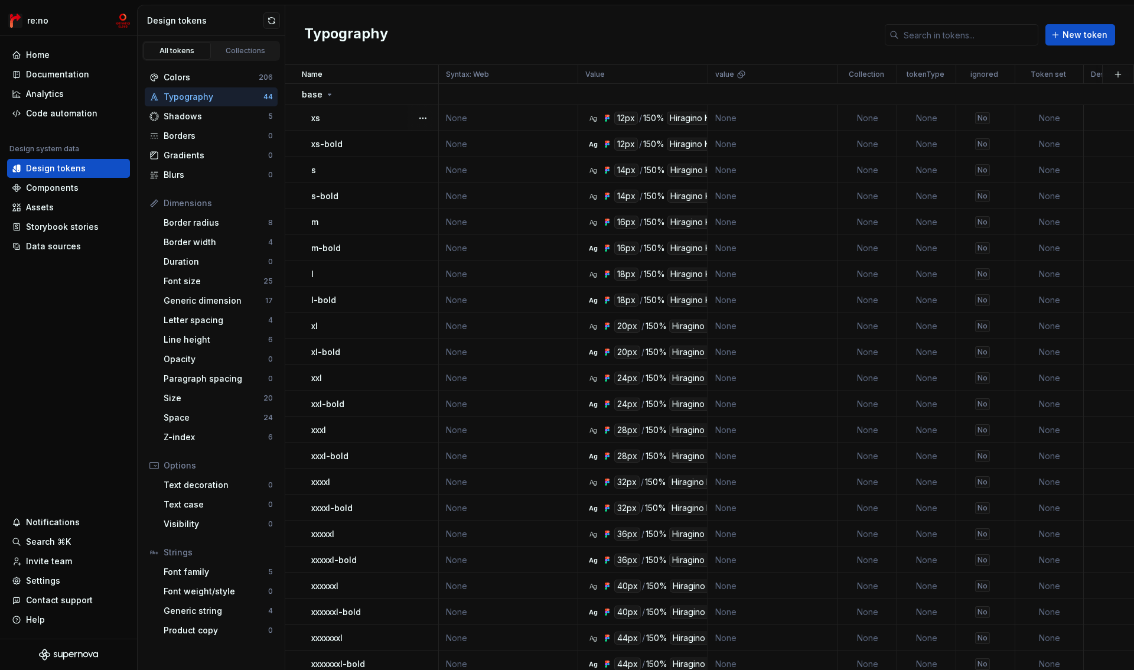
click at [330, 118] on div "xs" at bounding box center [374, 118] width 126 height 12
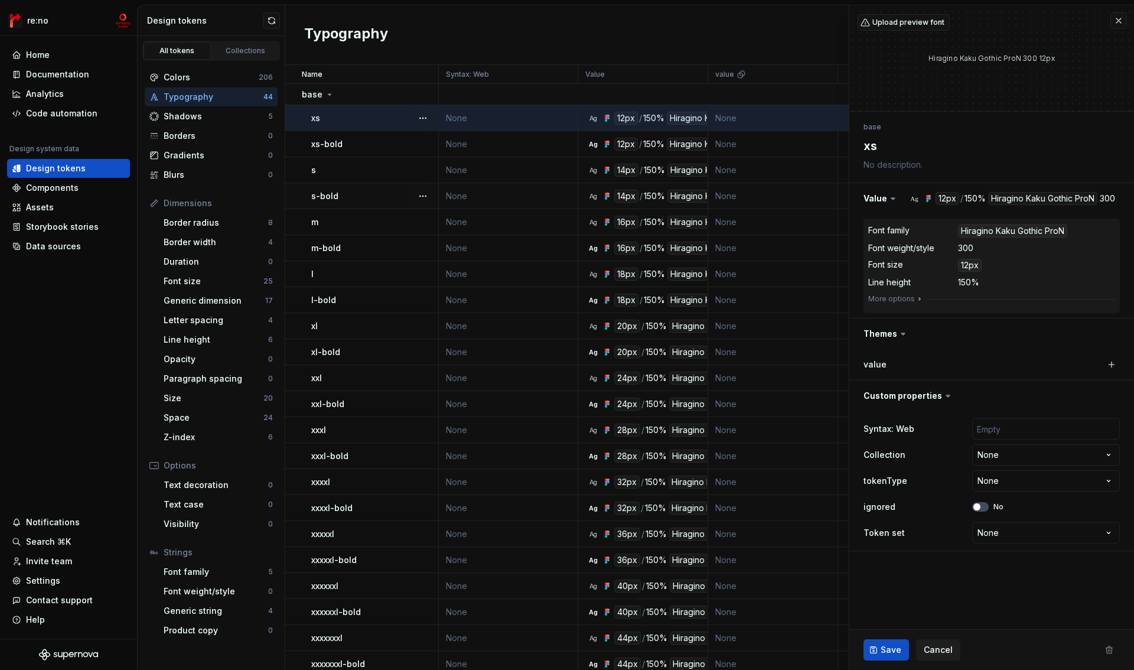
type textarea "*"
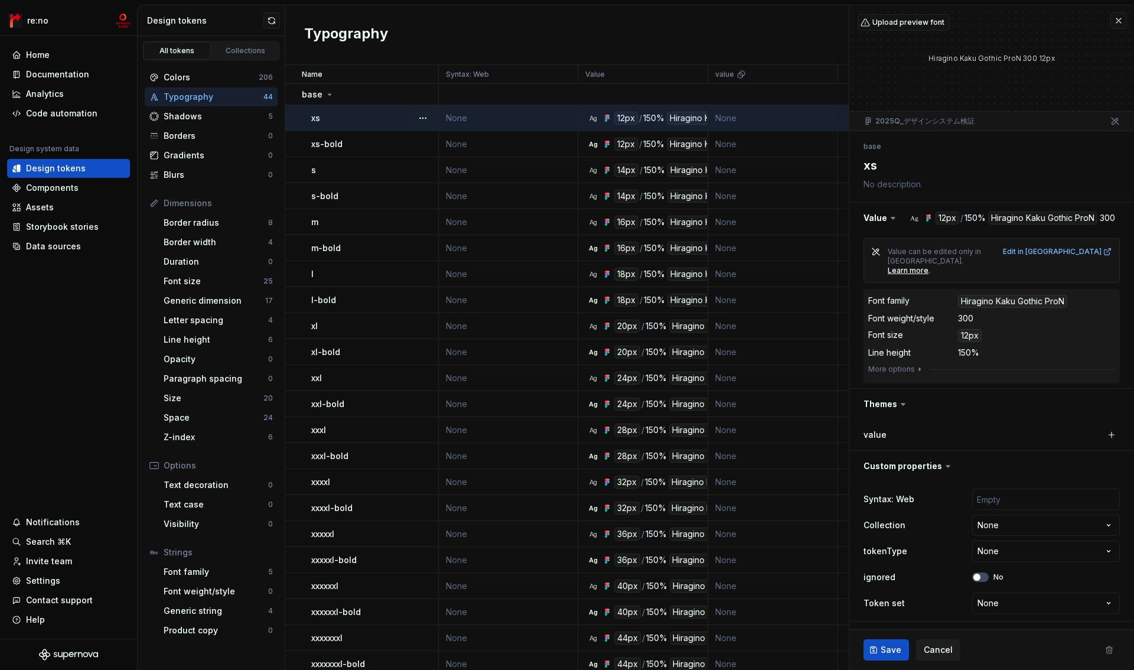
click at [916, 364] on icon "button" at bounding box center [919, 368] width 9 height 9
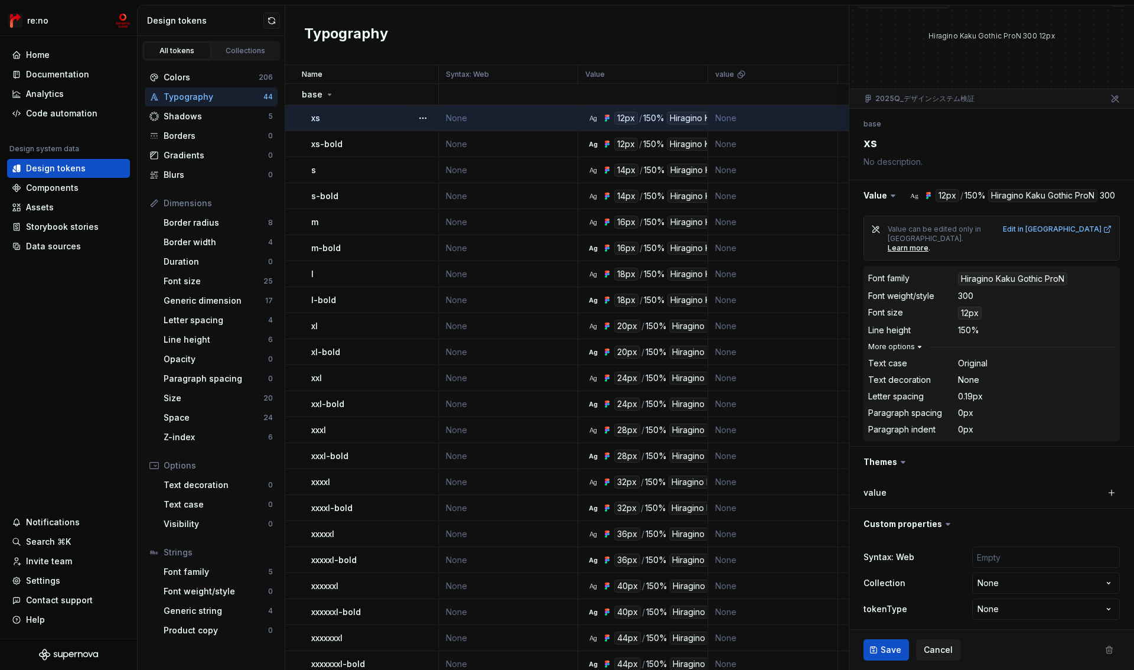
scroll to position [70, 0]
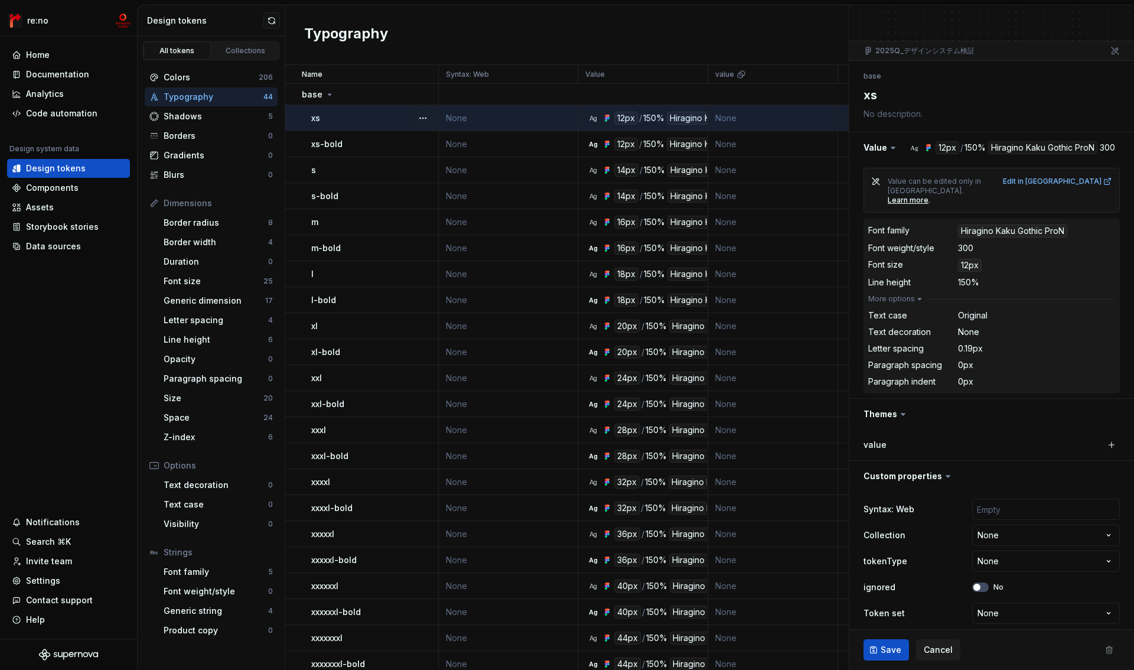
click at [874, 439] on label "value" at bounding box center [874, 445] width 23 height 12
click at [875, 399] on button "button" at bounding box center [991, 414] width 285 height 31
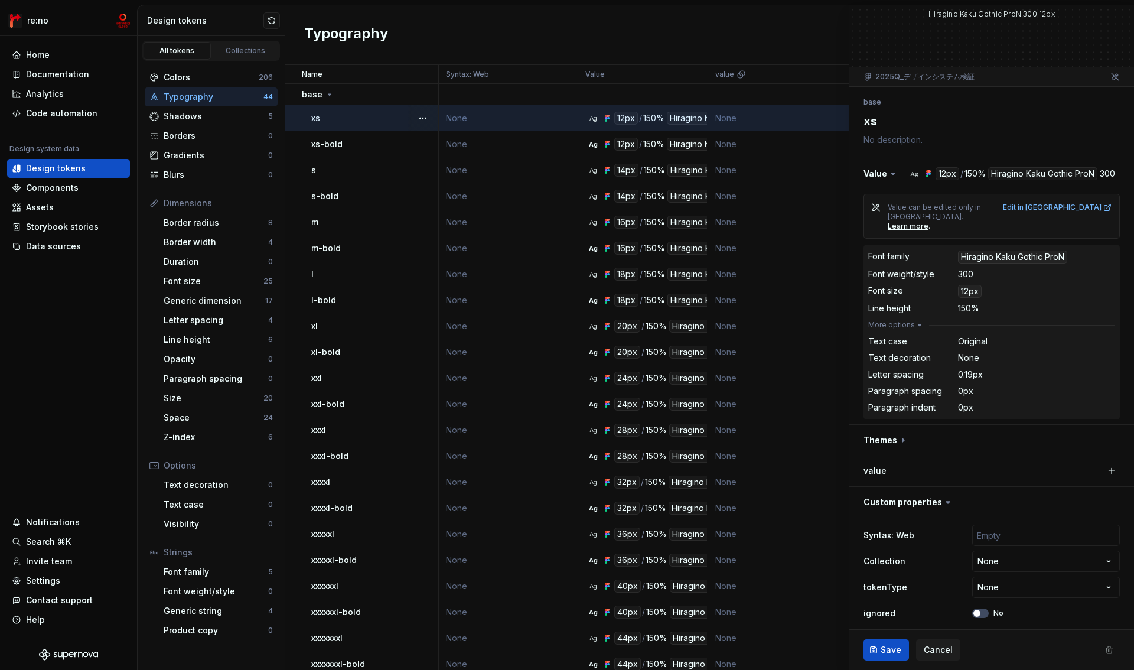
scroll to position [40, 0]
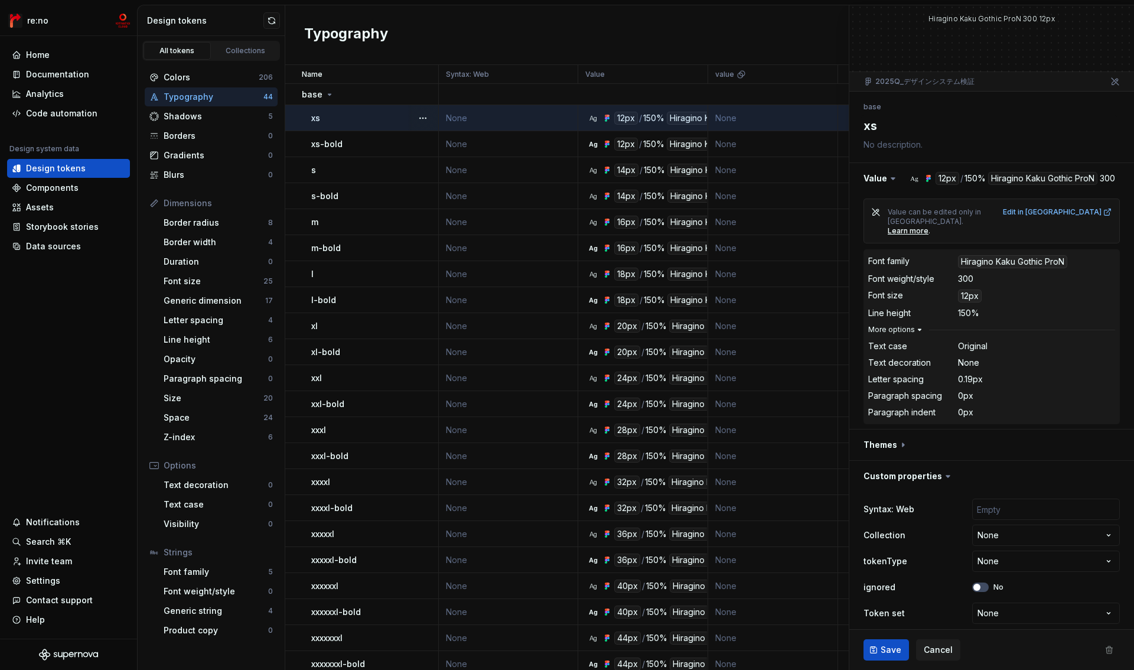
click at [899, 325] on button "More options" at bounding box center [896, 329] width 56 height 9
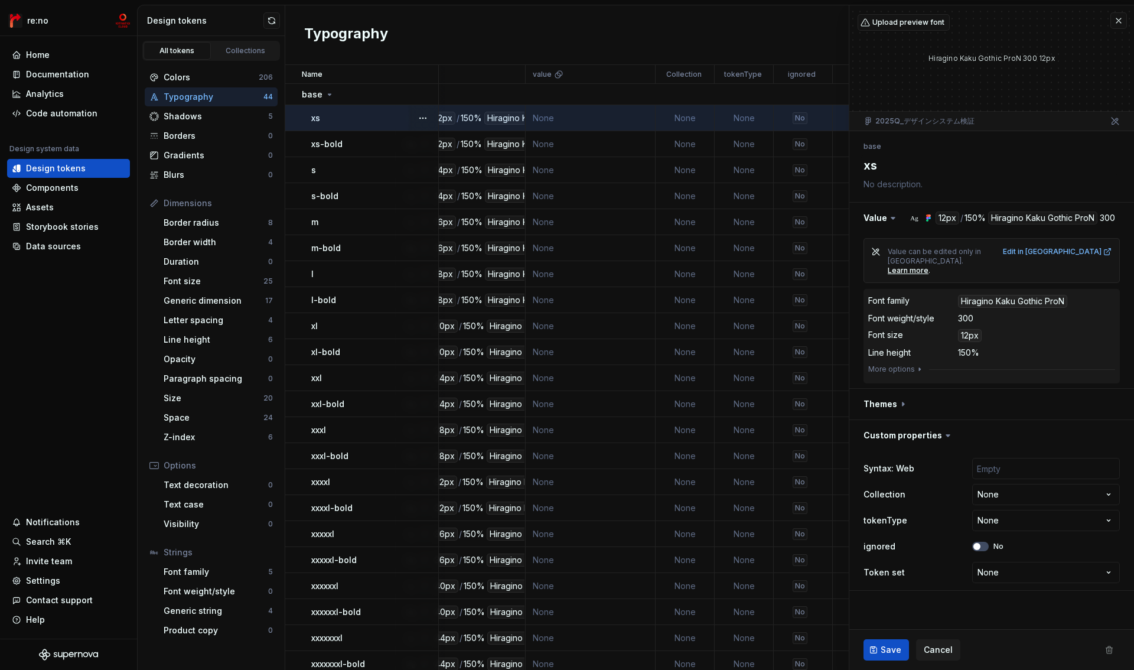
scroll to position [0, 0]
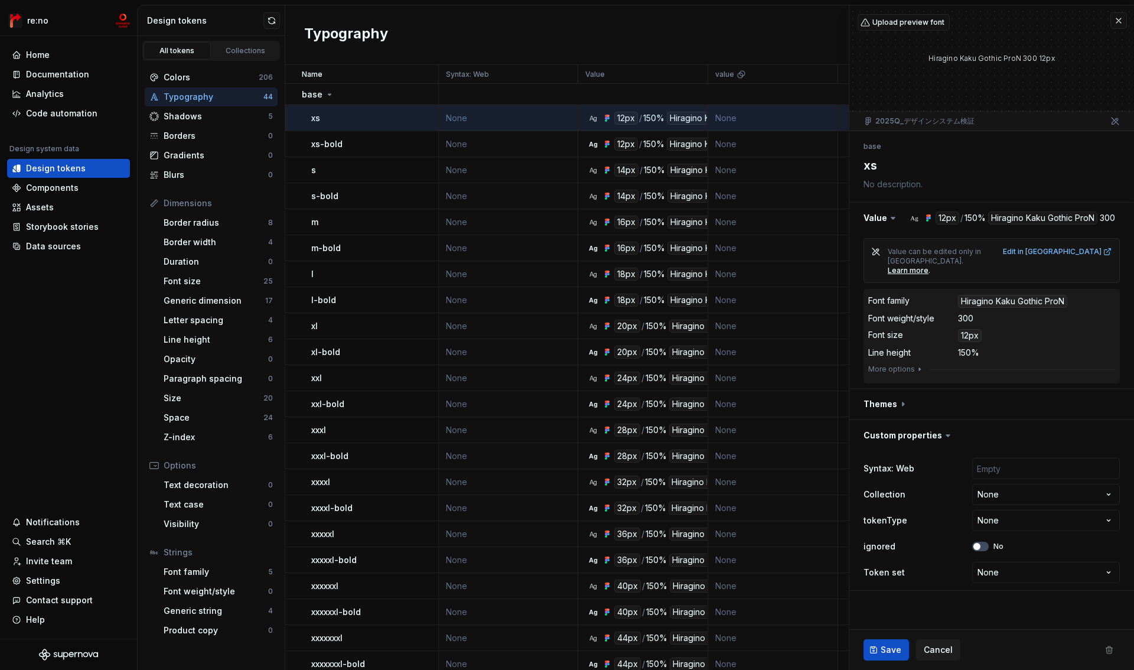
click at [1119, 21] on button "button" at bounding box center [1118, 20] width 17 height 17
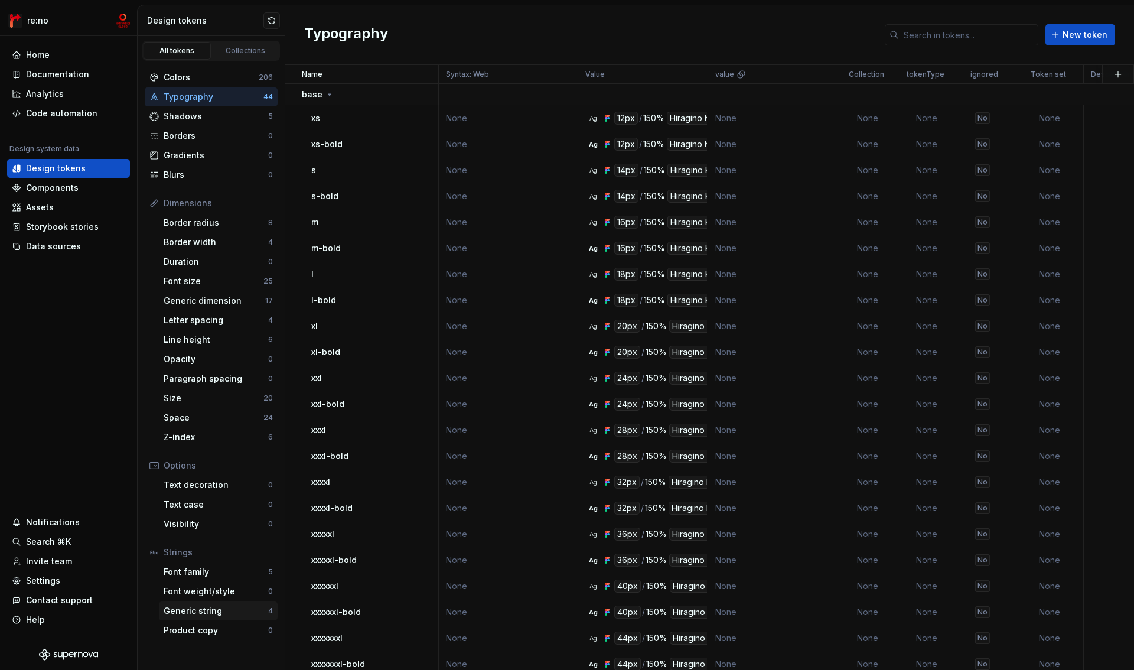
click at [210, 609] on div "Generic string" at bounding box center [216, 611] width 105 height 12
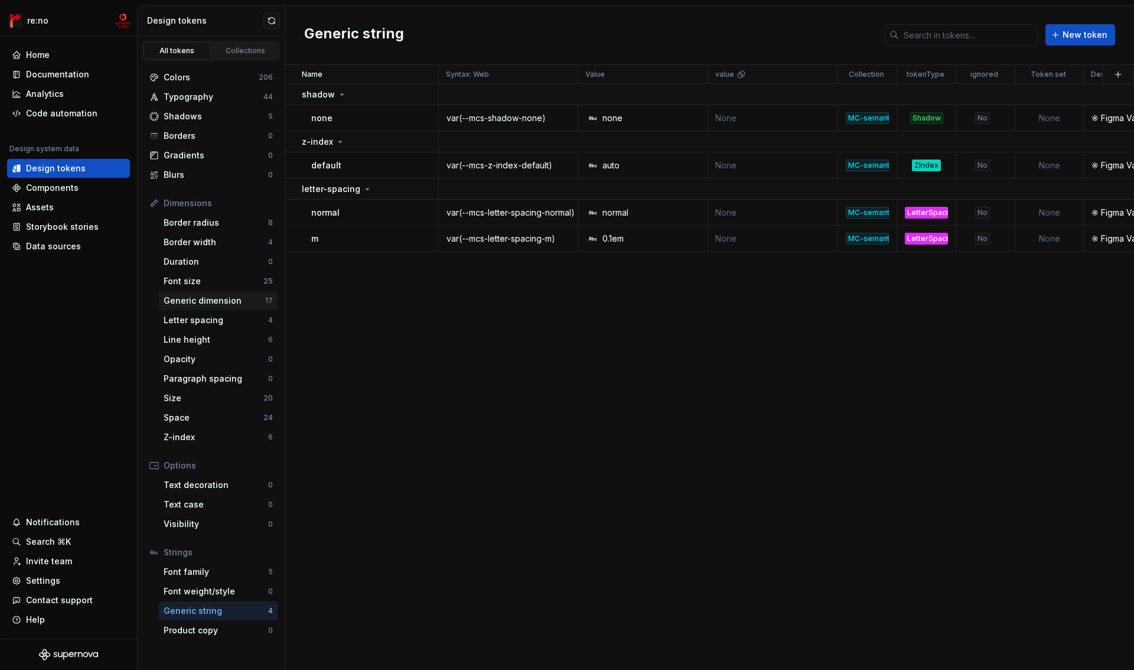
click at [216, 302] on div "Generic dimension" at bounding box center [215, 301] width 102 height 12
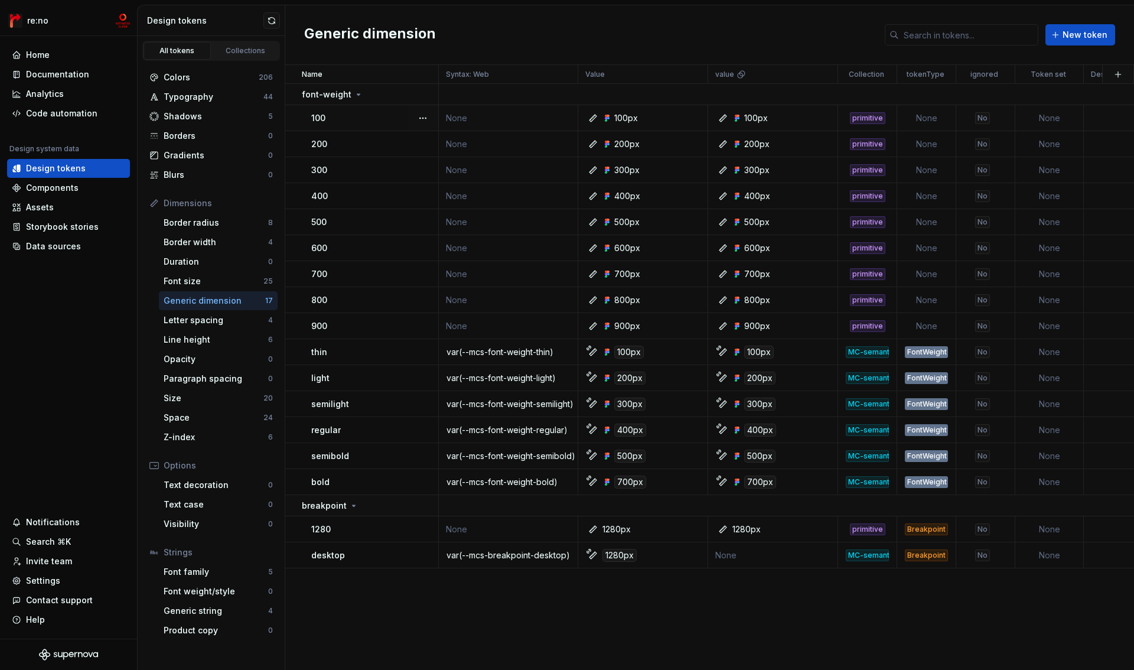
click at [345, 123] on div "100" at bounding box center [374, 118] width 126 height 12
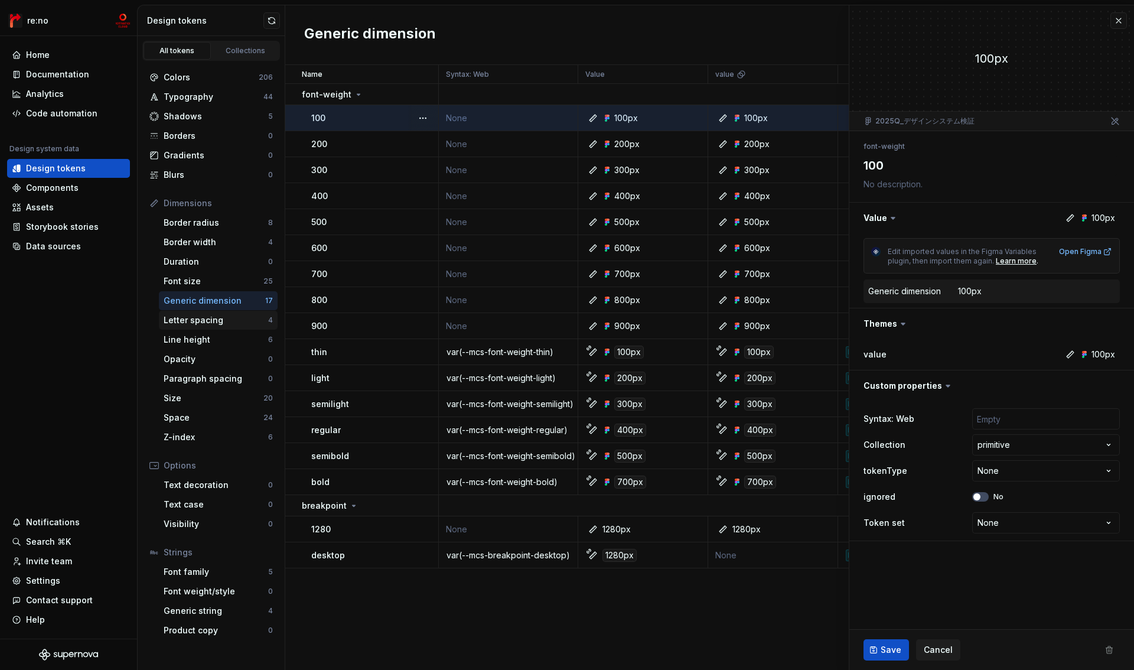
click at [206, 321] on div "Letter spacing" at bounding box center [216, 320] width 105 height 12
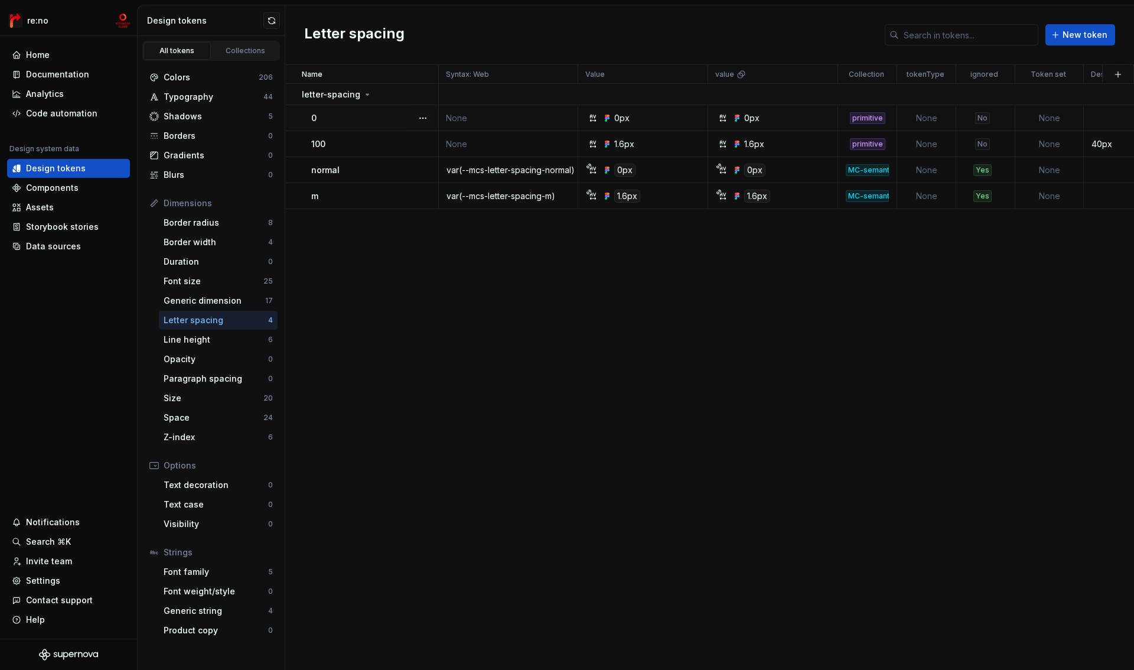
click at [382, 121] on div "0" at bounding box center [374, 118] width 126 height 12
type textarea "*"
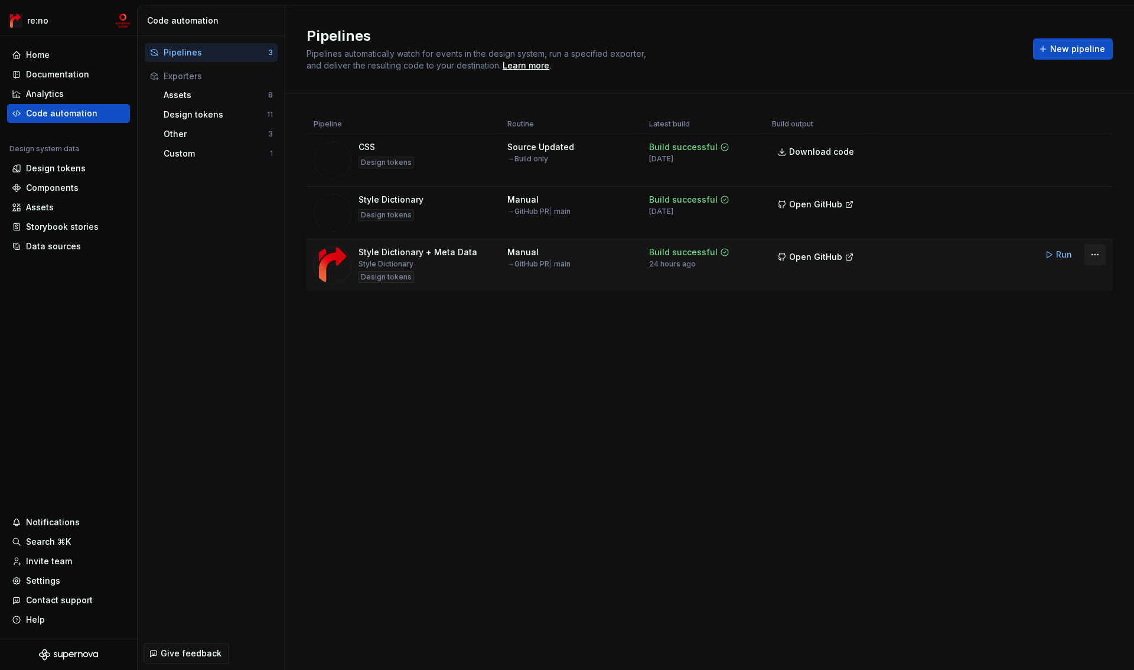
click at [1093, 255] on html "re:no Home Documentation Analytics Code automation Design system data Design to…" at bounding box center [567, 335] width 1134 height 670
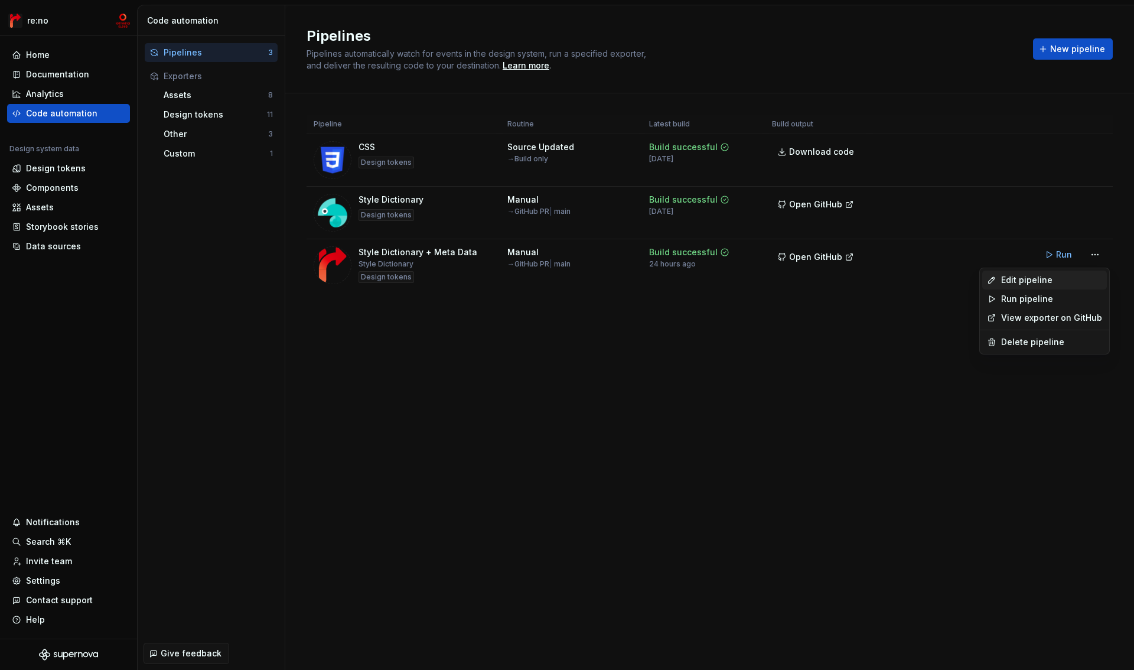
click at [1048, 279] on div "Edit pipeline" at bounding box center [1051, 280] width 101 height 12
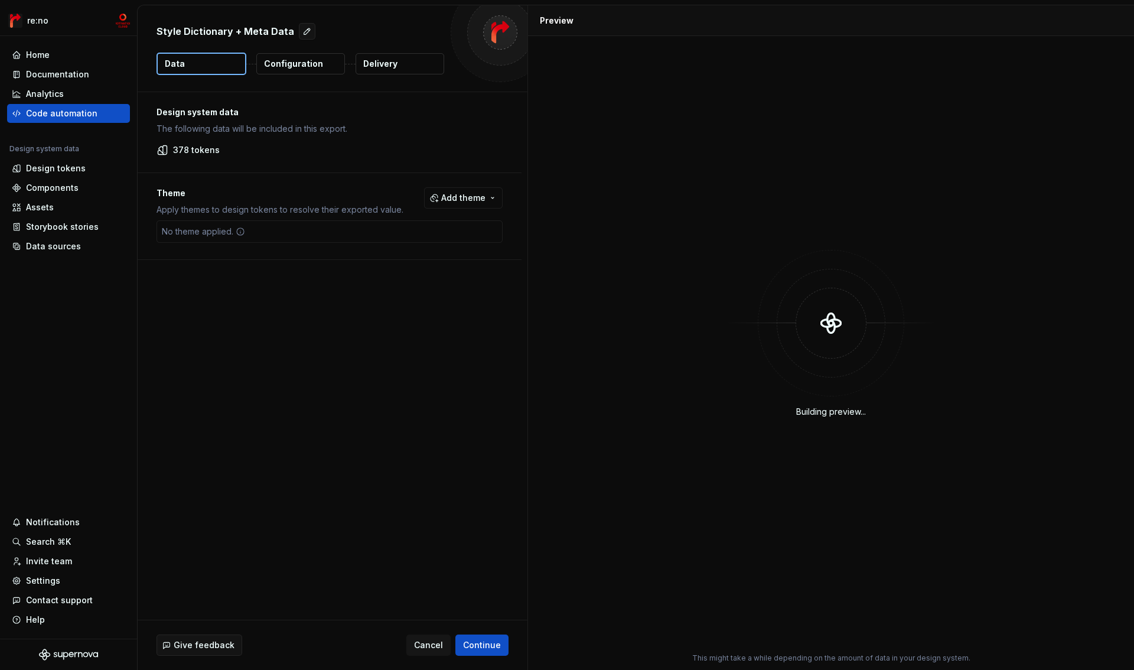
click at [304, 66] on p "Configuration" at bounding box center [293, 64] width 59 height 12
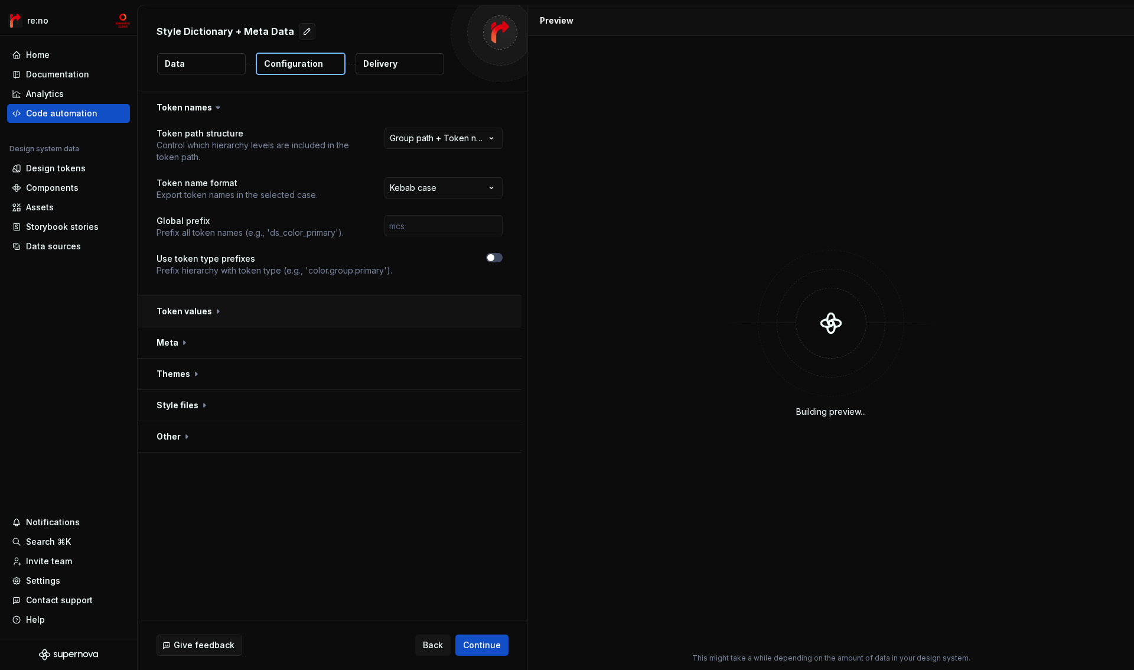
click at [180, 314] on button "button" at bounding box center [330, 311] width 384 height 31
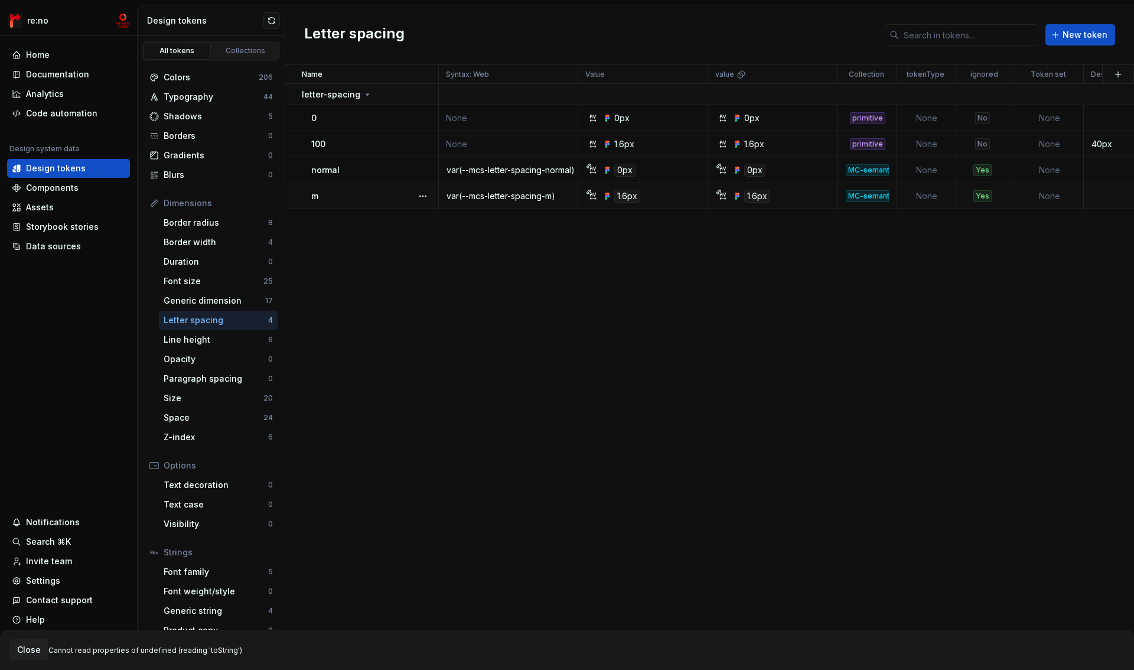
click at [383, 197] on div "m" at bounding box center [374, 196] width 126 height 12
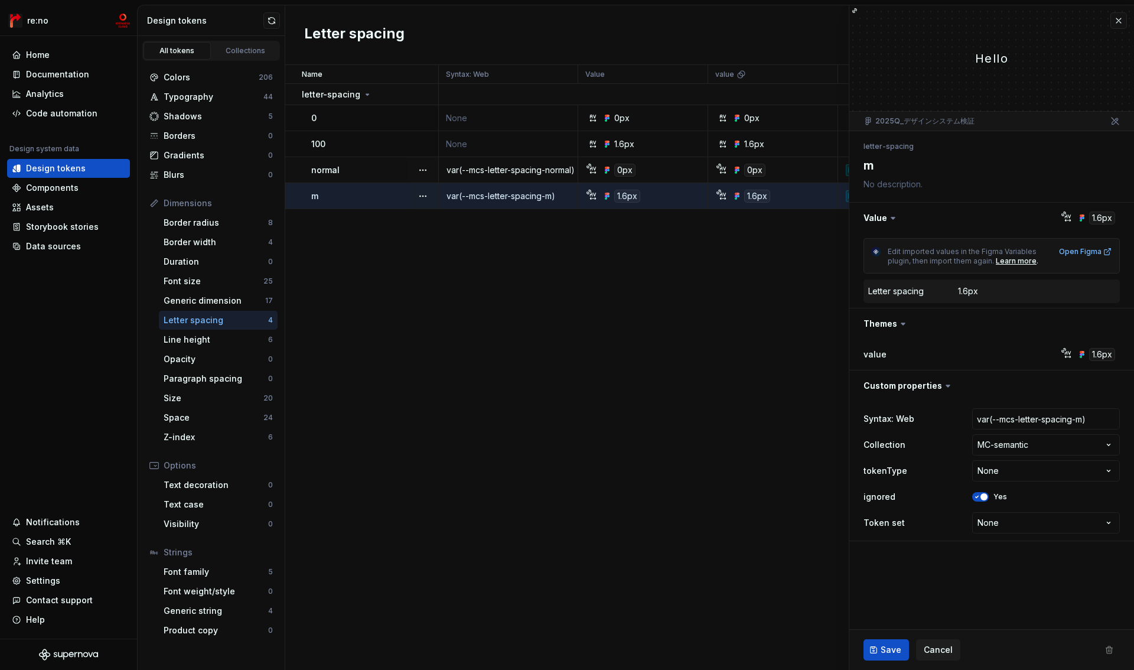
click at [355, 172] on div "normal" at bounding box center [374, 170] width 126 height 12
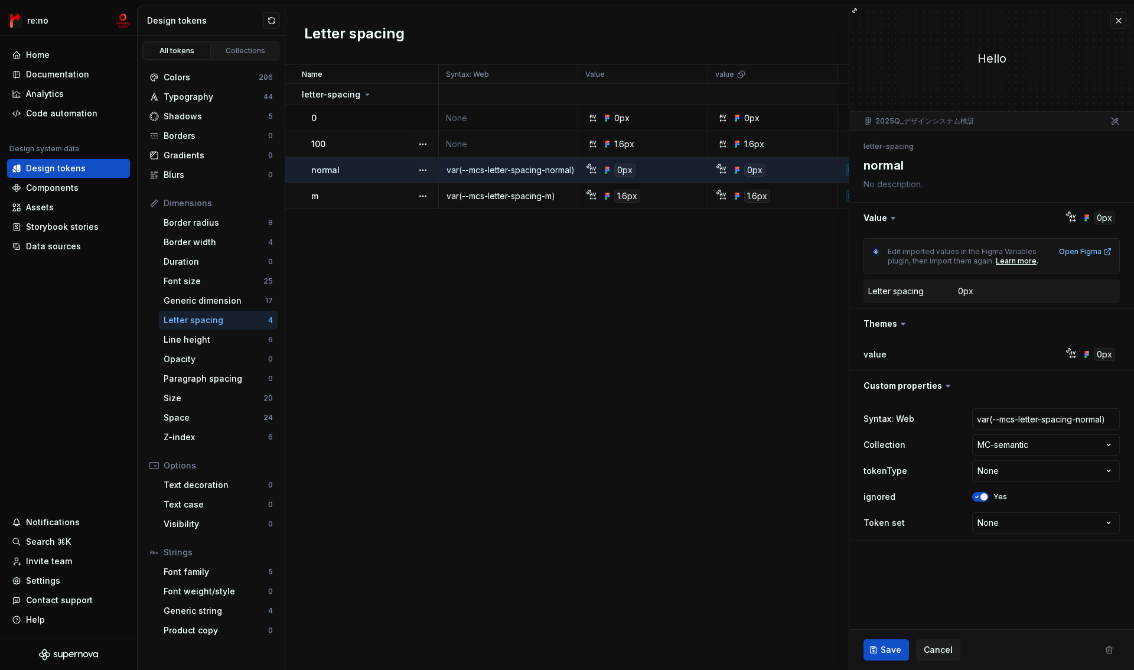
click at [353, 145] on div "100" at bounding box center [374, 144] width 126 height 12
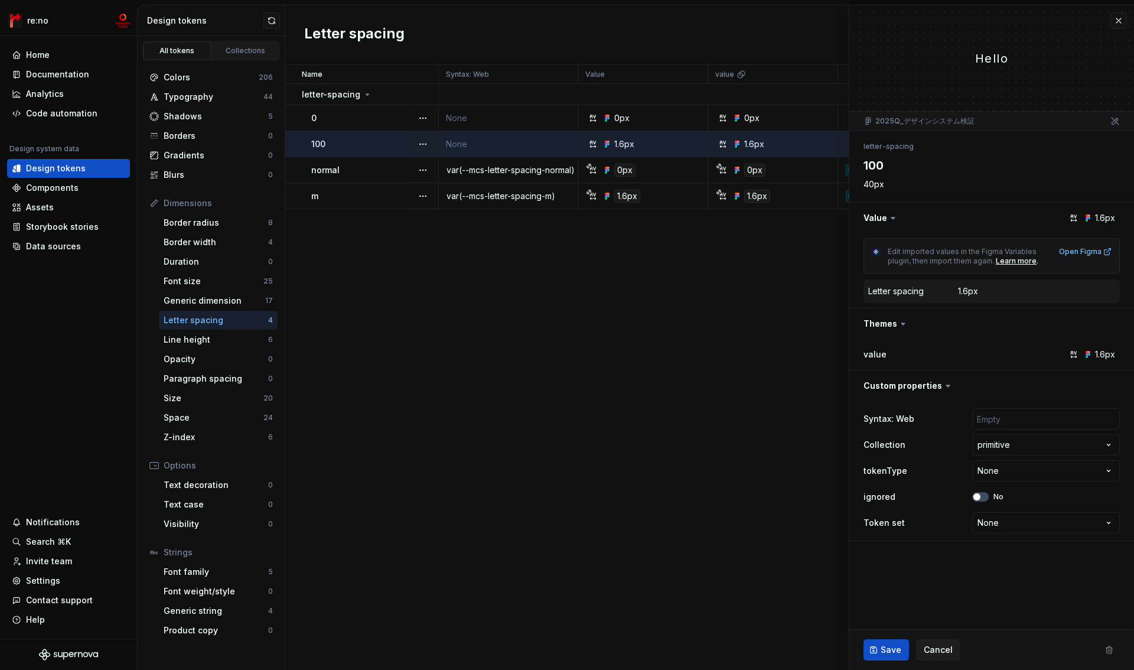
click at [353, 118] on div "0" at bounding box center [374, 118] width 126 height 12
type textarea "*"
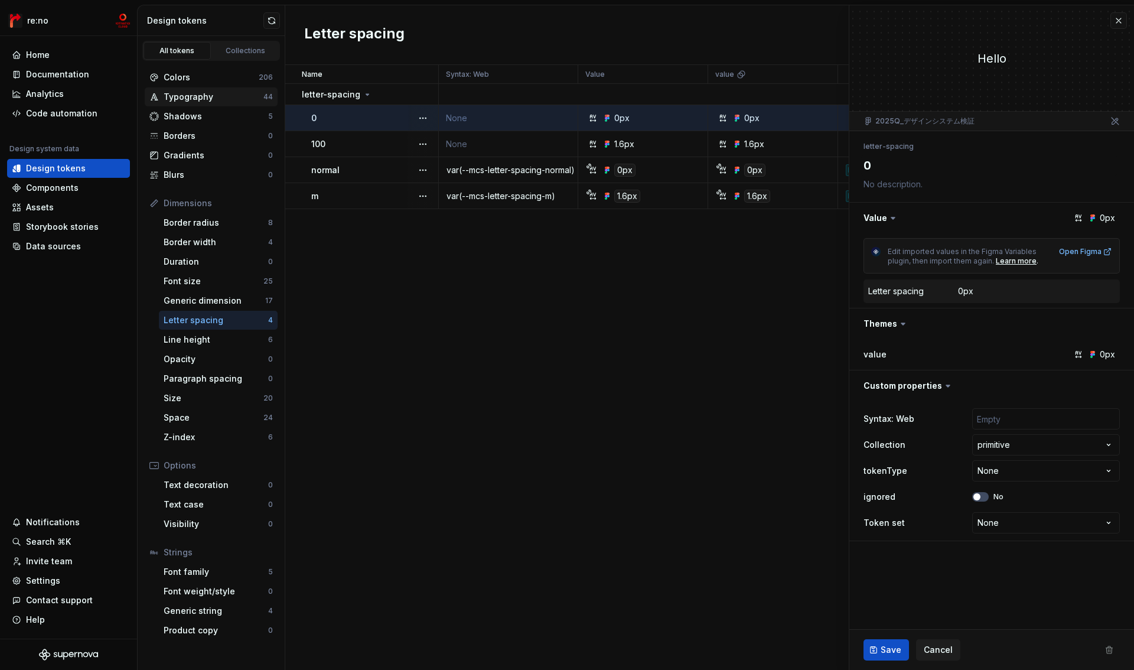
click at [218, 98] on div "Typography" at bounding box center [214, 97] width 100 height 12
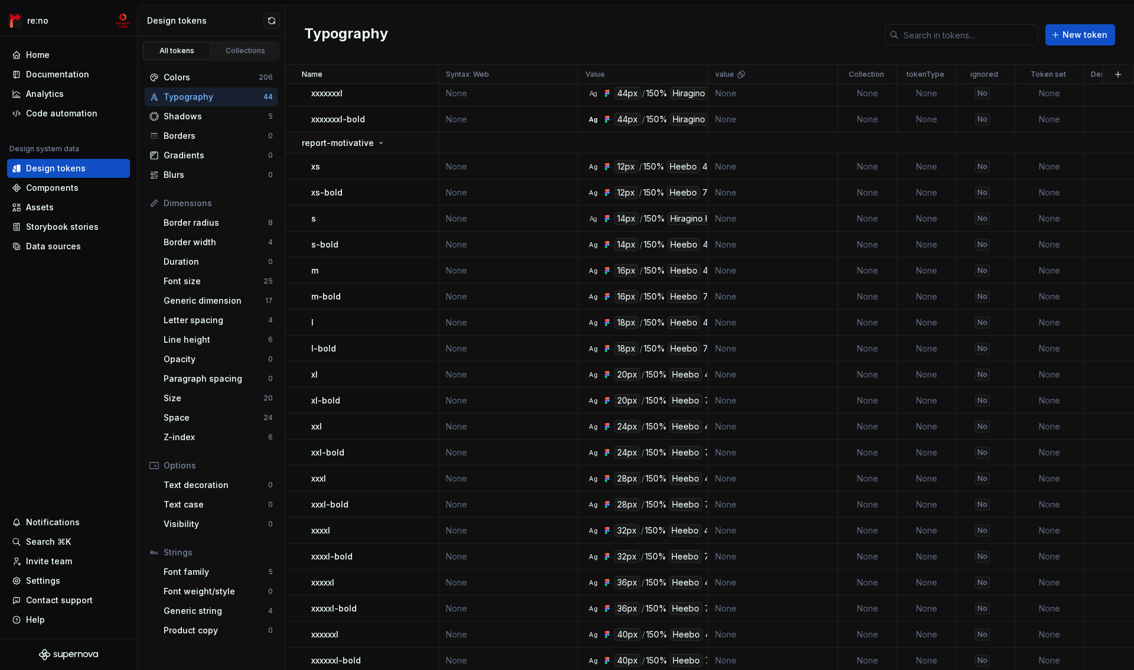
scroll to position [607, 0]
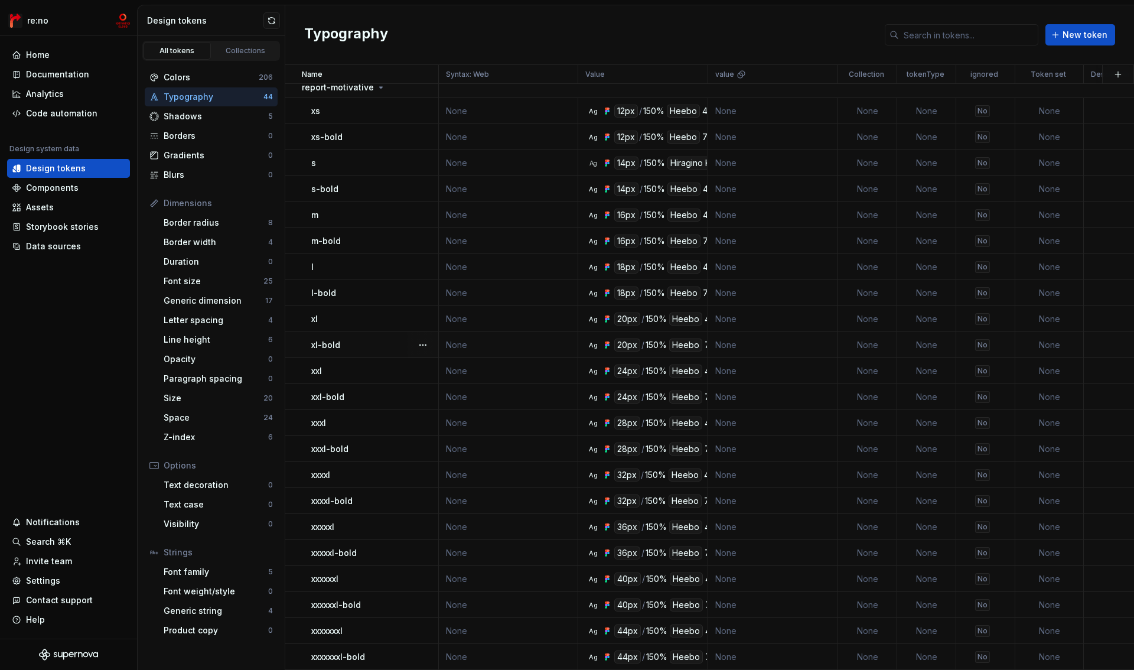
click at [354, 339] on div "xl-bold" at bounding box center [374, 345] width 126 height 12
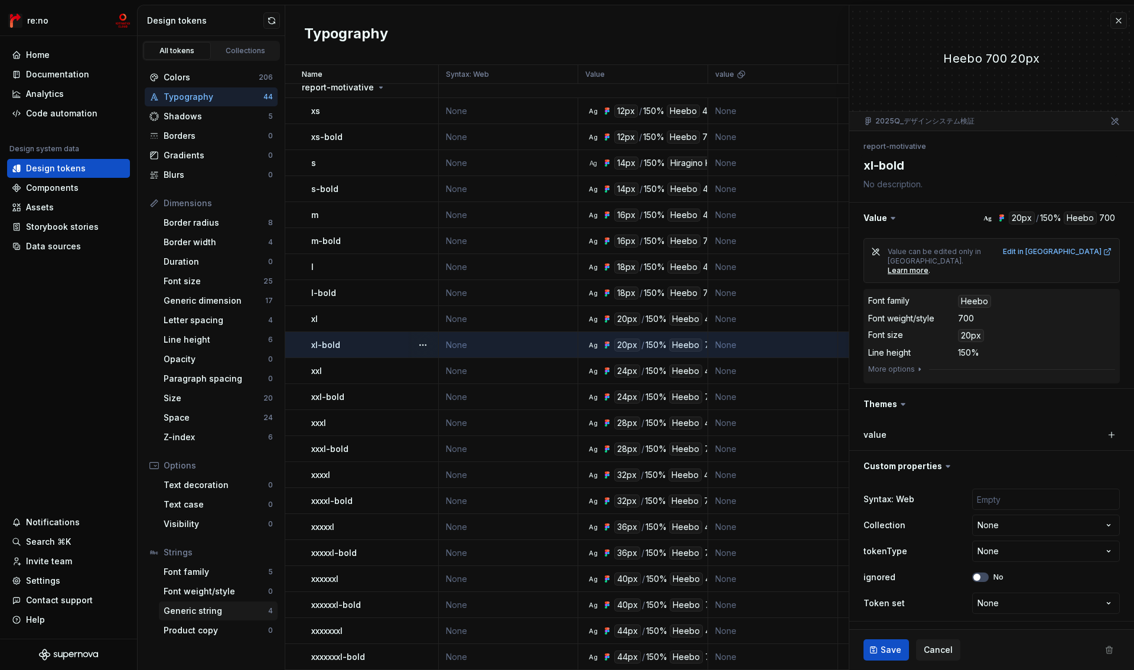
click at [200, 615] on div "Generic string" at bounding box center [216, 611] width 105 height 12
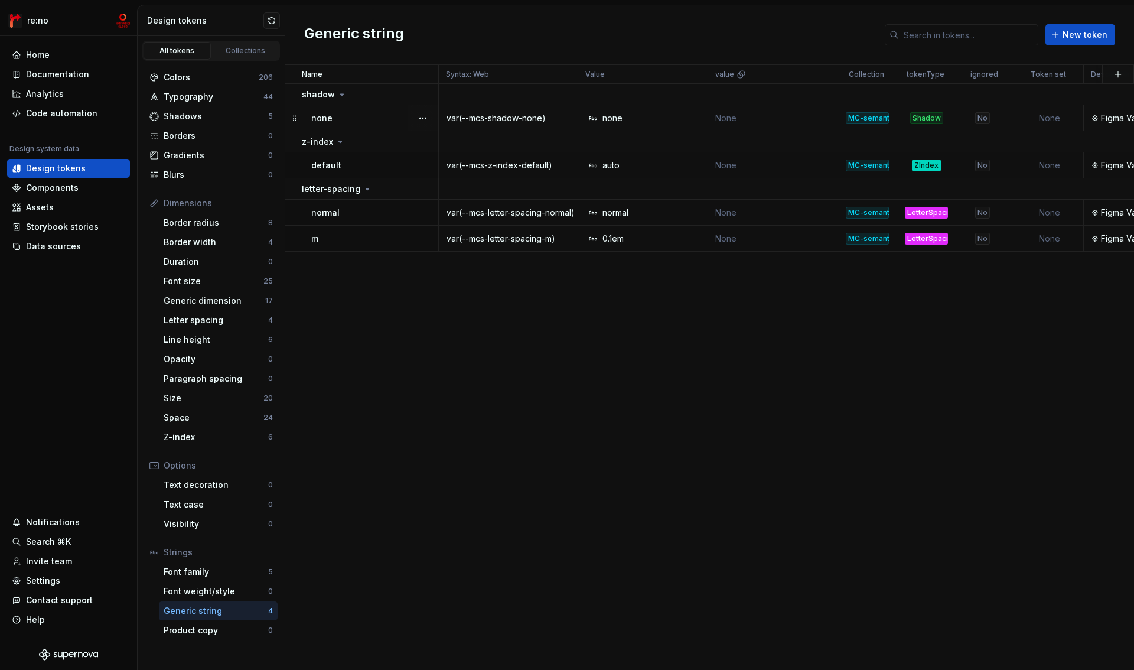
click at [506, 118] on div "var(--mcs-shadow-none)" at bounding box center [508, 118] width 138 height 12
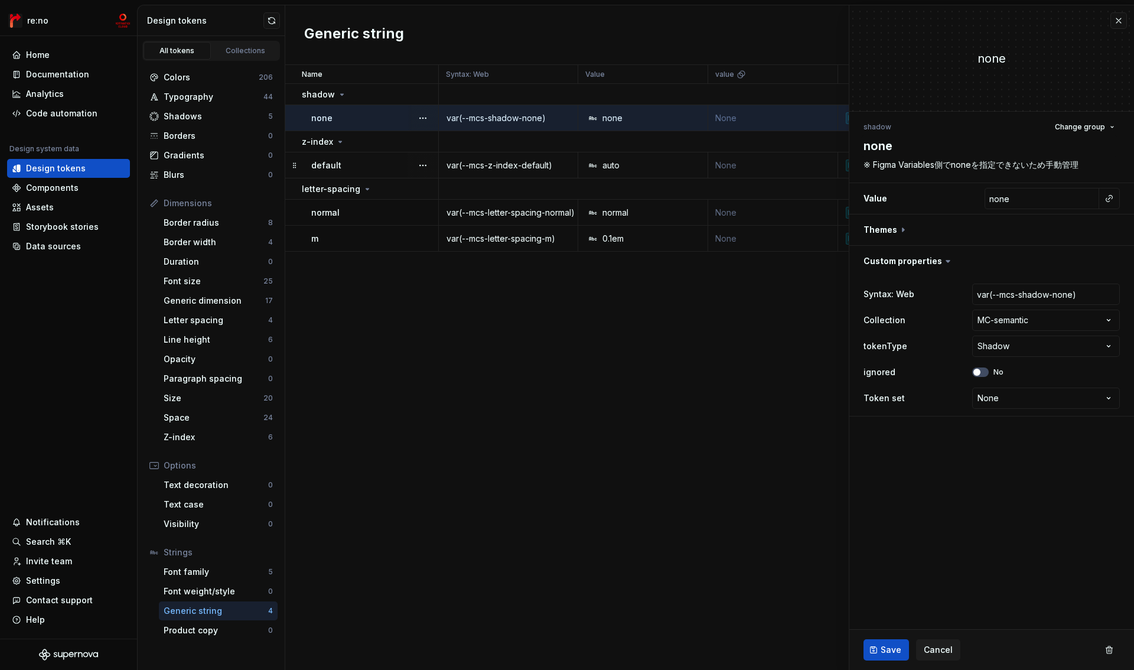
click at [487, 165] on div "var(--mcs-z-index-default)" at bounding box center [508, 165] width 138 height 12
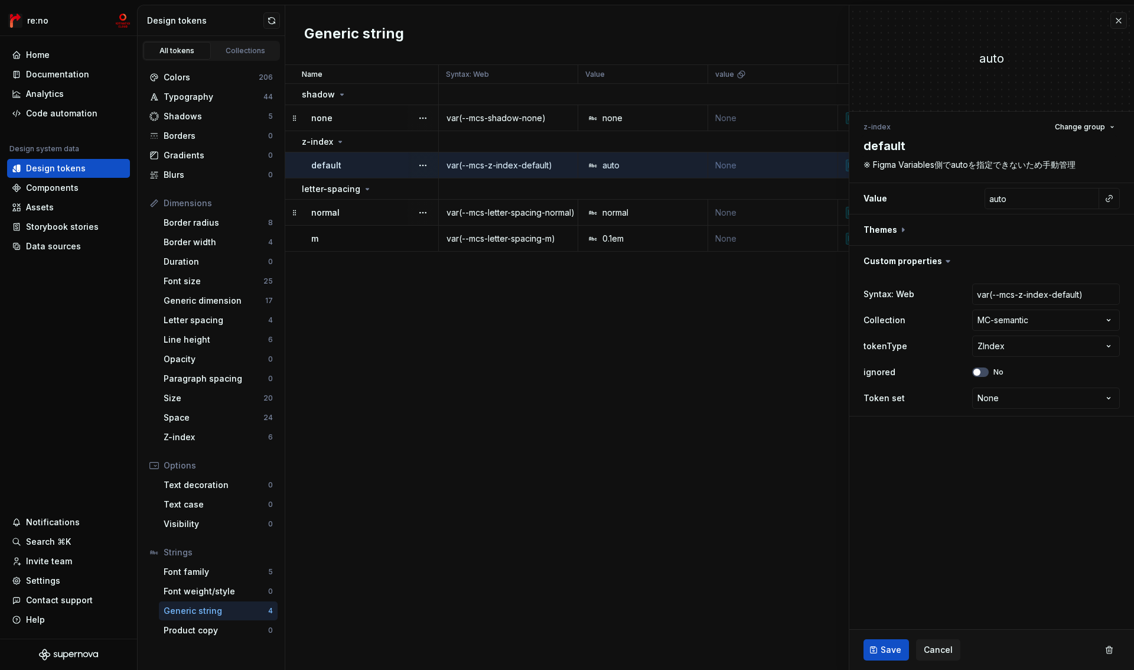
click at [479, 211] on div "var(--mcs-letter-spacing-normal)" at bounding box center [508, 213] width 138 height 12
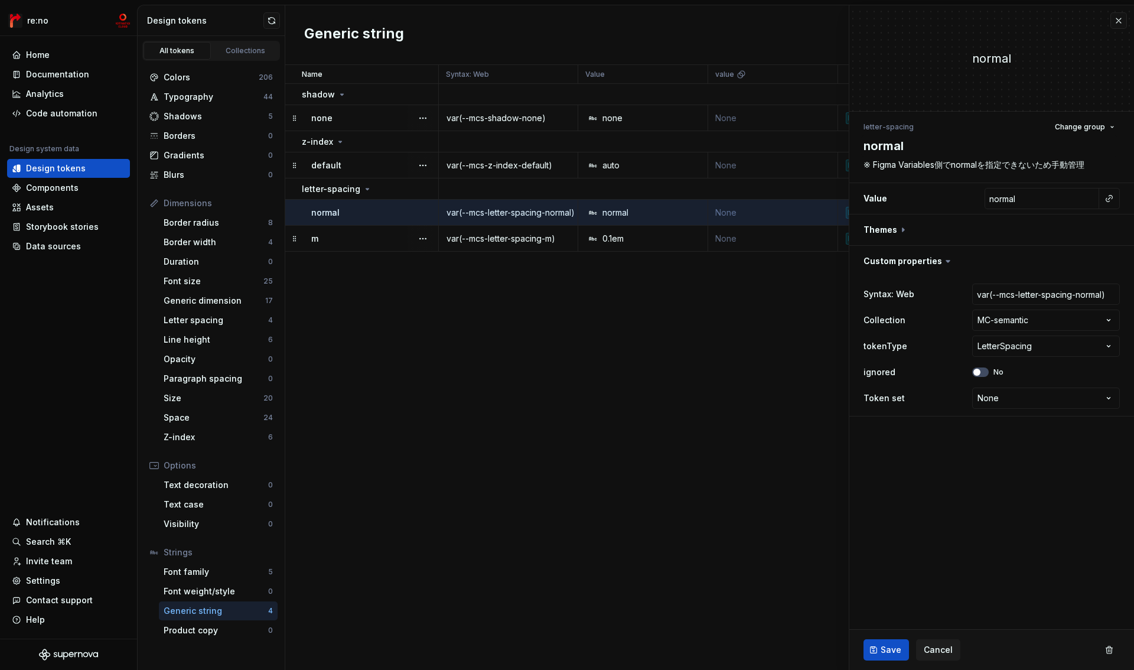
click at [479, 240] on div "var(--mcs-letter-spacing-m)" at bounding box center [508, 239] width 138 height 12
type textarea "*"
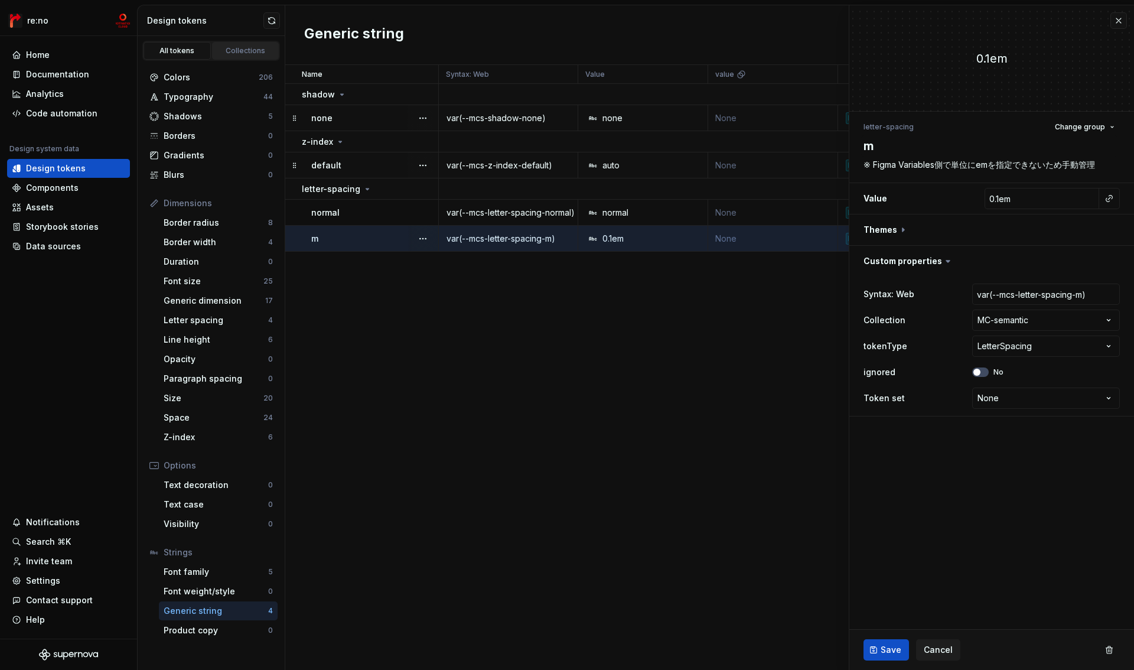
click at [233, 52] on div "Collections" at bounding box center [245, 50] width 59 height 9
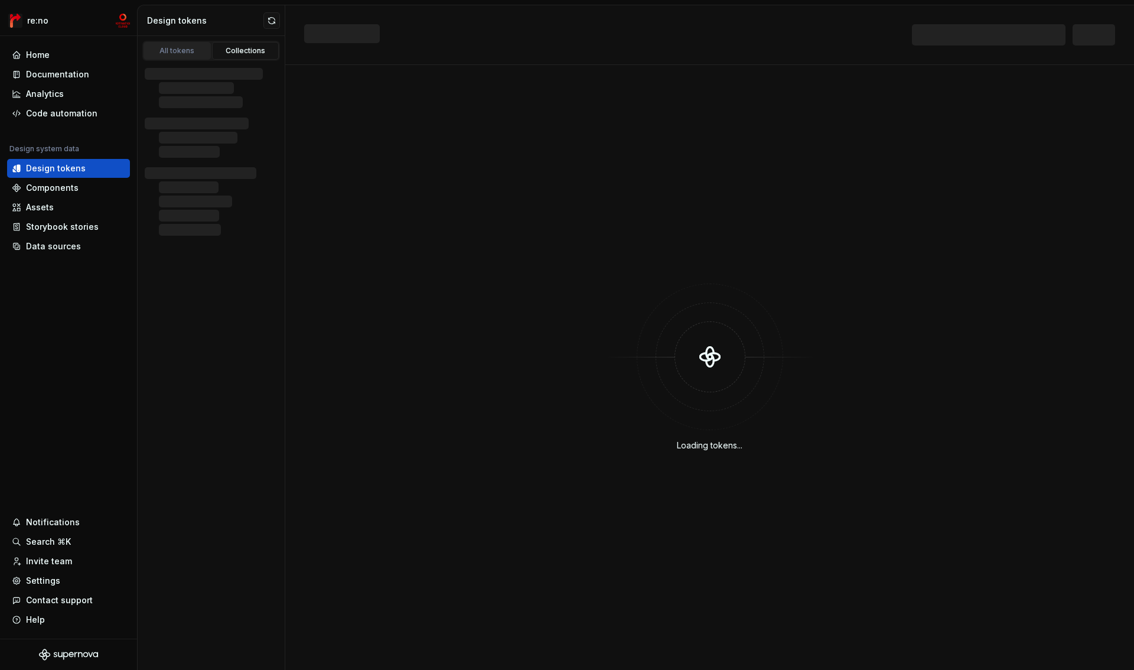
click at [178, 50] on div "All tokens" at bounding box center [177, 50] width 59 height 9
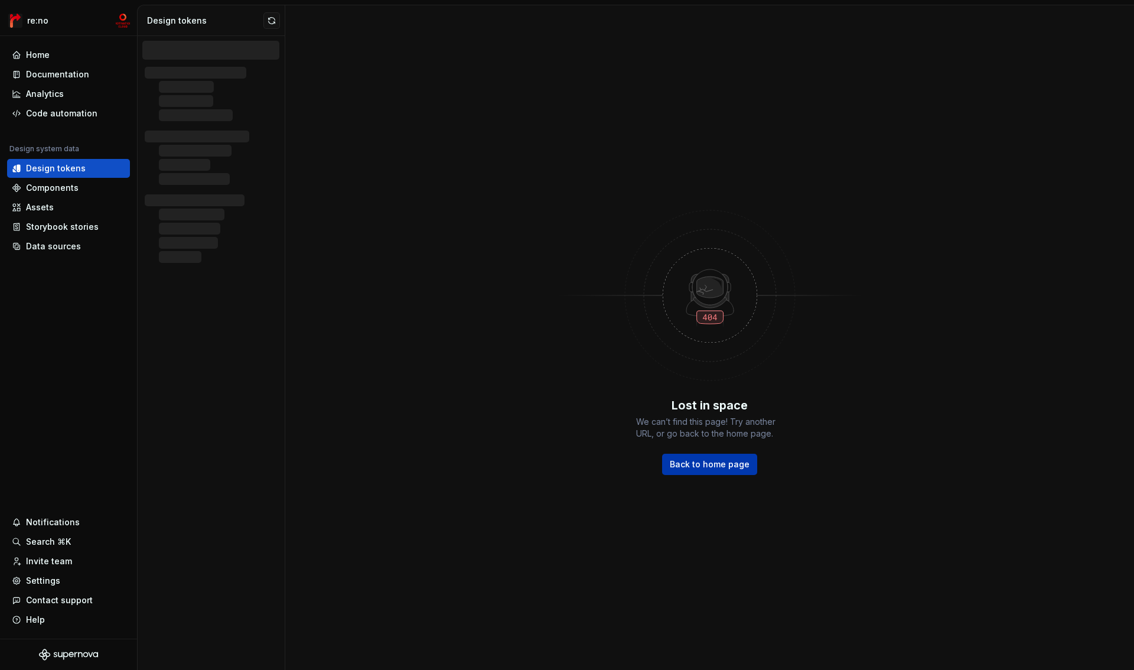
click at [723, 459] on span "Back to home page" at bounding box center [710, 464] width 80 height 12
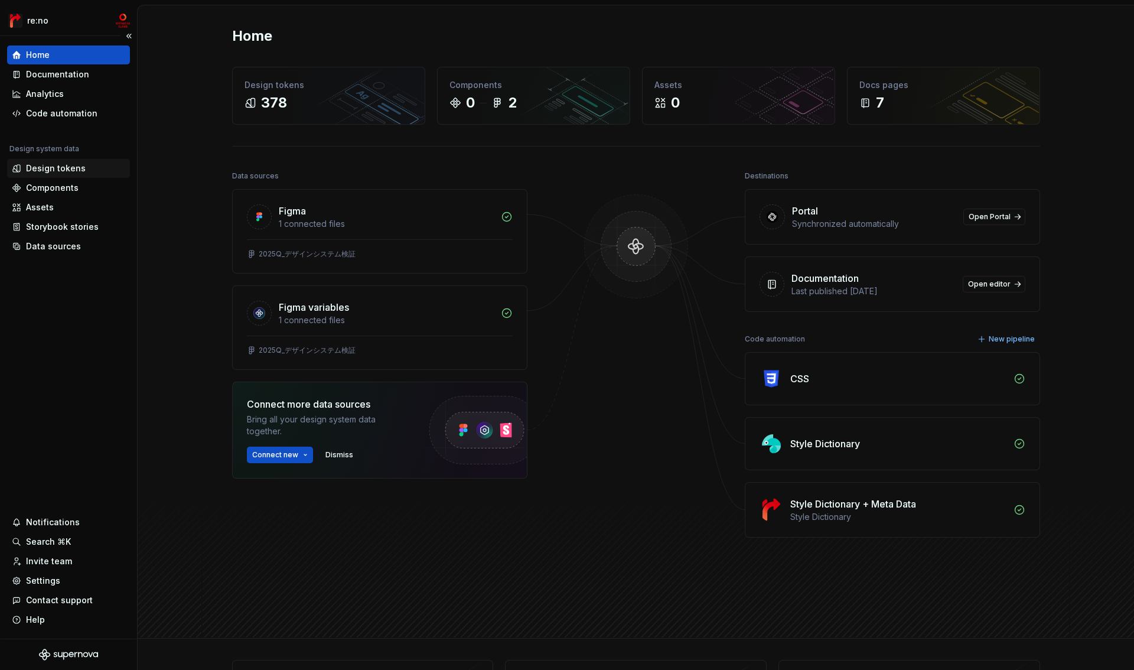
click at [56, 169] on div "Design tokens" at bounding box center [56, 168] width 60 height 12
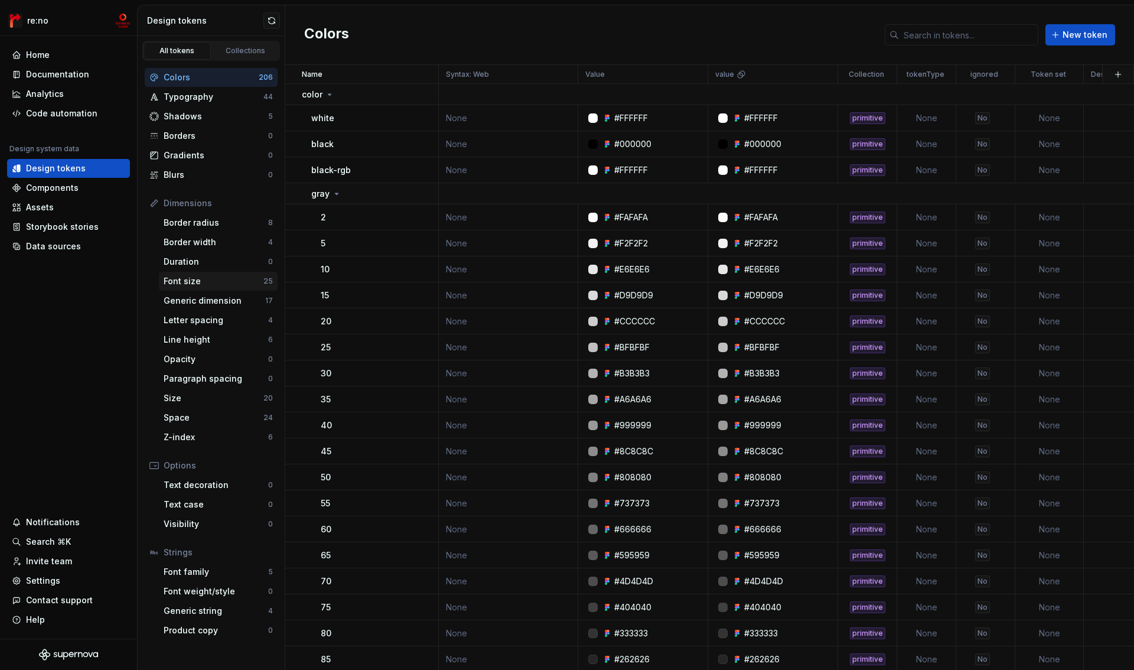
click at [186, 283] on div "Font size" at bounding box center [214, 281] width 100 height 12
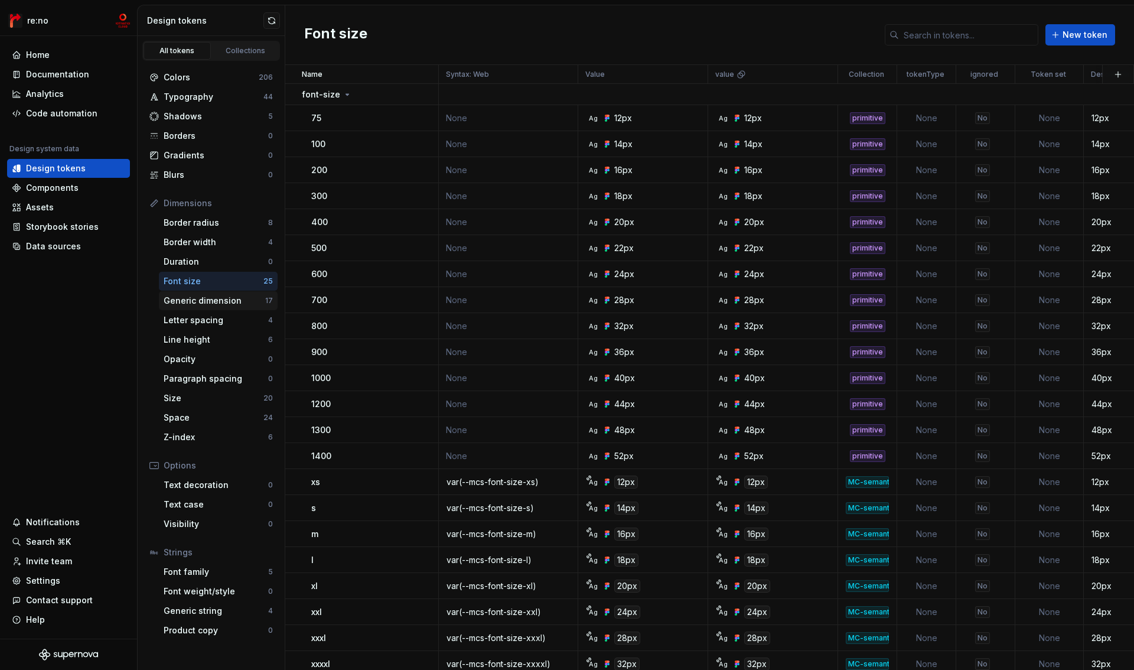
click at [184, 301] on div "Generic dimension" at bounding box center [215, 301] width 102 height 12
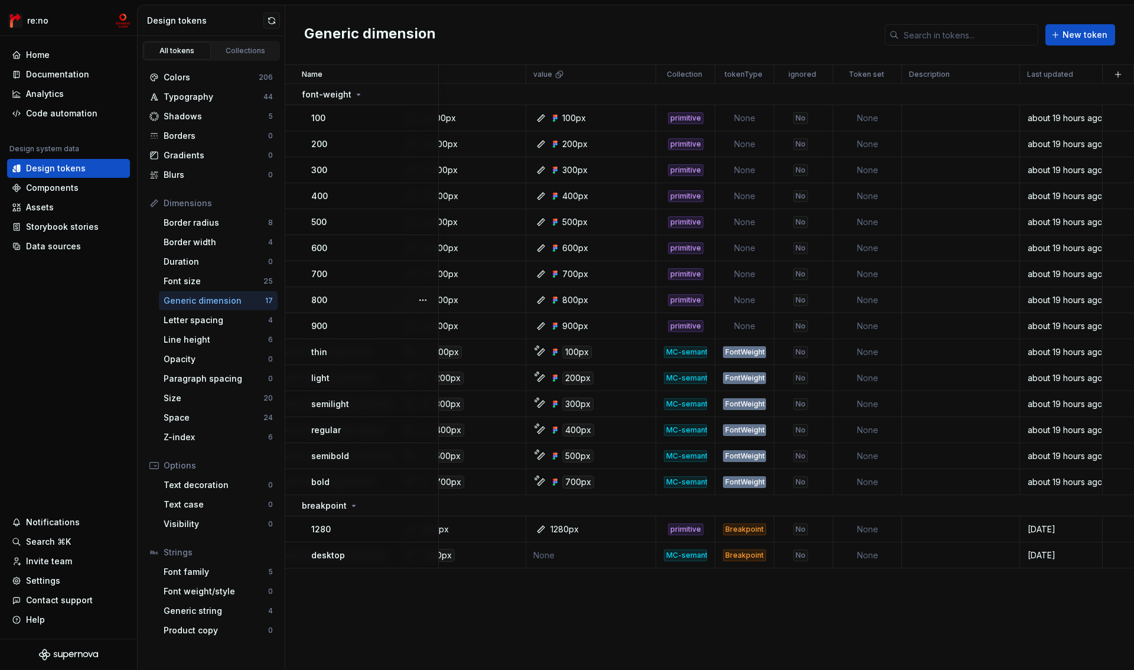
scroll to position [0, 182]
click at [227, 320] on div "Letter spacing" at bounding box center [216, 320] width 105 height 12
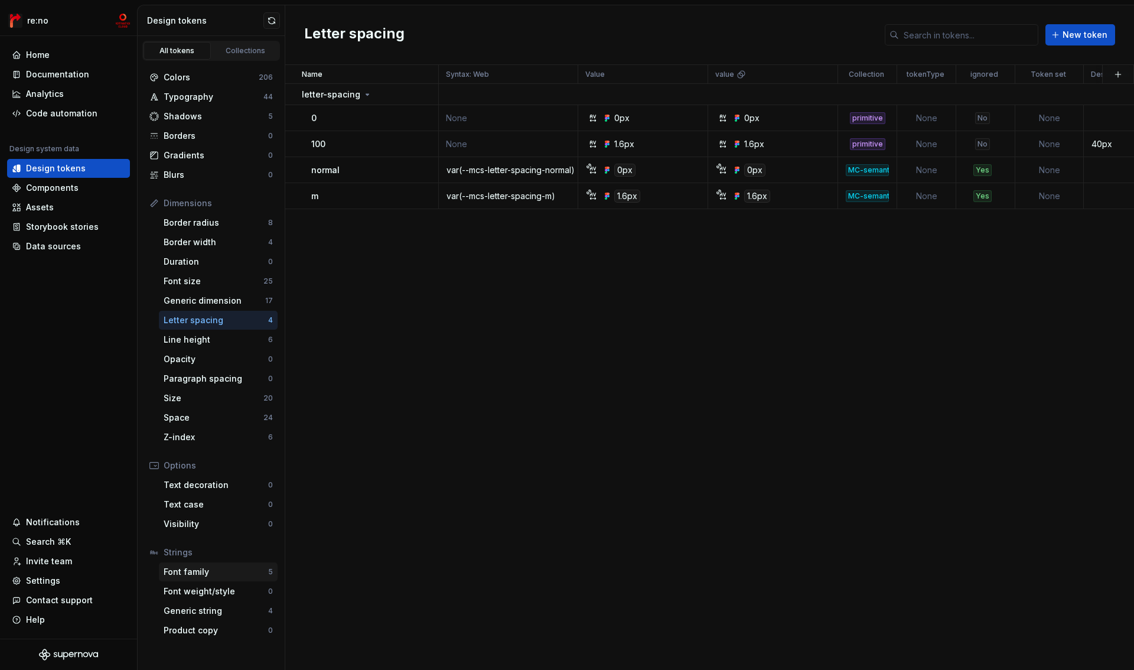
click at [200, 576] on div "Font family" at bounding box center [216, 572] width 105 height 12
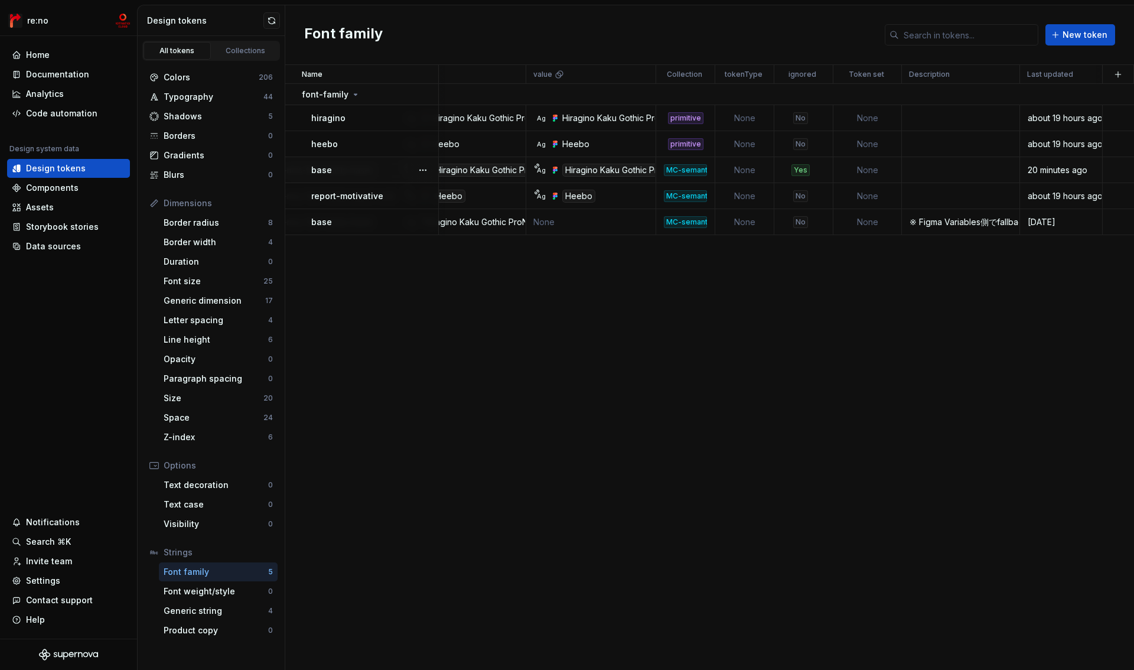
scroll to position [0, 182]
click at [818, 171] on div "Yes" at bounding box center [800, 170] width 51 height 12
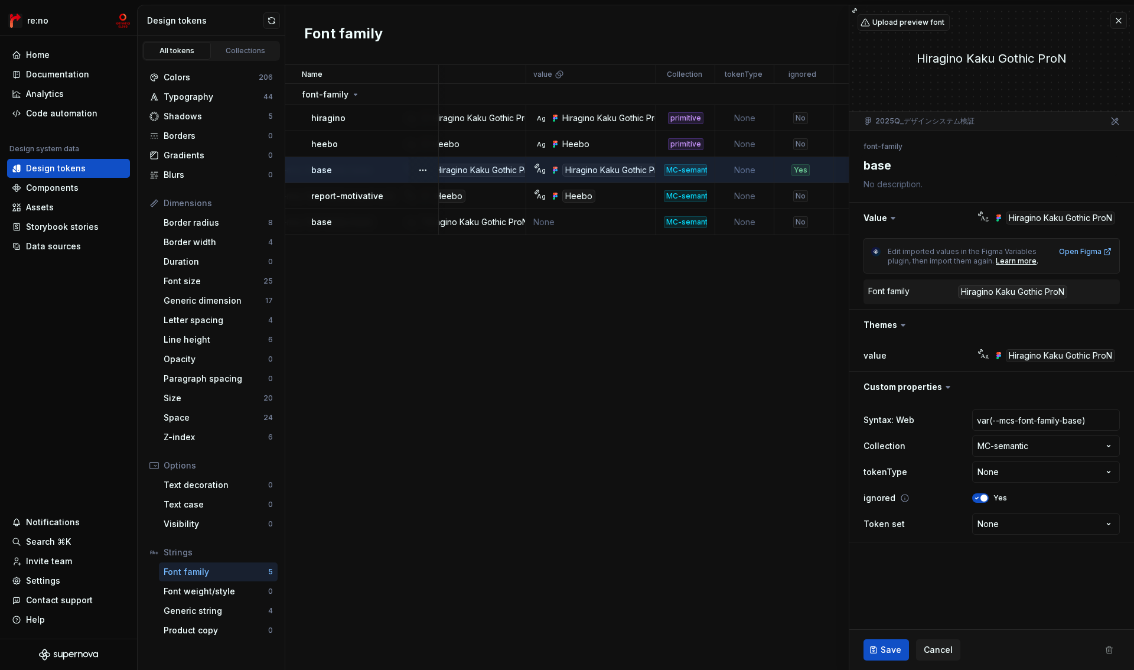
click at [982, 498] on span "button" at bounding box center [983, 497] width 7 height 7
click at [897, 650] on span "Save" at bounding box center [891, 650] width 21 height 12
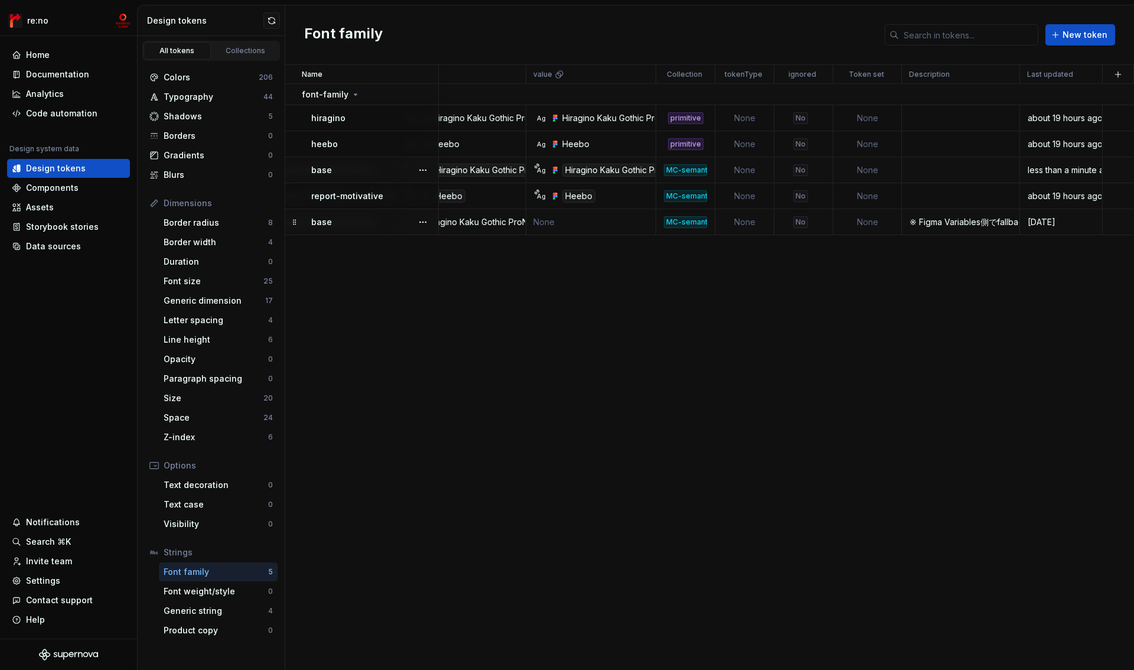
click at [354, 220] on div "base" at bounding box center [374, 222] width 126 height 12
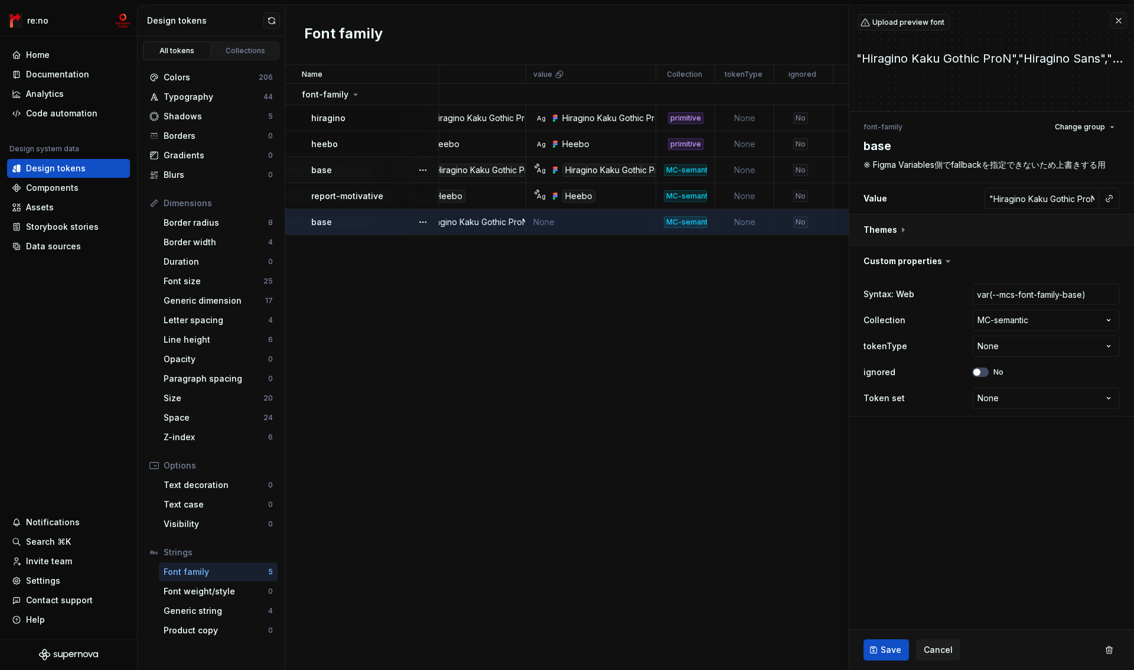
click at [884, 230] on button "button" at bounding box center [991, 229] width 285 height 31
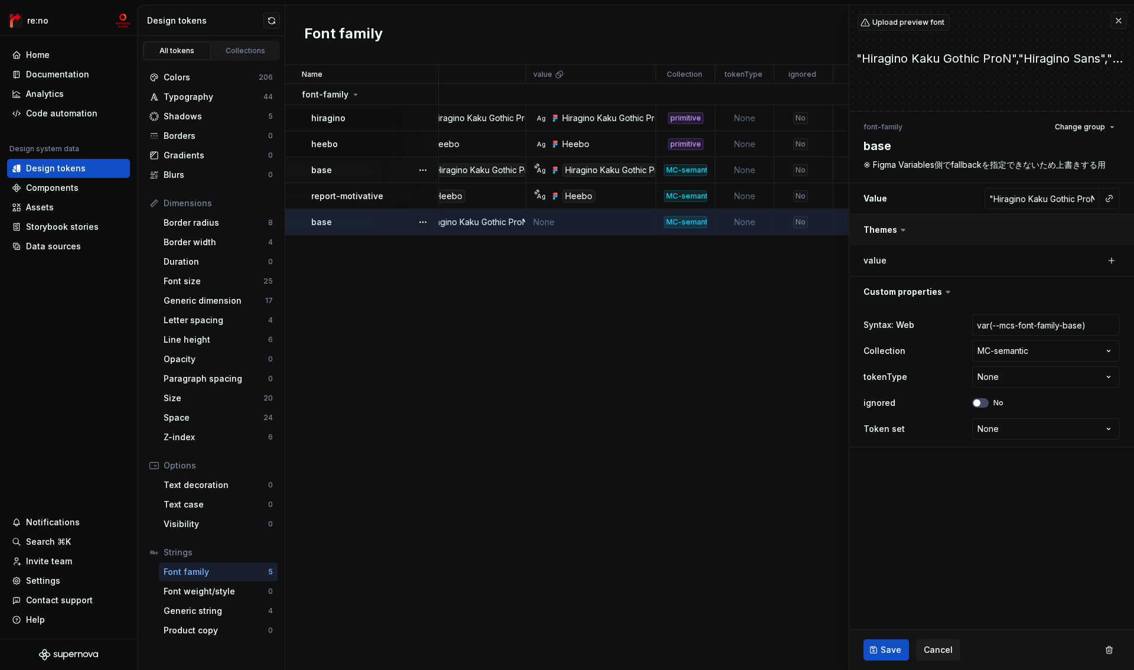
click at [882, 231] on button "button" at bounding box center [991, 229] width 285 height 31
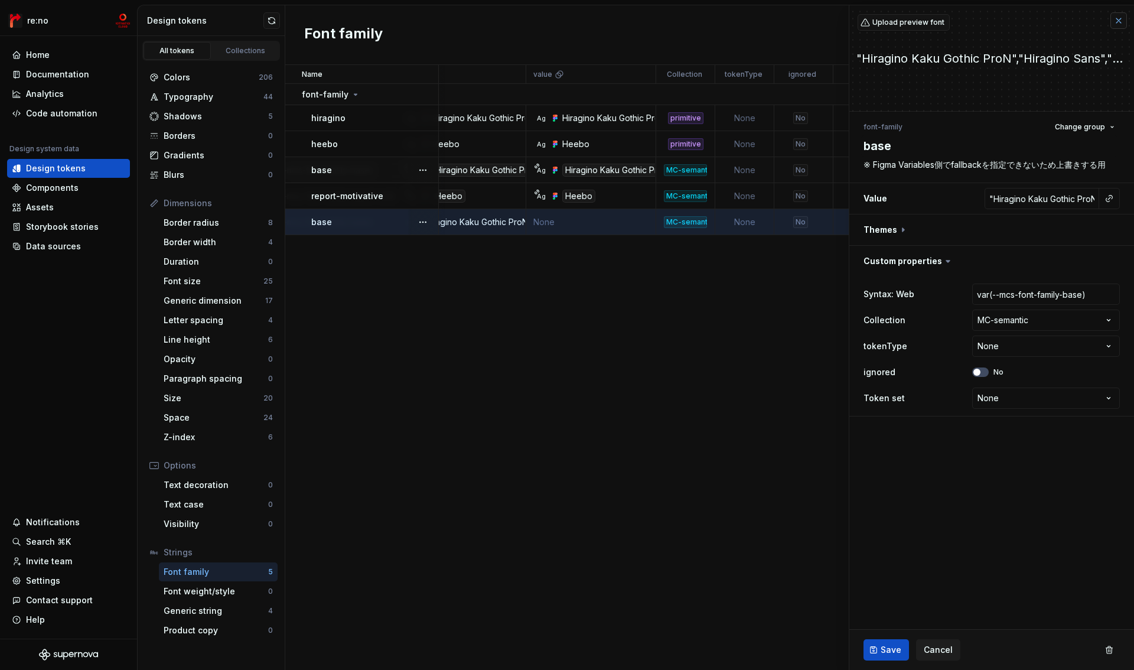
click at [1117, 19] on button "button" at bounding box center [1118, 20] width 17 height 17
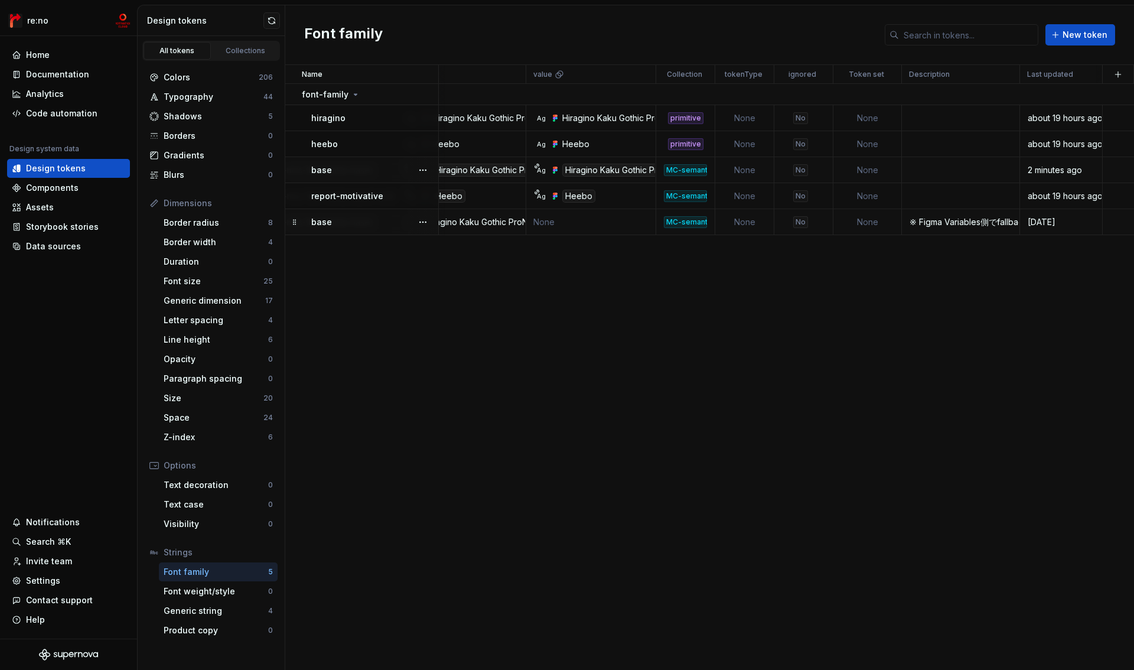
click at [969, 228] on td "※ Figma Variables側でfallbackを指定できないため上書きする用" at bounding box center [961, 222] width 118 height 26
type textarea "*"
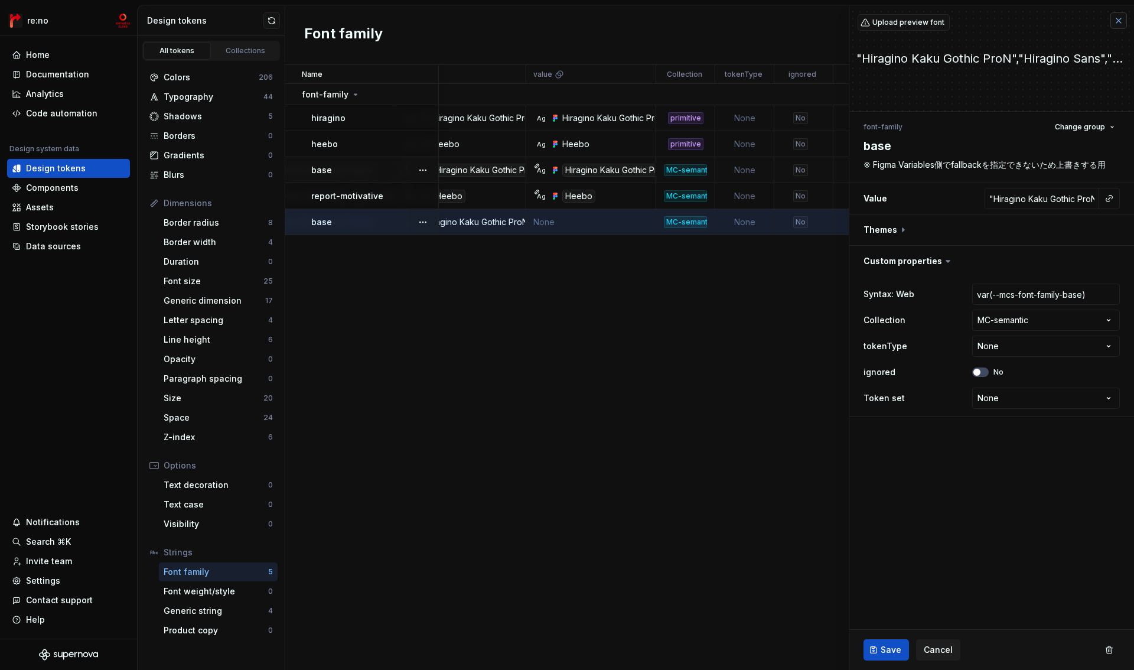
click at [1125, 25] on button "button" at bounding box center [1118, 20] width 17 height 17
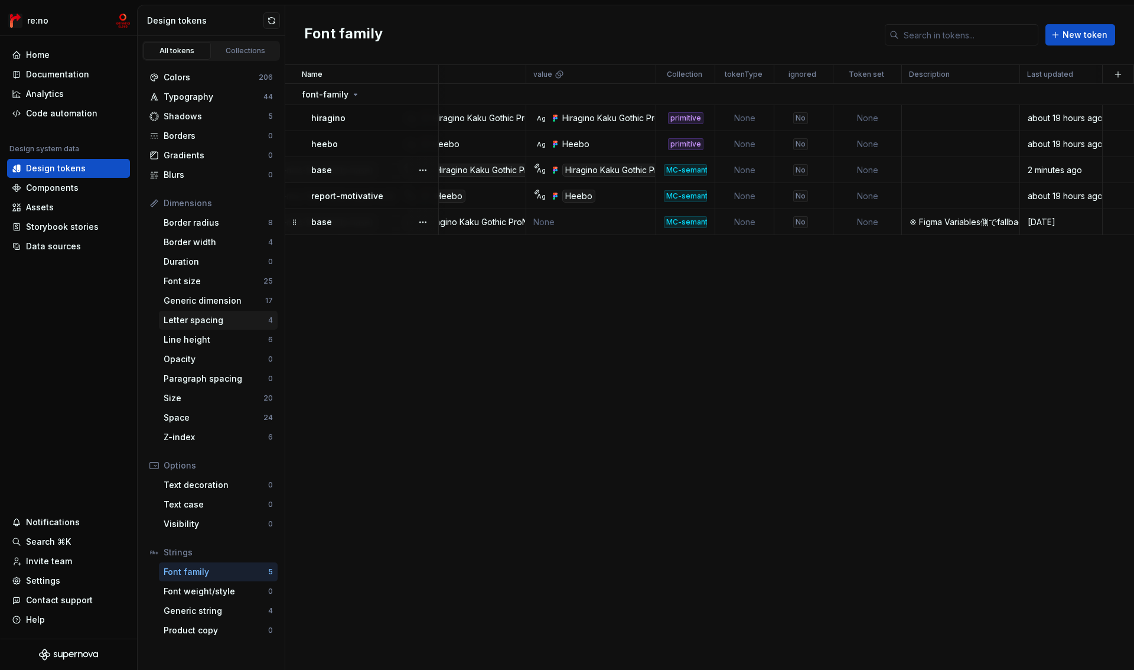
click at [236, 319] on div "Letter spacing" at bounding box center [216, 320] width 105 height 12
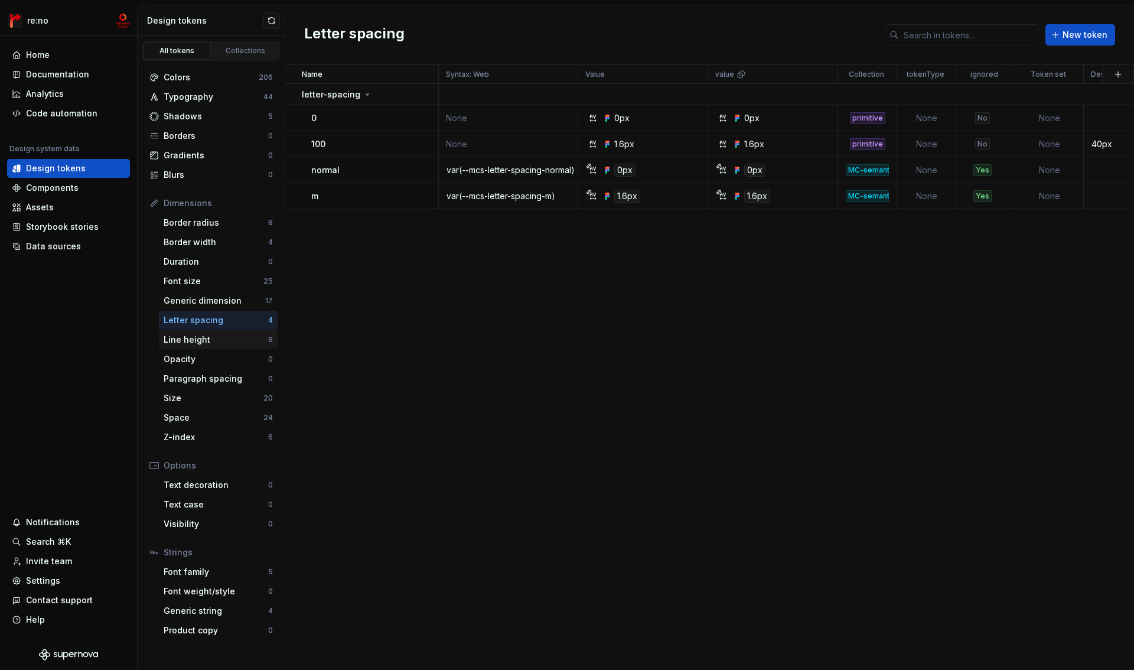
click at [217, 338] on div "Line height" at bounding box center [216, 340] width 105 height 12
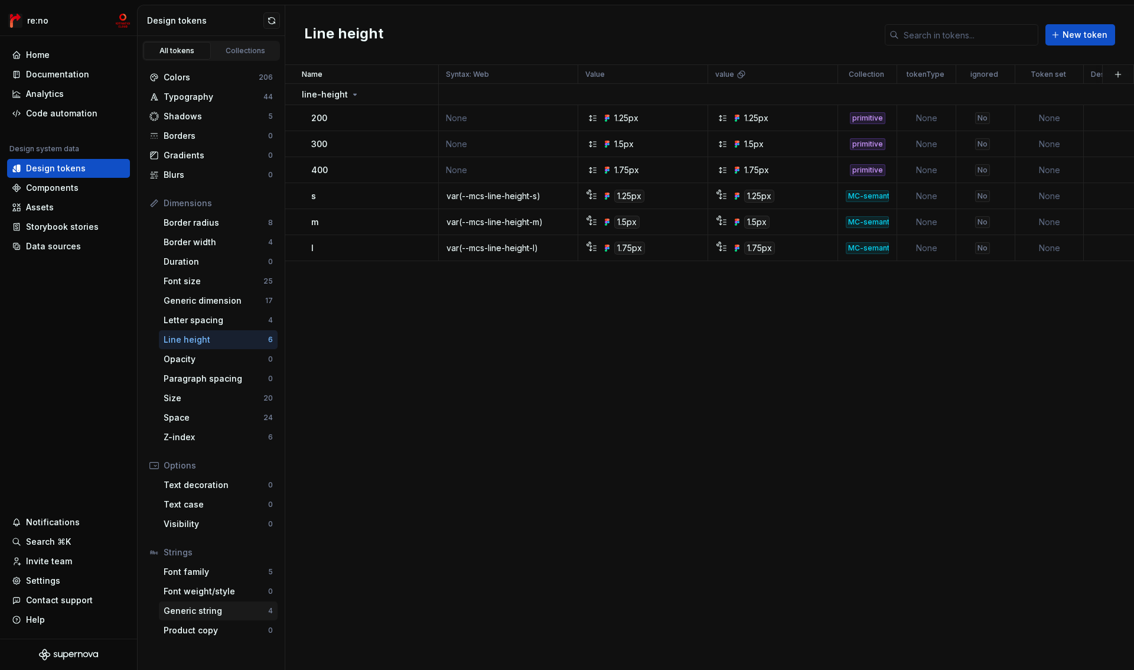
click at [207, 608] on div "Generic string" at bounding box center [216, 611] width 105 height 12
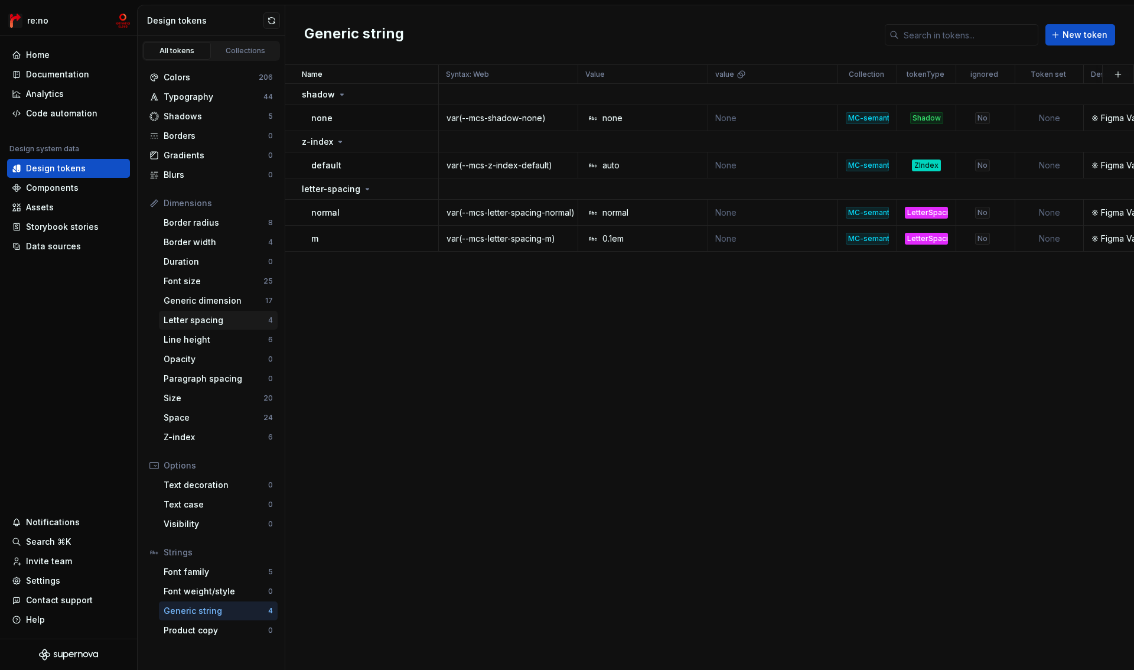
click at [211, 328] on div "Letter spacing 4" at bounding box center [218, 320] width 119 height 19
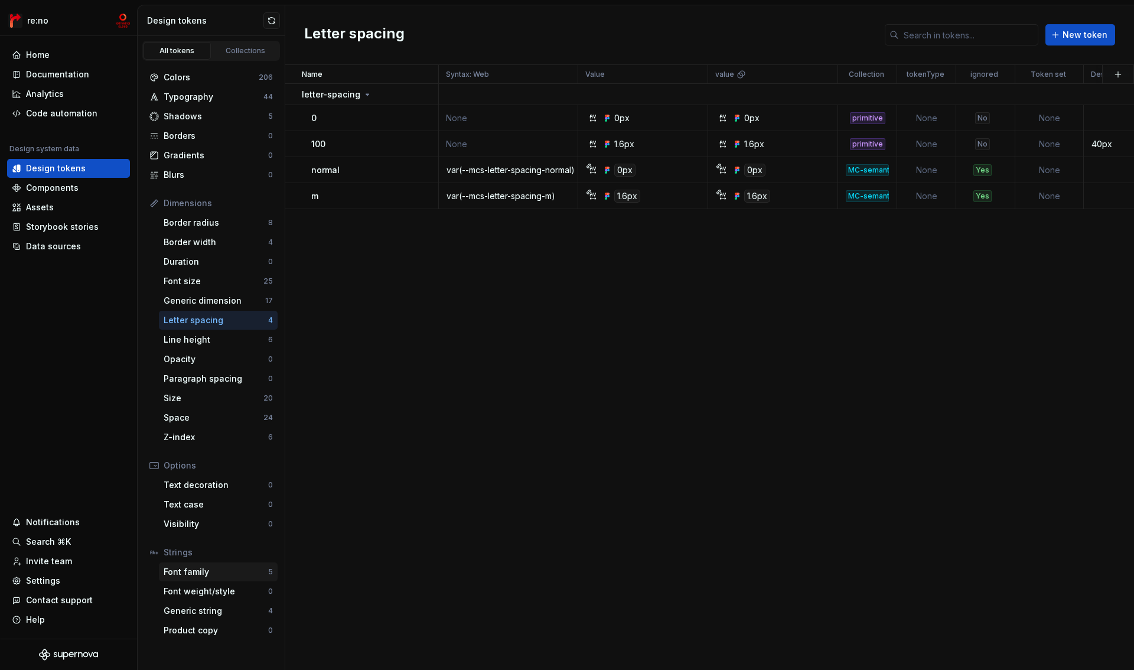
click at [215, 573] on div "Font family" at bounding box center [216, 572] width 105 height 12
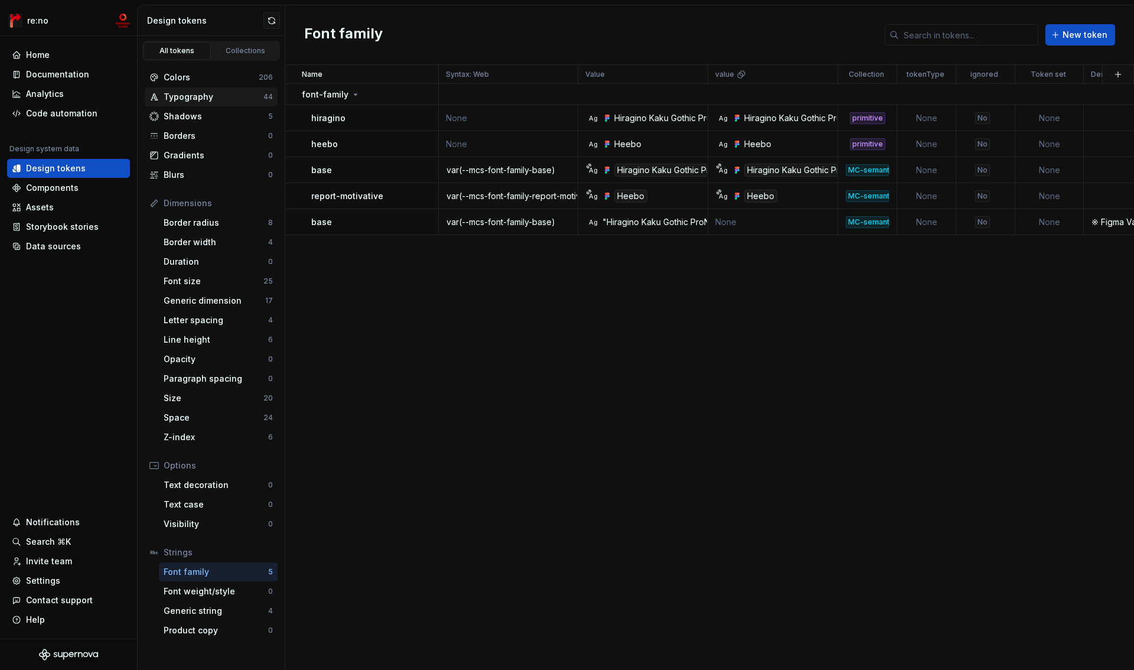
click at [200, 99] on div "Typography" at bounding box center [214, 97] width 100 height 12
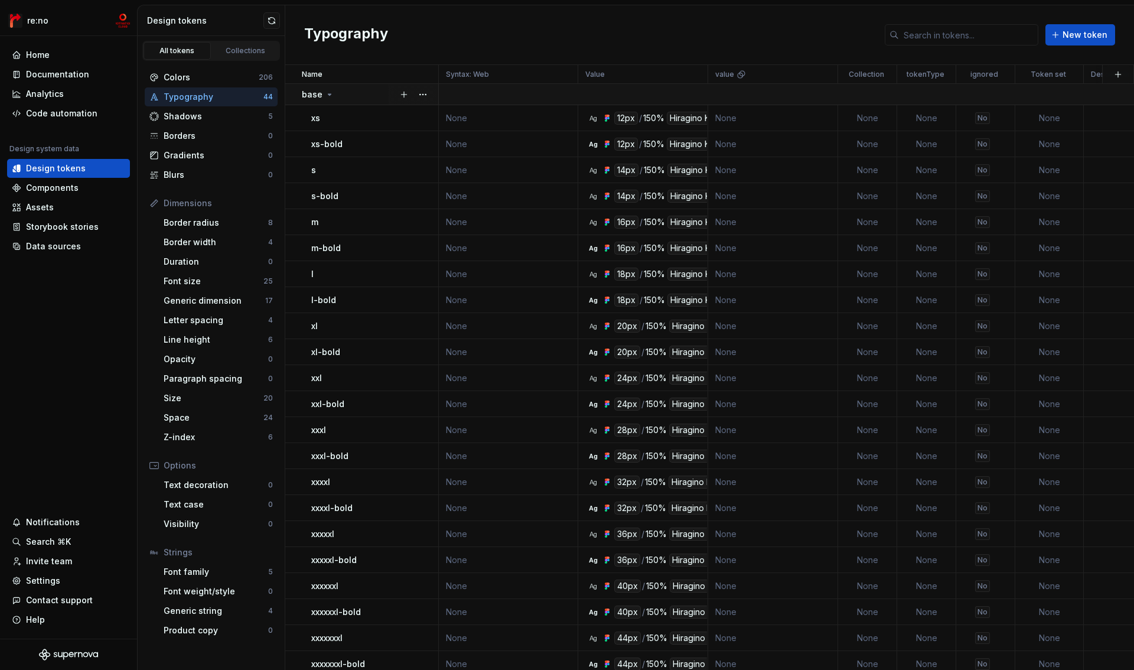
click at [328, 94] on icon at bounding box center [329, 94] width 3 height 1
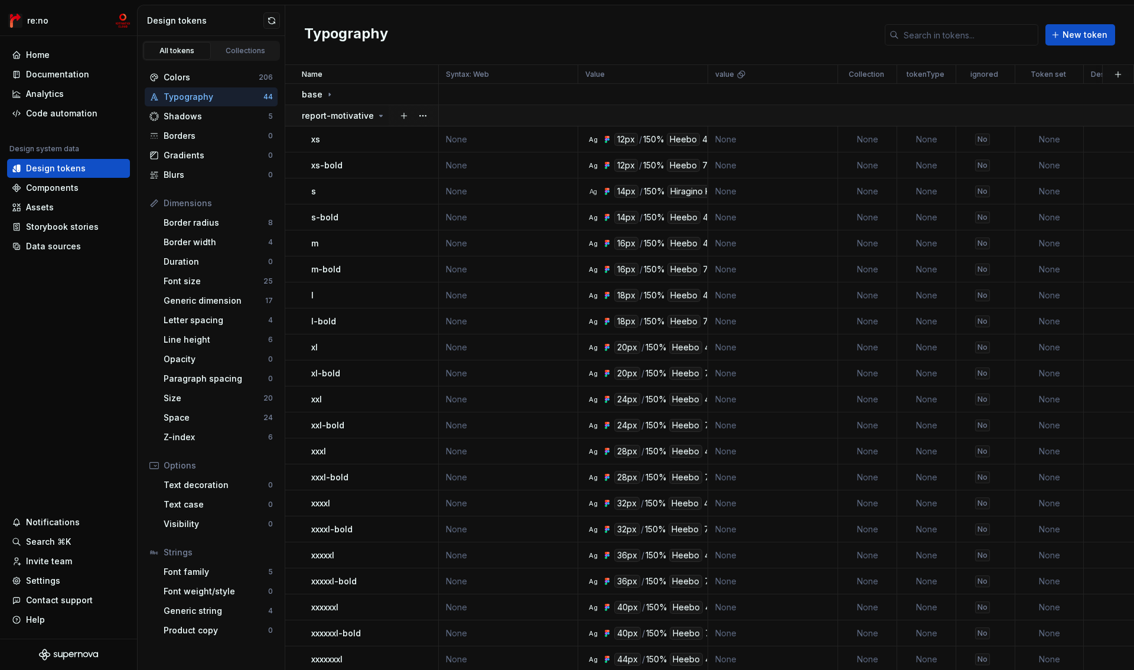
click at [335, 113] on p "report-motivative" at bounding box center [338, 116] width 72 height 12
